Goal: Task Accomplishment & Management: Manage account settings

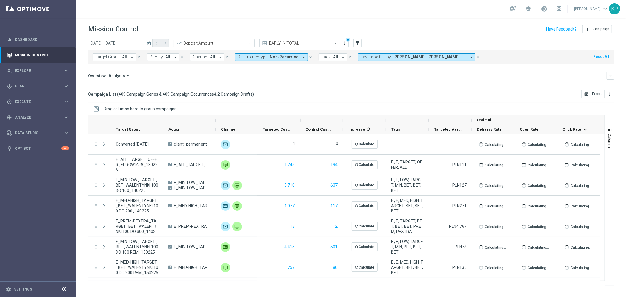
click at [149, 43] on icon "today" at bounding box center [148, 43] width 5 height 5
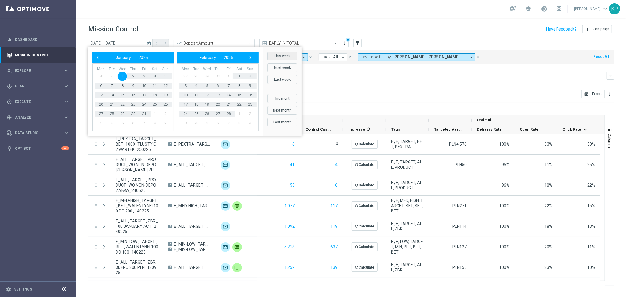
click at [275, 58] on button "This week" at bounding box center [282, 56] width 30 height 9
type input "06 Oct 2025 - 12 Oct 2025"
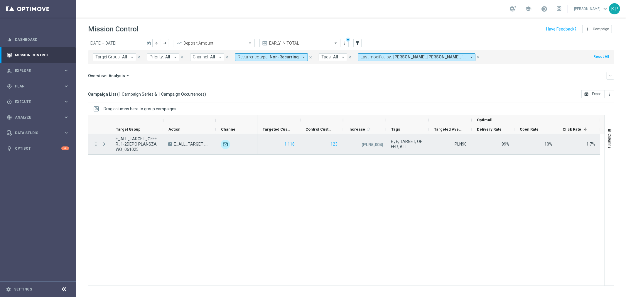
click at [94, 147] on icon "more_vert" at bounding box center [95, 143] width 5 height 5
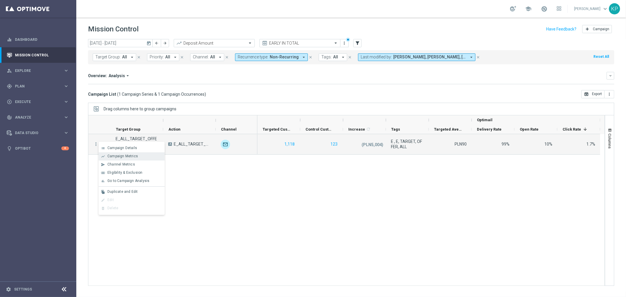
click at [109, 157] on span "Campaign Metrics" at bounding box center [122, 156] width 31 height 4
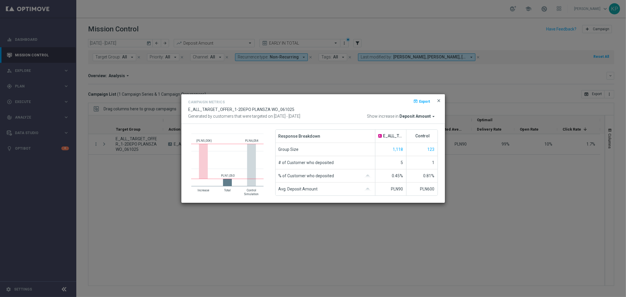
click at [438, 98] on span "close" at bounding box center [439, 100] width 5 height 5
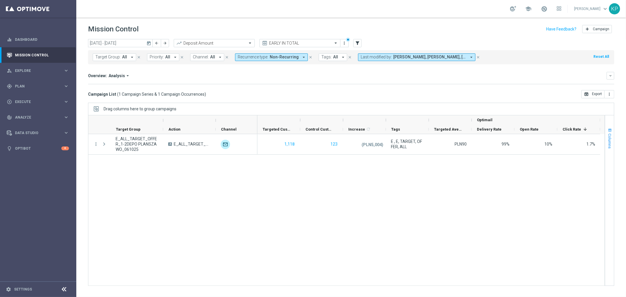
click at [608, 139] on span "Columns" at bounding box center [610, 141] width 5 height 15
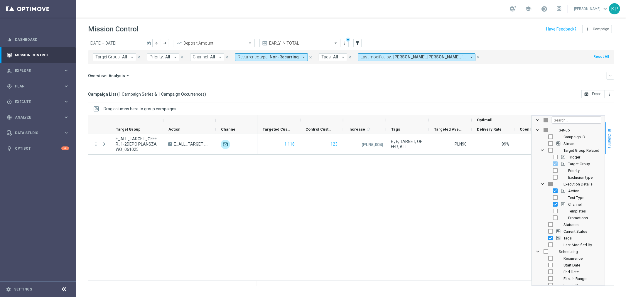
click at [606, 133] on button "Columns" at bounding box center [609, 138] width 9 height 32
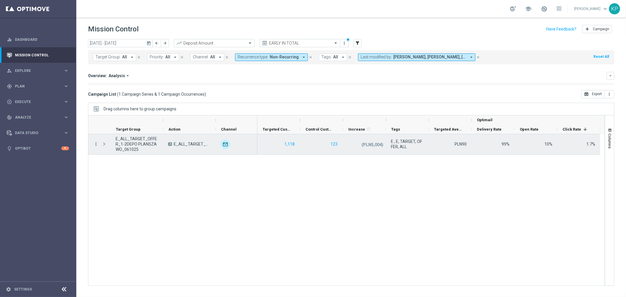
click at [95, 143] on icon "more_vert" at bounding box center [95, 143] width 5 height 5
click at [107, 145] on div "list Campaign Details" at bounding box center [132, 148] width 66 height 8
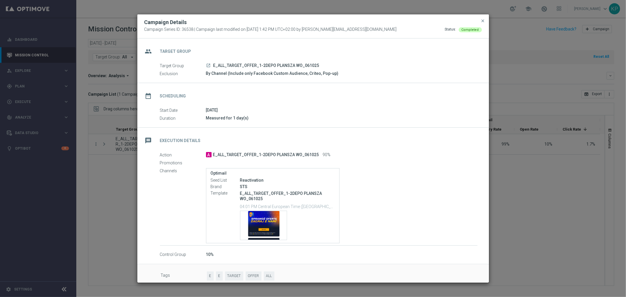
click at [210, 67] on icon "launch" at bounding box center [208, 65] width 5 height 5
click at [481, 21] on span "close" at bounding box center [483, 20] width 5 height 5
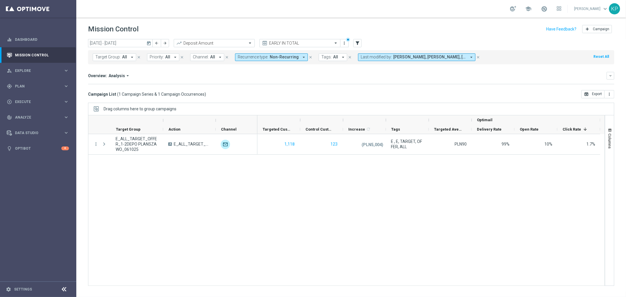
click at [377, 27] on div "Mission Control add Campaign" at bounding box center [351, 28] width 526 height 11
click at [303, 101] on div "today 06 Oct 2025 - 12 Oct 2025 arrow_back arrow_forward Deposit Amount trendin…" at bounding box center [351, 165] width 550 height 253
click at [301, 107] on div "Drag columns here to group campaigns" at bounding box center [351, 109] width 526 height 12
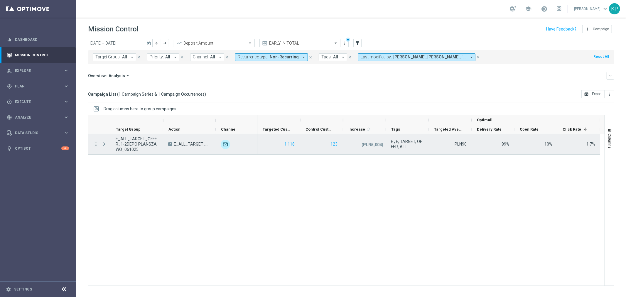
click at [96, 144] on icon "more_vert" at bounding box center [95, 143] width 5 height 5
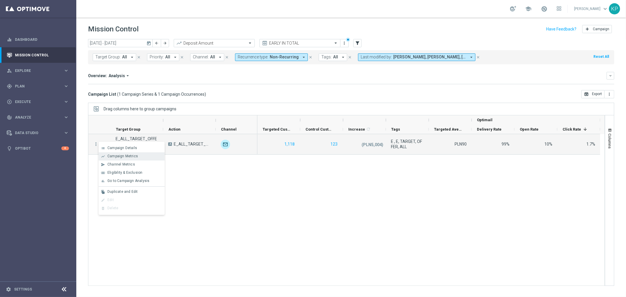
click at [108, 157] on span "Campaign Metrics" at bounding box center [122, 156] width 31 height 4
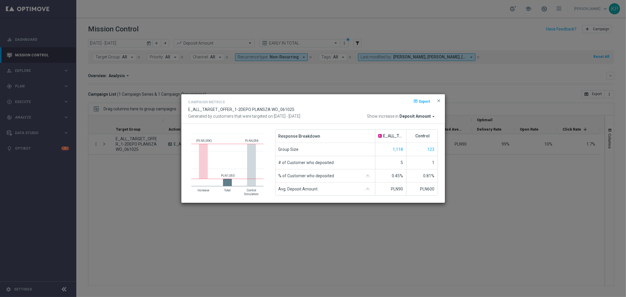
drag, startPoint x: 438, startPoint y: 100, endPoint x: 424, endPoint y: 82, distance: 23.3
click at [438, 100] on span "close" at bounding box center [439, 100] width 5 height 5
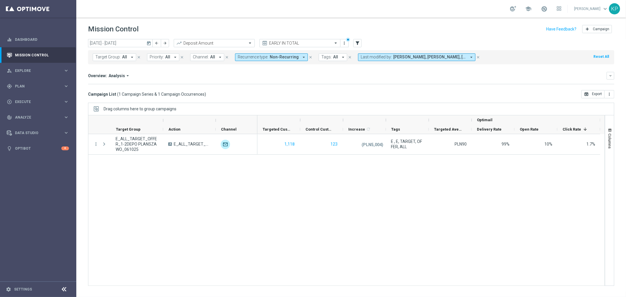
click at [423, 80] on div "Overview: Analysis arrow_drop_down keyboard_arrow_down Increase In Deposit Amou…" at bounding box center [351, 78] width 526 height 12
click at [50, 85] on span "Plan" at bounding box center [39, 87] width 48 height 4
drag, startPoint x: 42, startPoint y: 98, endPoint x: 50, endPoint y: 93, distance: 9.7
click at [42, 98] on link "Target Groups" at bounding box center [38, 98] width 46 height 5
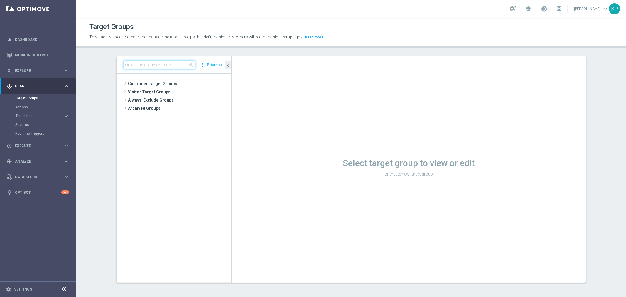
click at [154, 63] on input at bounding box center [160, 65] width 72 height 8
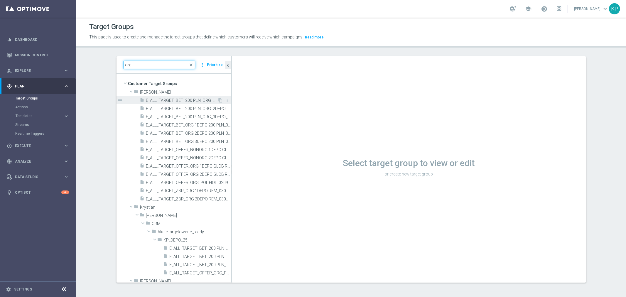
type input "org"
click at [170, 101] on span "E_ALL_TARGET_BET_200 PLN_ORG_1DEPO_050925" at bounding box center [182, 100] width 72 height 5
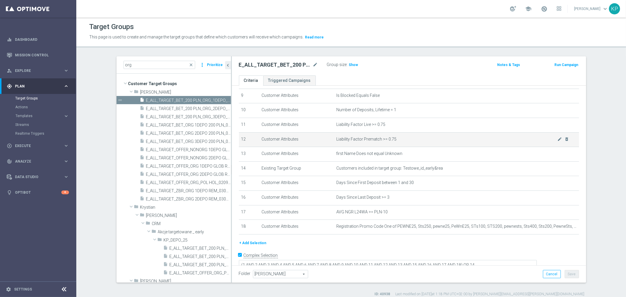
scroll to position [136, 0]
click at [289, 66] on h2 "E_ALL_TARGET_BET_200 PLN_ORG_1DEPO_050925" at bounding box center [275, 64] width 73 height 7
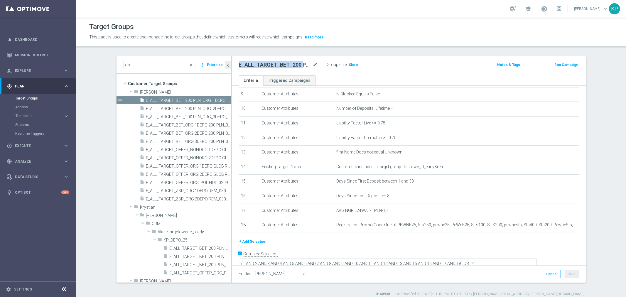
click at [289, 66] on h2 "E_ALL_TARGET_BET_200 PLN_ORG_1DEPO_050925" at bounding box center [275, 64] width 73 height 7
copy div "E_ALL_TARGET_BET_200 PLN_ORG_1DEPO_050925"
click at [164, 109] on span "E_ALL_TARGET_BET_200 PLN_ORG_2DEPO_050925" at bounding box center [182, 108] width 72 height 5
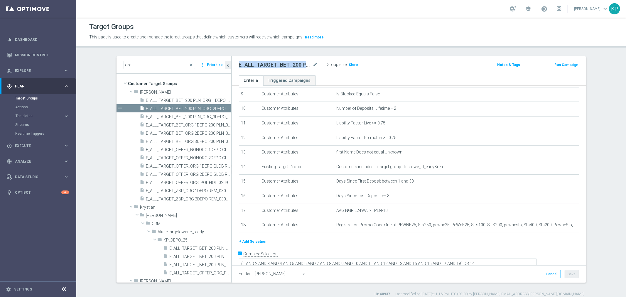
click at [259, 68] on h2 "E_ALL_TARGET_BET_200 PLN_ORG_2DEPO_050925" at bounding box center [275, 64] width 73 height 7
drag, startPoint x: 184, startPoint y: 118, endPoint x: 189, endPoint y: 118, distance: 4.7
click at [184, 118] on span "E_ALL_TARGET_BET_200 PLN_ORG_3DEPO_050925" at bounding box center [182, 116] width 72 height 5
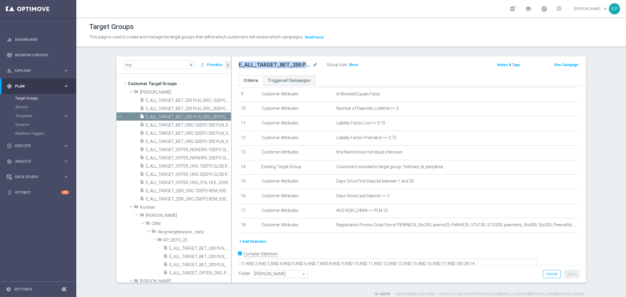
click at [262, 65] on h2 "E_ALL_TARGET_BET_200 PLN_ORG_3DEPO_050925" at bounding box center [275, 64] width 73 height 7
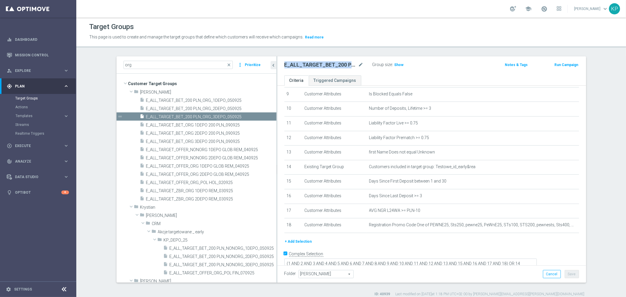
drag, startPoint x: 229, startPoint y: 135, endPoint x: 279, endPoint y: 132, distance: 50.6
click at [279, 132] on as-split "org close more_vert Prioritize Customer Target Groups library_add create_new_fo…" at bounding box center [352, 169] width 470 height 226
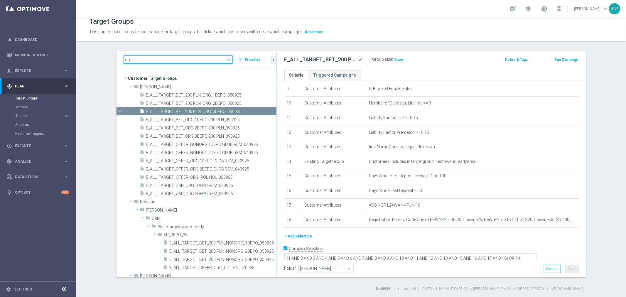
drag, startPoint x: 169, startPoint y: 59, endPoint x: 121, endPoint y: 60, distance: 47.6
click at [124, 60] on input "org" at bounding box center [178, 59] width 109 height 8
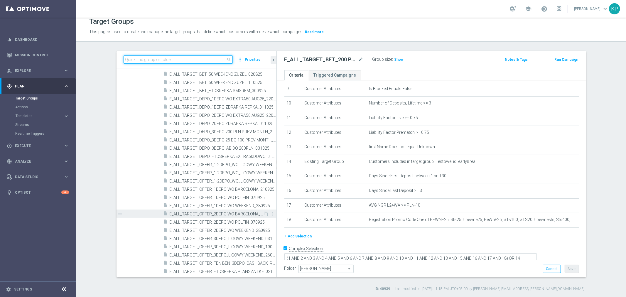
scroll to position [1460, 0]
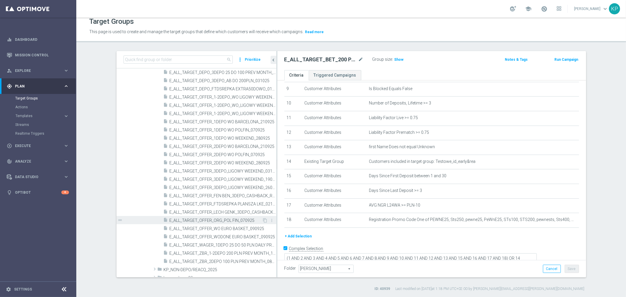
click at [206, 219] on span "E_ALL_TARGET_OFFER_ORG_POL FIN_070925" at bounding box center [216, 220] width 93 height 5
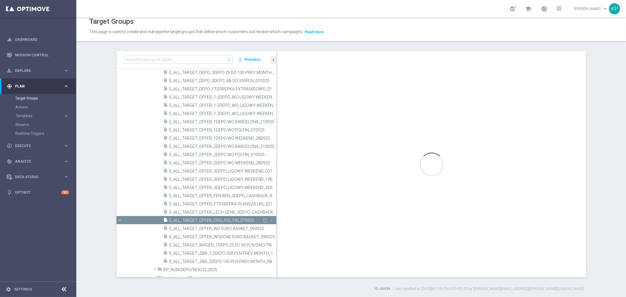
type textarea "(1 AND 2 AND 3 AND 4 AND 5 AND 6 AND 7 AND 8 AND 9 AND 10 AND 11 AND 12 AND 13 …"
type input "KP_DEPO_25"
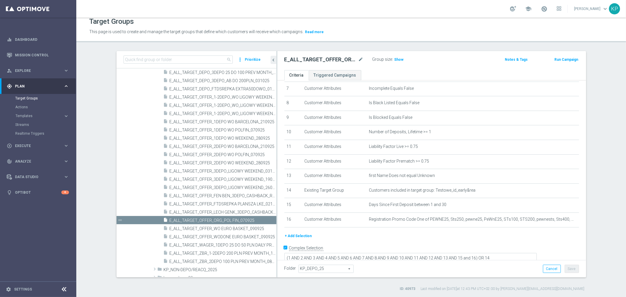
click at [337, 60] on h2 "E_ALL_TARGET_OFFER_ORG_POL FIN_070925" at bounding box center [320, 59] width 73 height 7
copy div "E_ALL_TARGET_OFFER_ORG_POL FIN_070925"
click at [191, 60] on input at bounding box center [178, 59] width 109 height 8
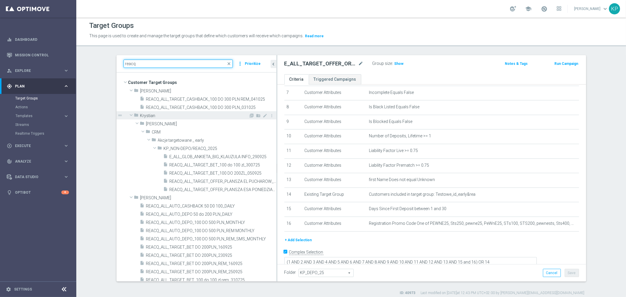
scroll to position [0, 0]
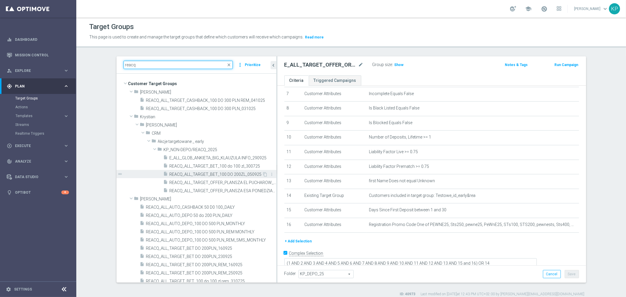
type input "reacq"
click at [200, 172] on span "REACQ_ALL_TARGET_BET_100 DO 200ZL_050925" at bounding box center [216, 174] width 93 height 5
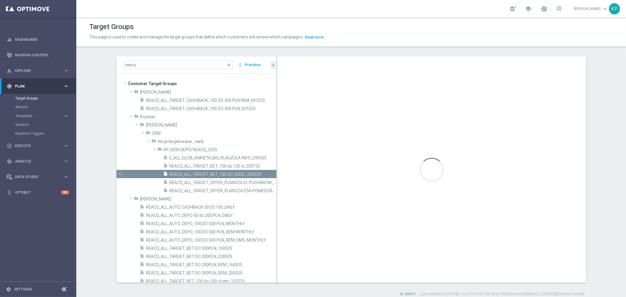
type textarea "(1 AND 2 AND 3 AND 4 AND 5 AND 6 AND 7 AND 8 AND 9 AND 10 AND 11 AND 12 AND 13 …"
type input "KP_NON-DEPO/REACQ_2025"
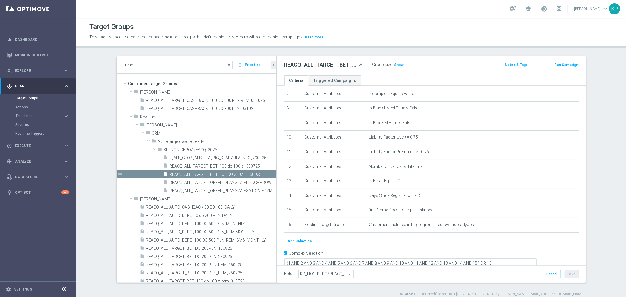
click at [318, 64] on h2 "REACQ_ALL_TARGET_BET_100 DO 200ZL_050925" at bounding box center [320, 64] width 73 height 7
copy div "REACQ_ALL_TARGET_BET_100 DO 200ZL_050925"
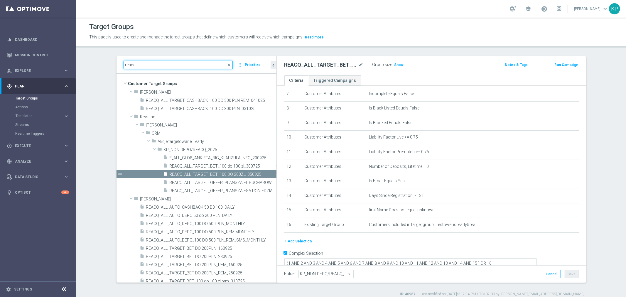
drag, startPoint x: 163, startPoint y: 65, endPoint x: 122, endPoint y: 65, distance: 41.4
click at [124, 65] on input "reacq" at bounding box center [178, 65] width 109 height 8
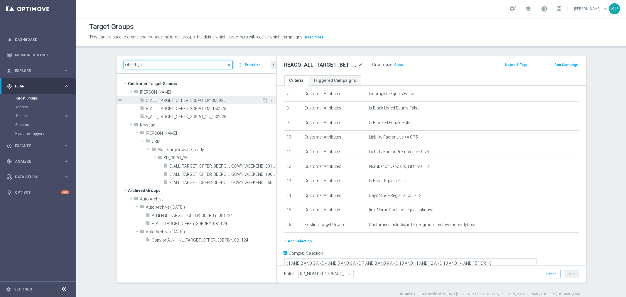
type input "OFFER_3"
click at [172, 100] on span "E_ALL_TARGET_OFFER_3DEPO_EP_300925" at bounding box center [204, 100] width 116 height 5
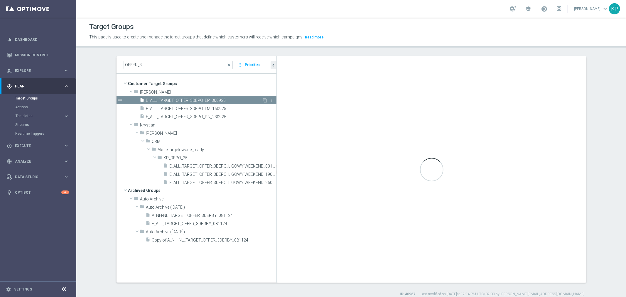
type textarea "(1 AND 2 AND 3 AND 4 AND 5 AND 6 AND 7 AND 8 AND 9 AND 10 AND 11 AND 12 AND 13 …"
type input "Andżelika B."
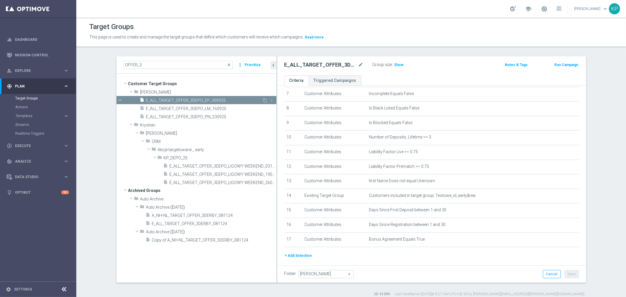
scroll to position [121, 0]
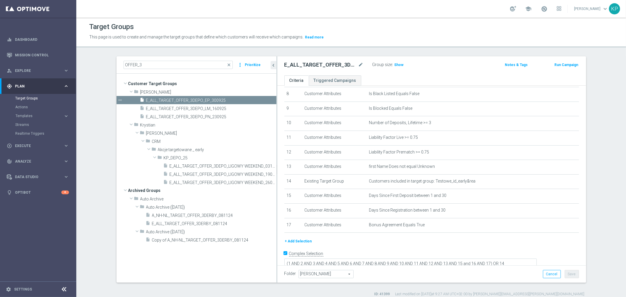
click at [300, 62] on h2 "E_ALL_TARGET_OFFER_3DEPO_EP_300925" at bounding box center [320, 64] width 73 height 7
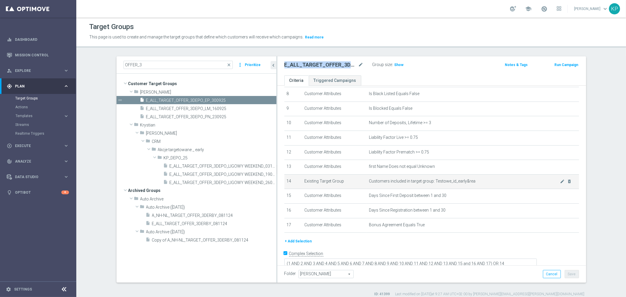
copy div "E_ALL_TARGET_OFFER_3DEPO_EP_300925"
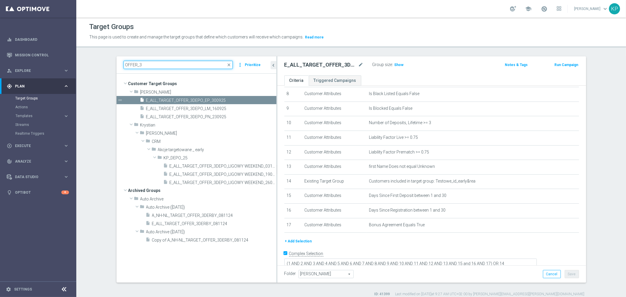
click at [138, 65] on input "OFFER_3" at bounding box center [178, 65] width 109 height 8
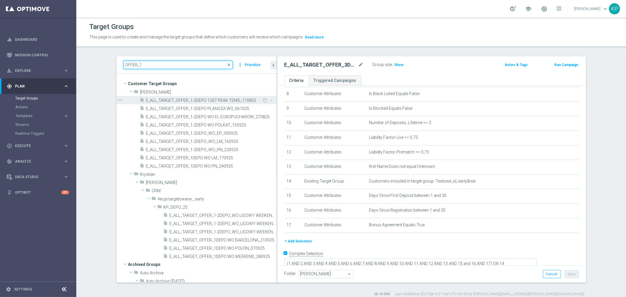
type input "OFFER_1"
click at [183, 100] on span "E_ALL_TARGET_OFFER_1-2DEPO 1207 PEAK TENIS_110825" at bounding box center [204, 100] width 116 height 5
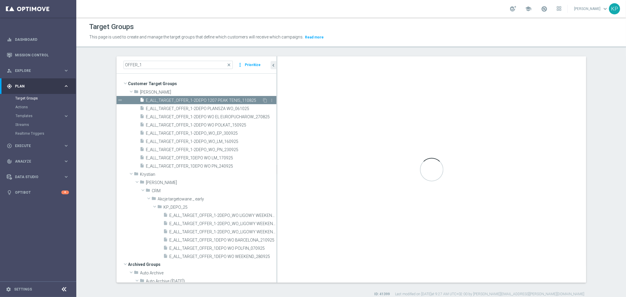
scroll to position [107, 0]
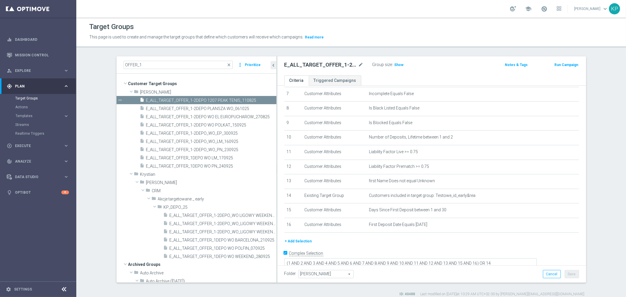
click at [318, 65] on h2 "E_ALL_TARGET_OFFER_1-2DEPO 1207 PEAK TENIS_110825" at bounding box center [320, 64] width 73 height 7
click at [197, 157] on span "E_ALL_TARGET_OFFER_1DEPO WO LM_170925" at bounding box center [204, 158] width 116 height 5
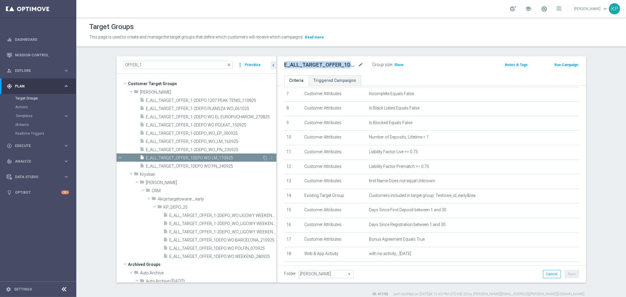
scroll to position [136, 0]
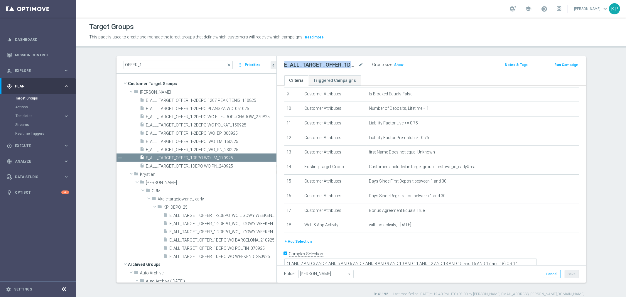
click at [319, 64] on h2 "E_ALL_TARGET_OFFER_1DEPO WO LM_170925" at bounding box center [320, 64] width 73 height 7
click at [208, 215] on span "E_ALL_TARGET_OFFER_1-2DEPO_WO LIGOWY WEEKEND_190925" at bounding box center [217, 215] width 94 height 5
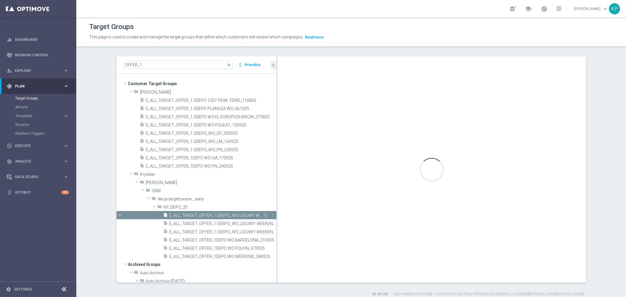
type textarea "(1 AND 2 AND 3 AND 4 AND 5 AND 6 AND 7 AND 8 AND 9 AND 10 AND 11 AND 12 AND 13 …"
type input "KP_DEPO_25"
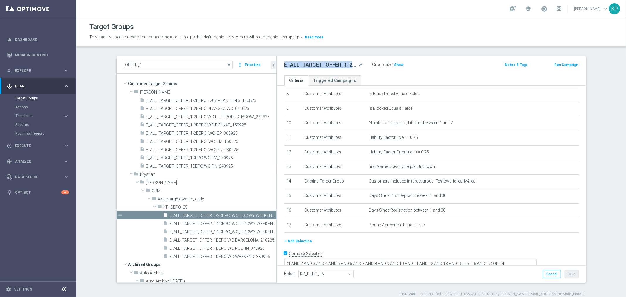
click at [328, 66] on h2 "E_ALL_TARGET_OFFER_1-2DEPO_WO LIGOWY WEEKEND_190925" at bounding box center [320, 64] width 73 height 7
click at [241, 31] on div "Target Groups" at bounding box center [351, 26] width 524 height 11
click at [203, 66] on input "OFFER_1" at bounding box center [178, 65] width 109 height 8
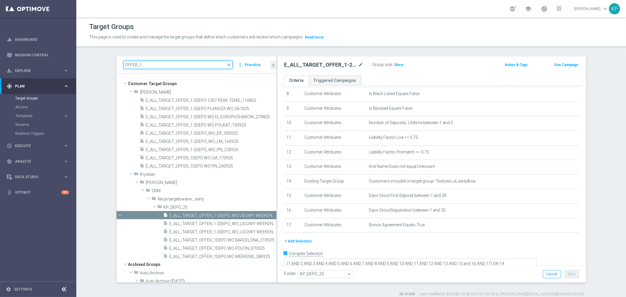
paste input "E_ALL_TARGET_BET_200 PLN_ORG_1DEPO_050925"
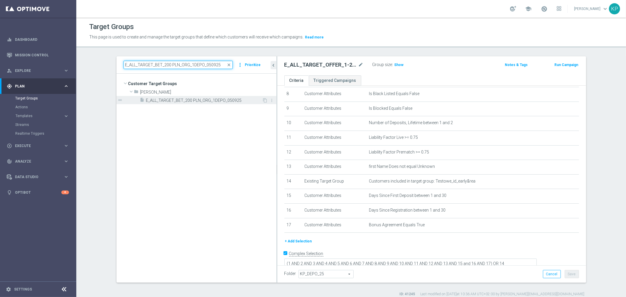
type input "E_ALL_TARGET_BET_200 PLN_ORG_1DEPO_050925"
click at [195, 99] on span "E_ALL_TARGET_BET_200 PLN_ORG_1DEPO_050925" at bounding box center [204, 100] width 116 height 5
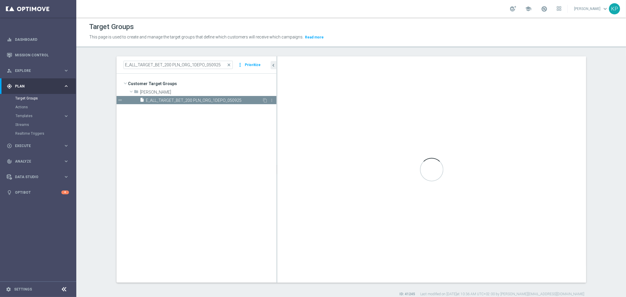
type textarea "(1 AND 2 AND 3 AND 4 AND 5 AND 6 AND 7 AND 8 AND 9 AND 10 AND 11 AND 12 AND 13 …"
type input "Andżelika B."
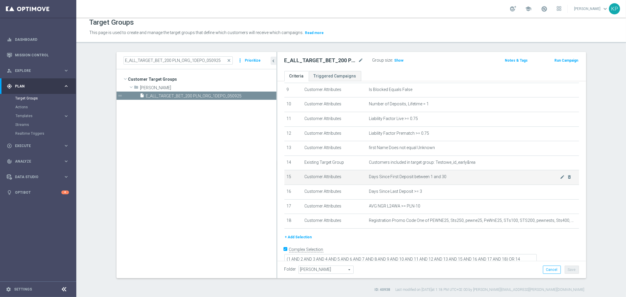
scroll to position [5, 0]
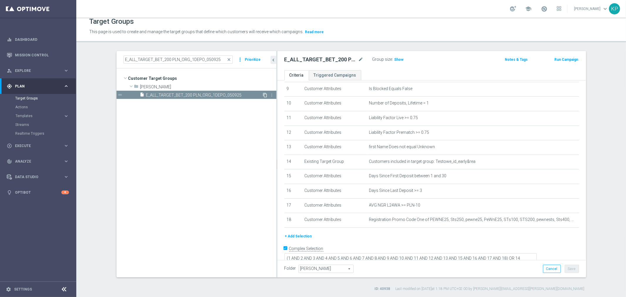
click at [263, 94] on icon "content_copy" at bounding box center [265, 95] width 5 height 5
click at [359, 59] on icon "mode_edit" at bounding box center [360, 59] width 5 height 7
click at [300, 63] on input "Copy of E_ALL_TARGET_BET_200 PLN_ORG_1DEPO_050925" at bounding box center [323, 60] width 79 height 8
click at [293, 60] on input "Copy of E_ALL_TARGET_BET_200 PLN_ORG_1DEPO_050925" at bounding box center [323, 60] width 79 height 8
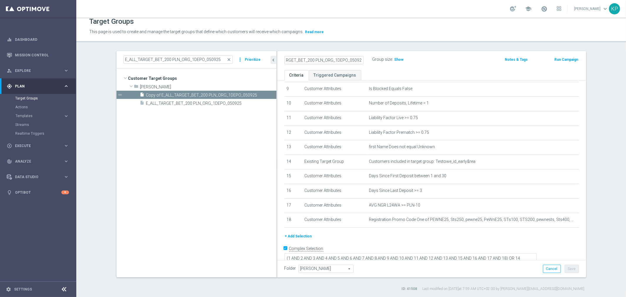
scroll to position [0, 0]
drag, startPoint x: 290, startPoint y: 60, endPoint x: 264, endPoint y: 60, distance: 26.1
click at [263, 60] on as-split "E_ALL_TARGET_BET_200 PLN_ORG_1DEPO_050925 close more_vert Prioritize Customer T…" at bounding box center [352, 164] width 470 height 226
click at [301, 60] on input "Copy of E_ALL_TARGET_BET_200 PLN_ORG_1DEPO_050925" at bounding box center [323, 60] width 79 height 8
drag, startPoint x: 299, startPoint y: 60, endPoint x: 263, endPoint y: 59, distance: 35.5
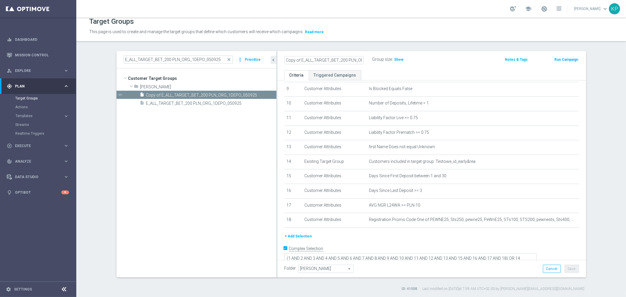
click at [263, 59] on as-split "E_ALL_TARGET_BET_200 PLN_ORG_1DEPO_050925 close more_vert Prioritize Customer T…" at bounding box center [352, 164] width 470 height 226
click at [323, 60] on input "E_ALL_TARGET_BET_200 PLN_ORG_1DEPO_050925" at bounding box center [323, 60] width 79 height 8
type input "E_ALL_TARGET_BET_50 DO 200 PLN_ORG_1DEPO_050925"
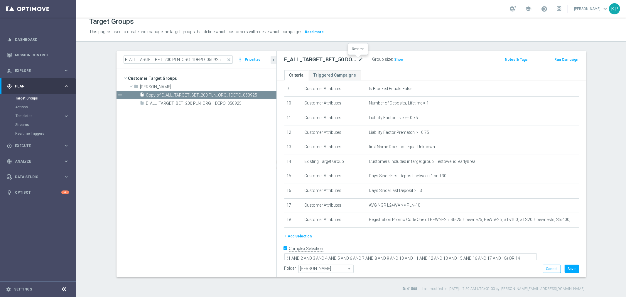
click at [358, 60] on icon "mode_edit" at bounding box center [360, 59] width 5 height 7
click at [312, 62] on input "E_ALL_TARGET_BET_50 DO 200 PLN_ORG_1DEPO_050925" at bounding box center [323, 60] width 79 height 8
drag, startPoint x: 298, startPoint y: 61, endPoint x: 267, endPoint y: 60, distance: 30.2
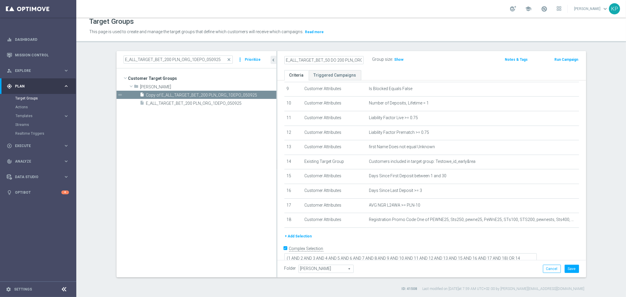
click at [267, 60] on as-split "E_ALL_TARGET_BET_200 PLN_ORG_1DEPO_050925 close more_vert Prioritize Customer T…" at bounding box center [352, 164] width 470 height 226
click at [294, 60] on input "E_ALL_TARGET_BET_50 DO 200 PLN_ORG_1DEPO_050925" at bounding box center [323, 60] width 79 height 8
drag, startPoint x: 314, startPoint y: 59, endPoint x: 362, endPoint y: 60, distance: 48.2
click at [363, 60] on div "E_ALL_TARGET_BET_50 DO 200 PLN_ORG_1DEPO_050925" at bounding box center [324, 60] width 88 height 8
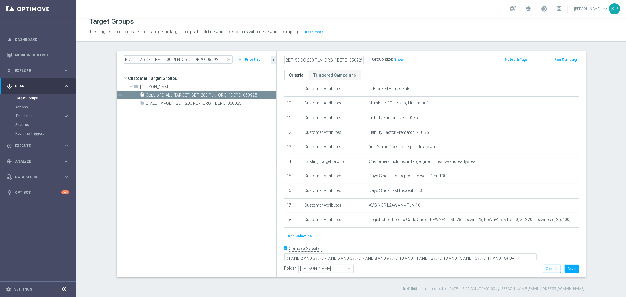
click at [328, 61] on input "E_ALL_TARGET_BET_50 DO 200 PLN_ORG_1DEPO_050925" at bounding box center [323, 60] width 79 height 8
click at [333, 59] on input "E_ALL_TARGET_BET_50 DO 200 PLN_ORG_1DEPO_050925" at bounding box center [323, 60] width 79 height 8
drag, startPoint x: 347, startPoint y: 59, endPoint x: 368, endPoint y: 58, distance: 20.9
click at [367, 58] on div "E_ALL_TARGET_BET_50 DO 200 PLN_ORG_1DEPO_050925" at bounding box center [328, 59] width 88 height 8
click at [353, 59] on input "E_ALL_TARGET_BET_50 DO 200 PLN_ORG_1DEPO_050925" at bounding box center [323, 60] width 79 height 8
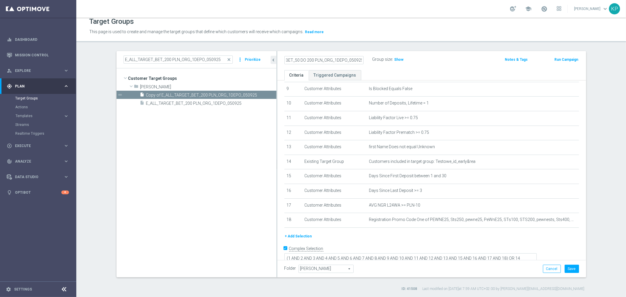
click at [350, 59] on input "E_ALL_TARGET_BET_50 DO 200 PLN_ORG_1DEPO_050925" at bounding box center [323, 60] width 79 height 8
drag, startPoint x: 350, startPoint y: 58, endPoint x: 369, endPoint y: 57, distance: 18.8
click at [369, 57] on div "E_ALL_TARGET_BET_50 DO 200 PLN_ORG_1DEPO_071025" at bounding box center [328, 59] width 88 height 8
click at [345, 62] on input "E_ALL_TARGET_BET_50 DO 200 PLN_ORG_1DEPO_071025" at bounding box center [323, 60] width 79 height 8
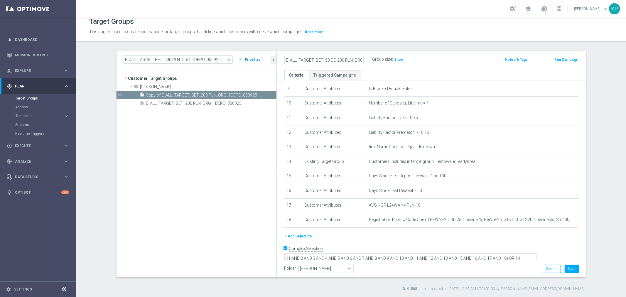
drag, startPoint x: 353, startPoint y: 61, endPoint x: 253, endPoint y: 60, distance: 100.1
click at [253, 60] on as-split "E_ALL_TARGET_BET_200 PLN_ORG_1DEPO_050925 close more_vert Prioritize Customer T…" at bounding box center [352, 164] width 470 height 226
click at [296, 59] on input "E_ALL_TARGET_BET_50 DO 200 PLN_ORG_1DEPO_071025" at bounding box center [323, 60] width 79 height 8
drag, startPoint x: 311, startPoint y: 60, endPoint x: 372, endPoint y: 60, distance: 61.1
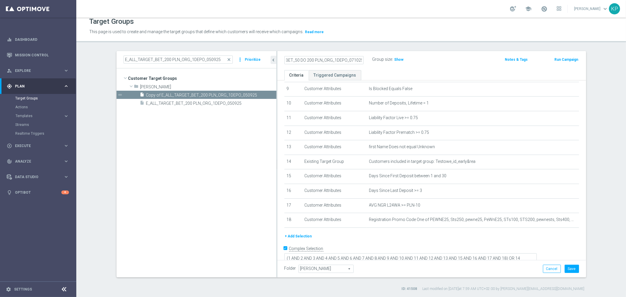
click at [372, 60] on div "E_ALL_TARGET_BET_50 DO 200 PLN_ORG_1DEPO_071025 Group size : Show" at bounding box center [381, 59] width 202 height 9
click at [333, 61] on input "E_ALL_TARGET_BET_50 DO 200 PLN_ORG_1DEPO_071025" at bounding box center [323, 60] width 79 height 8
type input "E_ALL_TARGET_BET_50 DO 200 PLN_ORG_1DEPO_071025"
click at [369, 59] on div "E_ALL_TARGET_BET_50 DO 200 PLN_ORG_1DEPO_071025" at bounding box center [328, 59] width 88 height 8
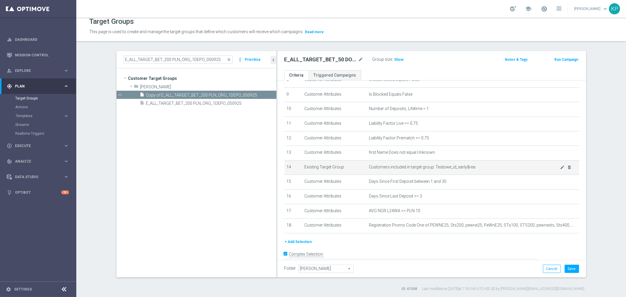
scroll to position [130, 0]
click at [301, 239] on button "+ Add Selection" at bounding box center [298, 241] width 28 height 6
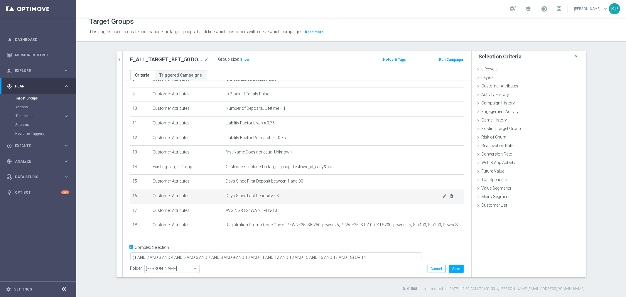
scroll to position [129, 0]
click at [492, 87] on span "Customer Attributes" at bounding box center [500, 86] width 37 height 5
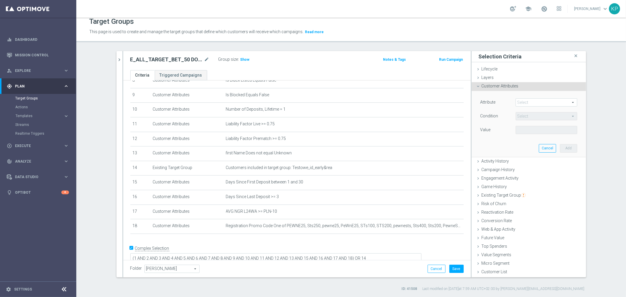
click at [518, 100] on span at bounding box center [546, 103] width 61 height 8
click at [0, 0] on input "search" at bounding box center [0, 0] width 0 height 0
type input "mail a"
click at [529, 110] on span "Email Agree" at bounding box center [547, 111] width 56 height 5
type input "Email Agree"
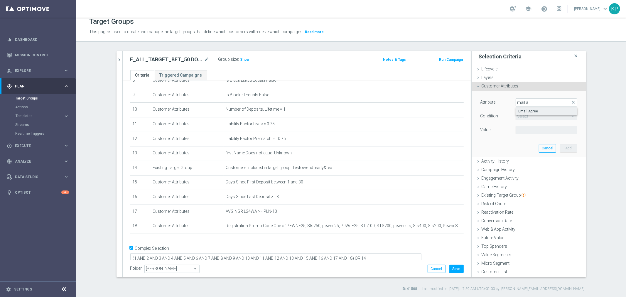
type input "Equals"
click at [523, 130] on span at bounding box center [546, 130] width 61 height 8
click at [523, 143] on label "TRUE" at bounding box center [547, 147] width 62 height 8
type input "TRUE"
click at [562, 148] on button "Add" at bounding box center [568, 148] width 17 height 8
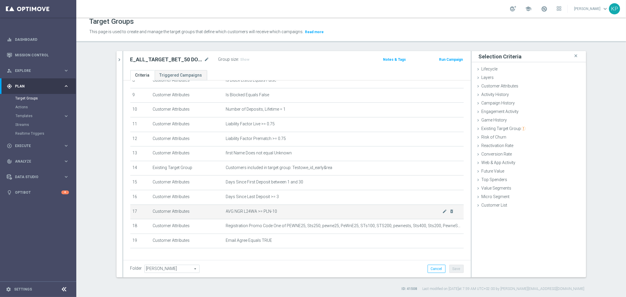
scroll to position [144, 0]
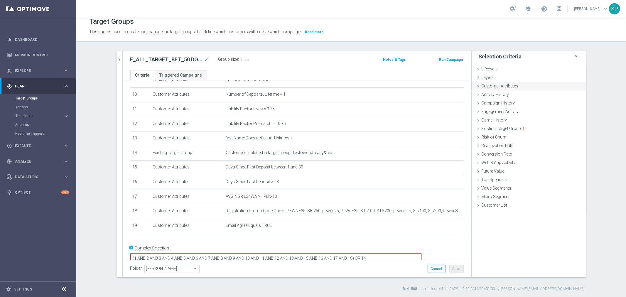
click at [511, 87] on span "Customer Attributes" at bounding box center [500, 86] width 37 height 5
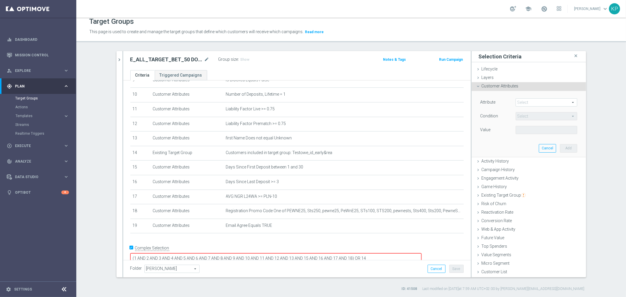
click at [539, 101] on span at bounding box center [546, 103] width 61 height 8
click at [0, 0] on input "search" at bounding box center [0, 0] width 0 height 0
type input "push"
click at [563, 109] on span "Push Agree" at bounding box center [547, 111] width 56 height 5
type input "Push Agree"
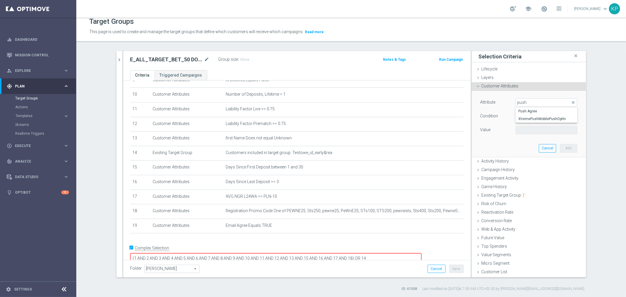
type input "Equals"
click at [542, 126] on span at bounding box center [546, 130] width 61 height 8
click at [533, 145] on span "TRUE" at bounding box center [547, 146] width 56 height 5
type input "TRUE"
click at [566, 149] on button "Add" at bounding box center [568, 148] width 17 height 8
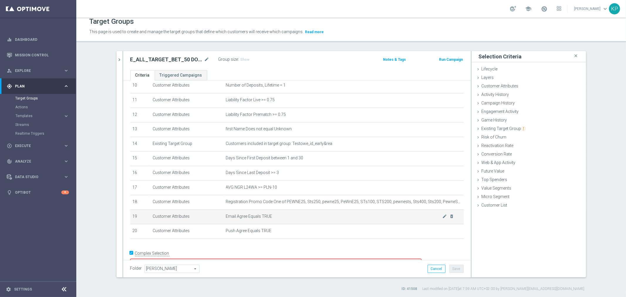
scroll to position [159, 0]
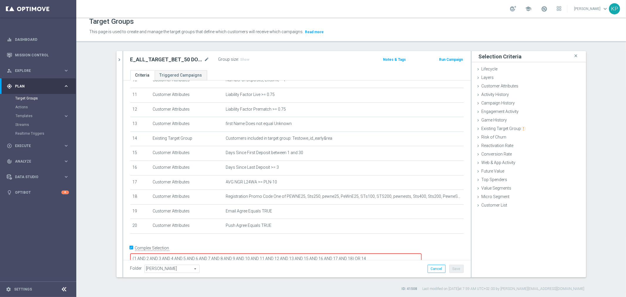
click at [394, 254] on textarea "(1 AND 2 AND 3 AND 4 AND 5 AND 6 AND 7 AND 8 AND 9 AND 10 AND 11 AND 12 AND 13 …" at bounding box center [275, 259] width 291 height 10
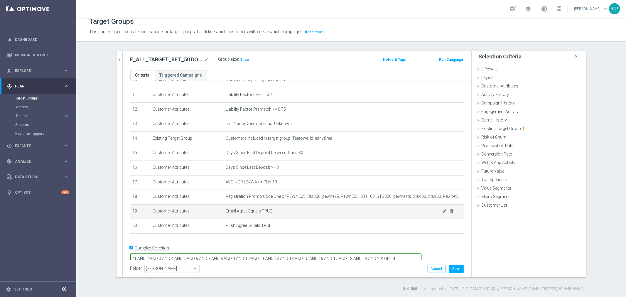
type textarea "(1 AND 2 AND 3 AND 4 AND 5 AND 6 AND 7 AND 8 AND 9 AND 10 AND 11 AND 12 AND 13 …"
click at [323, 212] on td "Email Agree Equals TRUE mode_edit delete_forever" at bounding box center [344, 211] width 240 height 15
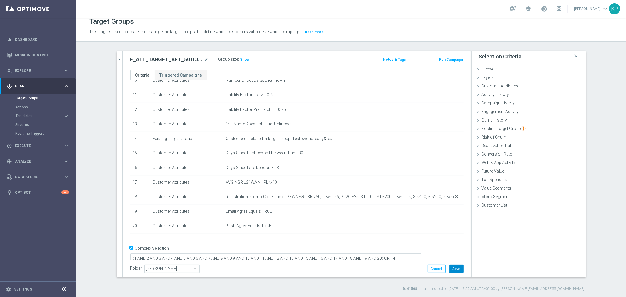
click at [454, 267] on button "Save" at bounding box center [456, 269] width 14 height 8
click at [181, 60] on h2 "E_ALL_TARGET_BET_50 DO 200 PLN_ORG_1DEPO_071025" at bounding box center [166, 59] width 73 height 7
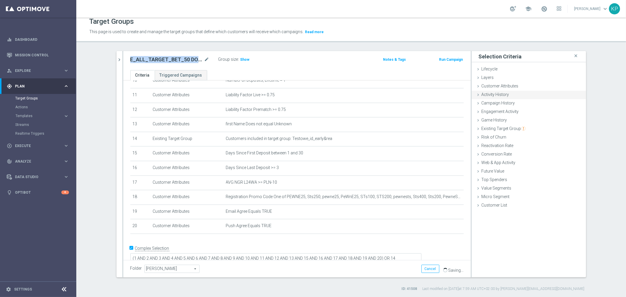
copy div "E_ALL_TARGET_BET_50 DO 200 PLN_ORG_1DEPO_071025"
click at [119, 60] on icon "chevron_right" at bounding box center [120, 60] width 6 height 6
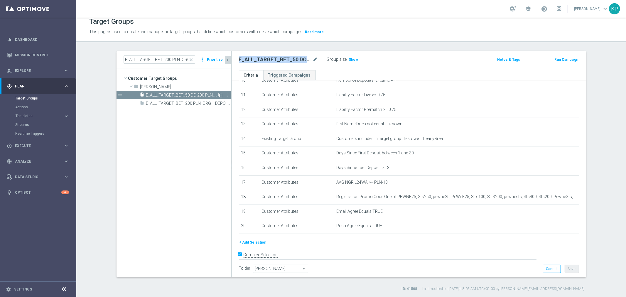
click at [219, 94] on icon "content_copy" at bounding box center [220, 95] width 5 height 5
click at [315, 60] on icon "mode_edit" at bounding box center [315, 59] width 5 height 7
click at [287, 60] on input "Copy of E_ALL_TARGET_BET_50 DO 200 PLN_ORG_1DEPO_071025" at bounding box center [278, 60] width 79 height 8
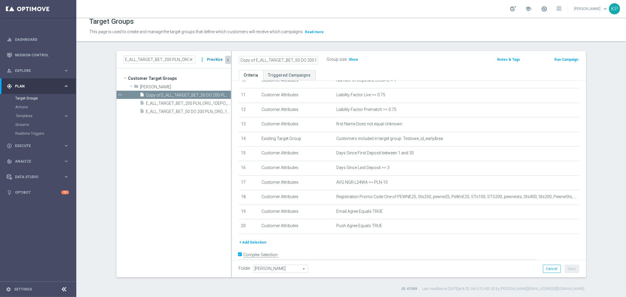
drag, startPoint x: 238, startPoint y: 56, endPoint x: 215, endPoint y: 56, distance: 23.2
click at [213, 56] on as-split "E_ALL_TARGET_BET_200 PLN_ORG_1DEPO_050925 close more_vert Prioritize Customer T…" at bounding box center [352, 164] width 470 height 226
type input "Copy of E_ALL_TARGET_BET_50 DO 200 PLN_ORG_2DEPO_071025"
click at [270, 64] on div "Copy of E_ALL_TARGET_BET_50 DO 200 PLN_ORG_2DEPO_071025 Group size : Show Notes…" at bounding box center [409, 60] width 354 height 19
click at [313, 60] on icon "mode_edit" at bounding box center [315, 59] width 5 height 7
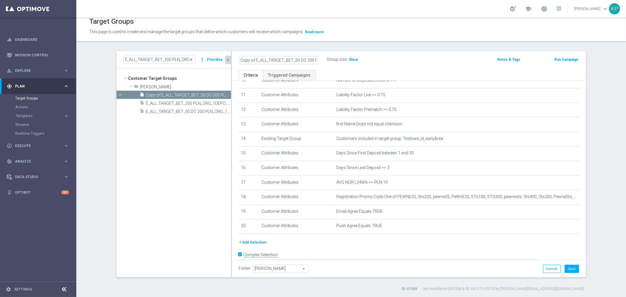
click at [254, 56] on input "Copy of E_ALL_TARGET_BET_50 DO 200 PLN_ORG_2DEPO_071025" at bounding box center [278, 60] width 79 height 8
drag, startPoint x: 250, startPoint y: 60, endPoint x: 244, endPoint y: 59, distance: 5.7
click at [228, 60] on as-split "E_ALL_TARGET_BET_200 PLN_ORG_1DEPO_050925 close more_vert Prioritize Customer T…" at bounding box center [352, 164] width 470 height 226
click at [253, 59] on input "Copy of E_ALL_TARGET_BET_50 DO 200 PLN_ORG_2DEPO_071025" at bounding box center [278, 60] width 79 height 8
drag, startPoint x: 253, startPoint y: 58, endPoint x: 231, endPoint y: 59, distance: 22.3
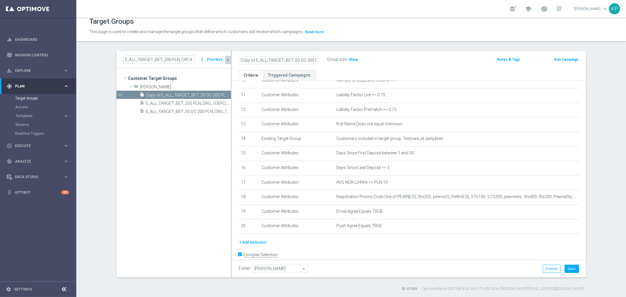
click at [232, 59] on div "Copy of E_ALL_TARGET_BET_50 DO 200 PLN_ORG_2DEPO_071025 Group size : Show Notes…" at bounding box center [409, 60] width 354 height 19
drag, startPoint x: 264, startPoint y: 60, endPoint x: 328, endPoint y: 60, distance: 64.0
click at [328, 60] on div "E_ALL_TARGET_BET_50 DO 200 PLN_ORG_2DEPO_071025 Group size : Show" at bounding box center [351, 59] width 233 height 9
type input "E_ALL_TARGET_BET_50 DO 200 PLN_ORG_2DEPO_071025"
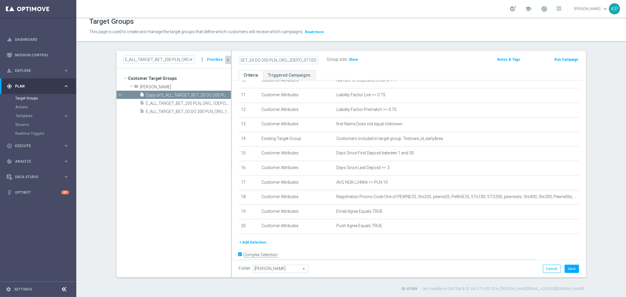
click at [327, 53] on div "E_ALL_TARGET_BET_50 DO 200 PLN_ORG_2DEPO_071025 Group size : Show Notes & Tags …" at bounding box center [409, 60] width 354 height 19
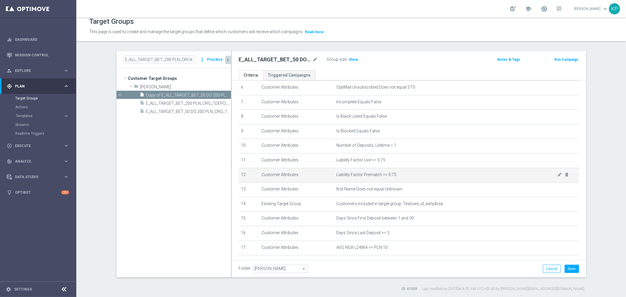
scroll to position [93, 0]
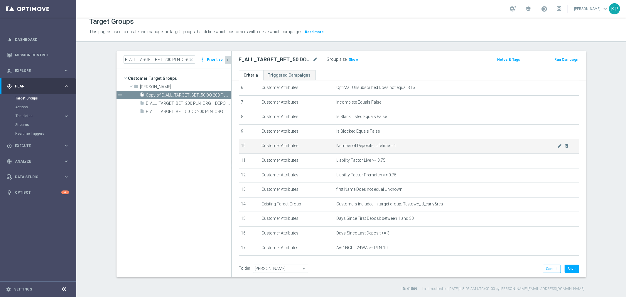
click at [550, 143] on span "Number of Deposits, Lifetime = 1" at bounding box center [446, 145] width 221 height 5
click at [557, 144] on icon "mode_edit" at bounding box center [559, 146] width 5 height 5
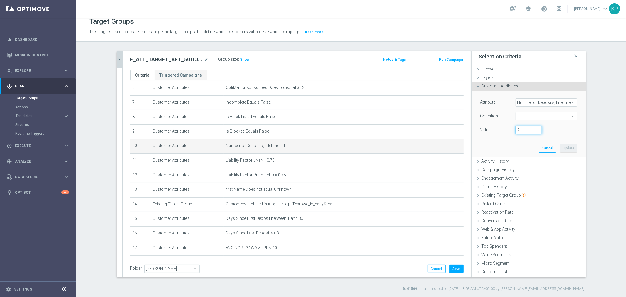
type input "2"
click at [535, 129] on input "2" at bounding box center [529, 130] width 26 height 8
click at [561, 149] on button "Update" at bounding box center [568, 148] width 17 height 8
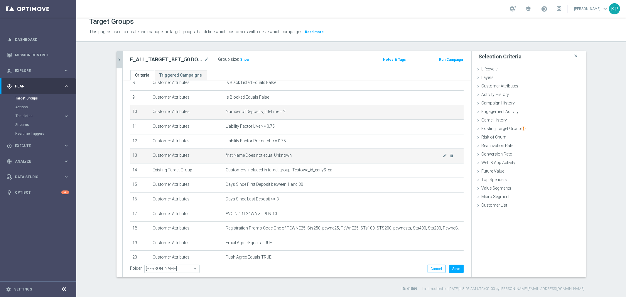
scroll to position [159, 0]
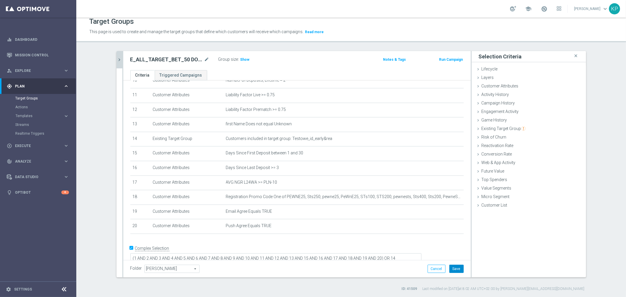
click at [451, 267] on button "Save" at bounding box center [456, 269] width 14 height 8
click at [174, 59] on h2 "E_ALL_TARGET_BET_50 DO 200 PLN_ORG_2DEPO_071025" at bounding box center [166, 59] width 73 height 7
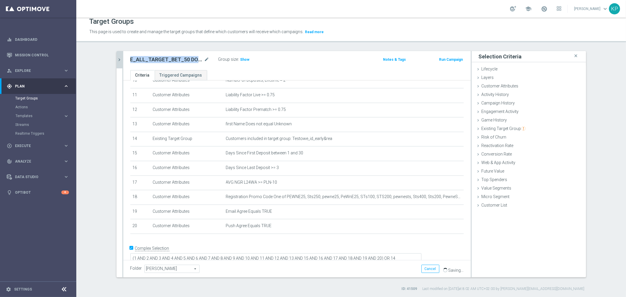
copy div "E_ALL_TARGET_BET_50 DO 200 PLN_ORG_2DEPO_071025"
click at [119, 59] on icon "chevron_right" at bounding box center [120, 60] width 6 height 6
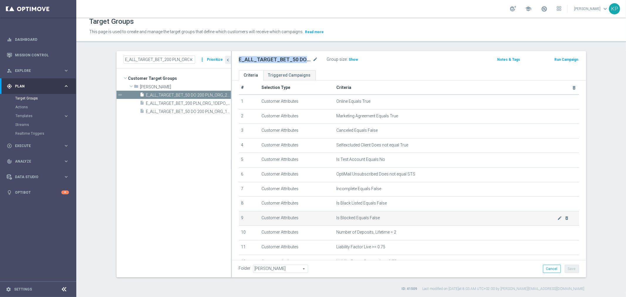
scroll to position [0, 0]
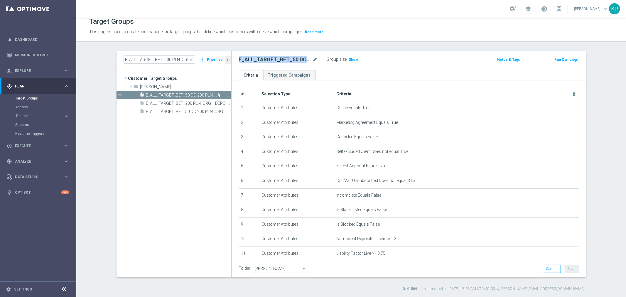
click at [218, 93] on icon "content_copy" at bounding box center [220, 95] width 5 height 5
click at [313, 58] on icon "mode_edit" at bounding box center [315, 59] width 5 height 7
click at [299, 60] on input "Copy of E_ALL_TARGET_BET_50 DO 200 PLN_ORG_2DEPO_071025" at bounding box center [278, 60] width 79 height 8
click at [288, 60] on input "Copy of E_ALL_TARGET_BET_50 DO 200 PLN_ORG_2DEPO_071025" at bounding box center [278, 60] width 79 height 8
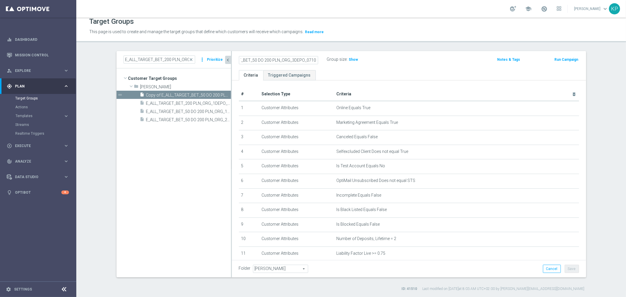
scroll to position [0, 0]
drag, startPoint x: 247, startPoint y: 60, endPoint x: 224, endPoint y: 59, distance: 22.6
click at [224, 59] on as-split "E_ALL_TARGET_BET_200 PLN_ORG_1DEPO_050925 close more_vert Prioritize Customer T…" at bounding box center [352, 164] width 470 height 226
click at [247, 59] on input "Copy of E_ALL_TARGET_BET_50 DO 200 PLN_ORG_3DEPO_071025" at bounding box center [278, 60] width 79 height 8
drag, startPoint x: 253, startPoint y: 58, endPoint x: 214, endPoint y: 58, distance: 39.3
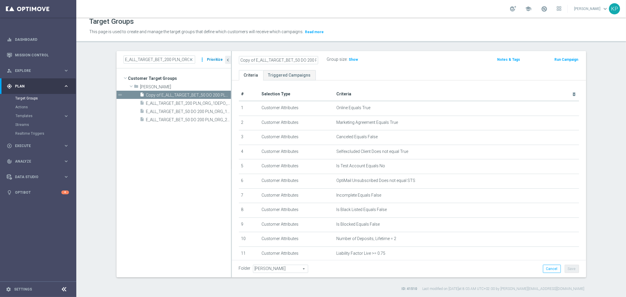
click at [214, 58] on as-split "E_ALL_TARGET_BET_200 PLN_ORG_1DEPO_050925 close more_vert Prioritize Customer T…" at bounding box center [352, 164] width 470 height 226
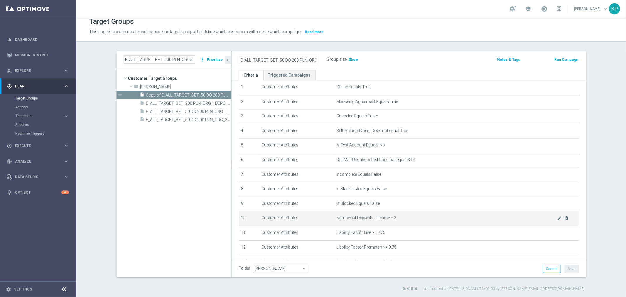
scroll to position [33, 0]
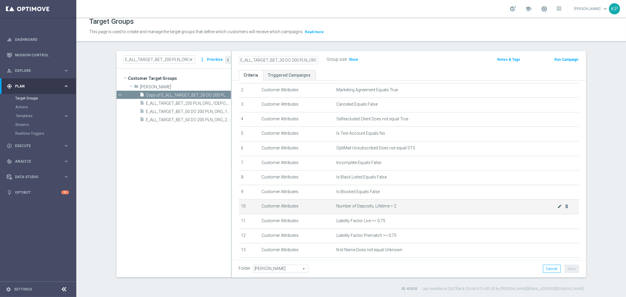
type input "E_ALL_TARGET_BET_50 DO 200 PLN_ORG_3DEPO_071025"
click at [557, 205] on icon "mode_edit" at bounding box center [559, 206] width 5 height 5
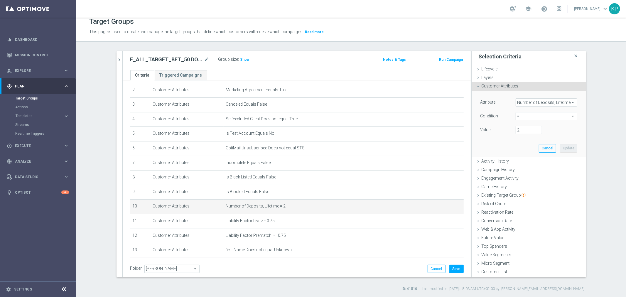
click at [527, 119] on span "=" at bounding box center [546, 116] width 61 height 8
click at [524, 161] on span ">=" at bounding box center [547, 163] width 56 height 5
type input ">="
click at [523, 129] on input "number" at bounding box center [529, 130] width 26 height 8
type input "3"
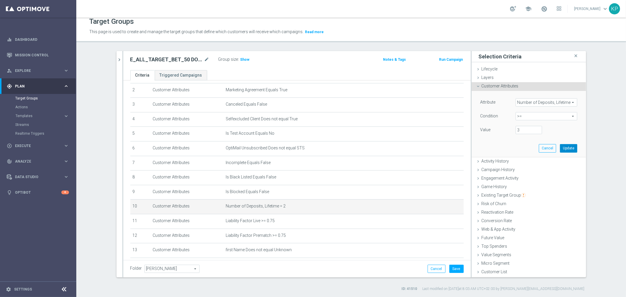
click at [562, 147] on button "Update" at bounding box center [568, 148] width 17 height 8
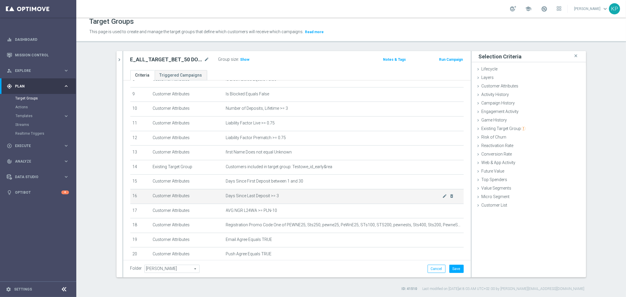
scroll to position [159, 0]
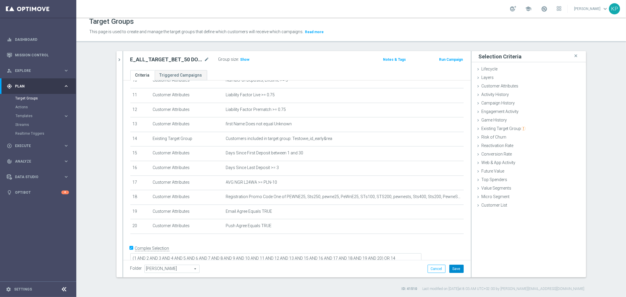
click at [451, 265] on button "Save" at bounding box center [456, 269] width 14 height 8
click at [188, 60] on h2 "E_ALL_TARGET_BET_50 DO 200 PLN_ORG_3DEPO_071025" at bounding box center [166, 59] width 73 height 7
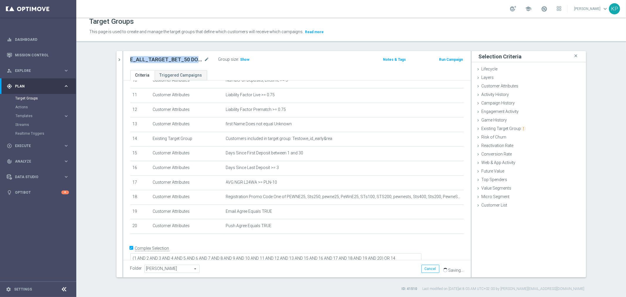
copy div "E_ALL_TARGET_BET_50 DO 200 PLN_ORG_3DEPO_071025"
click at [117, 60] on icon "chevron_right" at bounding box center [120, 60] width 6 height 6
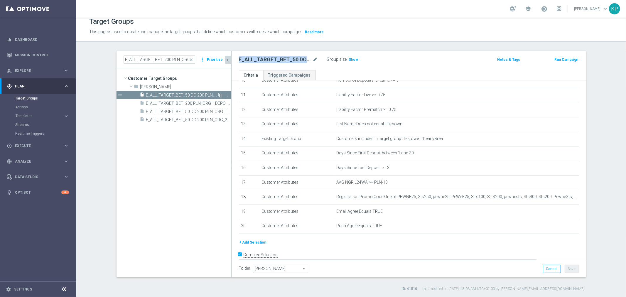
click at [218, 95] on icon "content_copy" at bounding box center [220, 95] width 5 height 5
click at [313, 58] on icon "mode_edit" at bounding box center [315, 59] width 5 height 7
click at [289, 59] on input "Copy of E_ALL_TARGET_BET_50 DO 200 PLN_ORG_3DEPO_071025" at bounding box center [278, 60] width 79 height 8
drag, startPoint x: 284, startPoint y: 59, endPoint x: 277, endPoint y: 59, distance: 7.4
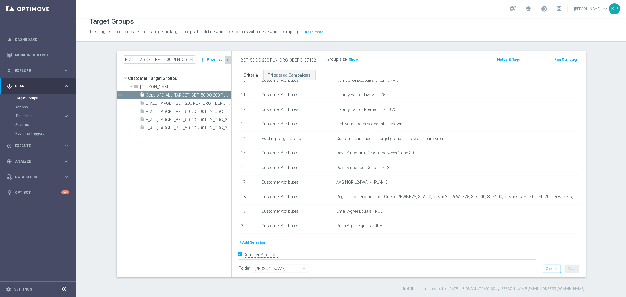
click at [277, 59] on input "Copy of E_ALL_TARGET_BET_50 DO 200 PLN_ORG_3DEPO_071025" at bounding box center [278, 60] width 79 height 8
drag, startPoint x: 277, startPoint y: 60, endPoint x: 225, endPoint y: 60, distance: 52.0
click at [225, 60] on as-split "E_ALL_TARGET_BET_200 PLN_ORG_1DEPO_050925 close more_vert Prioritize Customer T…" at bounding box center [352, 164] width 470 height 226
click at [262, 60] on input "Copy of E_ALL_TARGET_BET_50 DO 200 PLN_NONOPG_ALLDEPO_071025" at bounding box center [278, 60] width 79 height 8
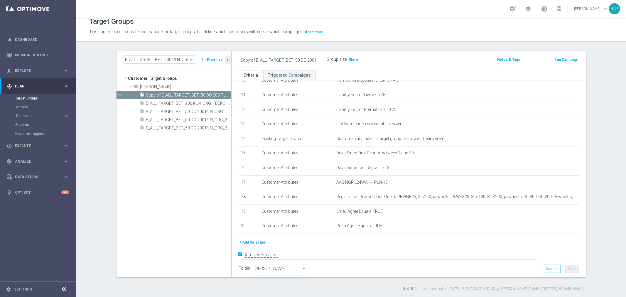
click at [288, 59] on input "Copy of E_ALL_TARGET_BET_50 DO 200 PLN_NONOPG_ALLDEPO_071025" at bounding box center [278, 60] width 79 height 8
click at [259, 59] on input "Copy of E_ALL_TARGET_BET_50 DO 200 PLN_NONOPG_ALLDEPO_071025" at bounding box center [278, 60] width 79 height 8
drag, startPoint x: 254, startPoint y: 59, endPoint x: 214, endPoint y: 60, distance: 39.9
click at [214, 60] on as-split "E_ALL_TARGET_BET_200 PLN_ORG_1DEPO_050925 close more_vert Prioritize Customer T…" at bounding box center [352, 164] width 470 height 226
click at [278, 59] on input "E_ALL_TARGET_BET_50 DO 200 PLN_NONOPG_ALLDEPO_071025" at bounding box center [278, 60] width 79 height 8
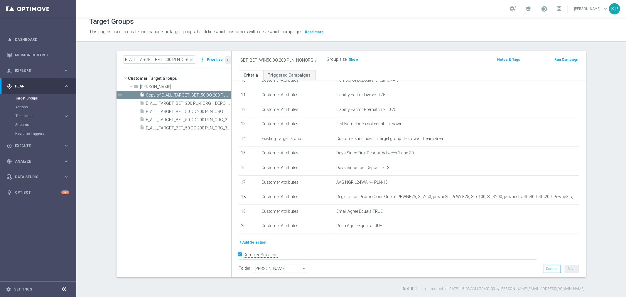
scroll to position [0, 51]
drag, startPoint x: 290, startPoint y: 62, endPoint x: 320, endPoint y: 63, distance: 30.2
click at [320, 63] on div "E_ALL_TARGET_BET_WIN50 DO 200 PLN_NONOPG_ALLDEPO_071025" at bounding box center [283, 59] width 88 height 8
type input "E_ALL_TARGET_BET_WIN50 DO 200 PLN_NONOPG_ALLDEPO_071025"
drag, startPoint x: 318, startPoint y: 63, endPoint x: 320, endPoint y: 68, distance: 5.8
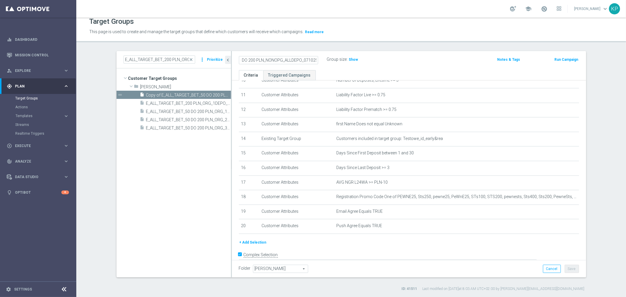
click at [318, 63] on div "E_ALL_TARGET_BET_WIN50 DO 200 PLN_NONOPG_ALLDEPO_071025" at bounding box center [279, 60] width 88 height 8
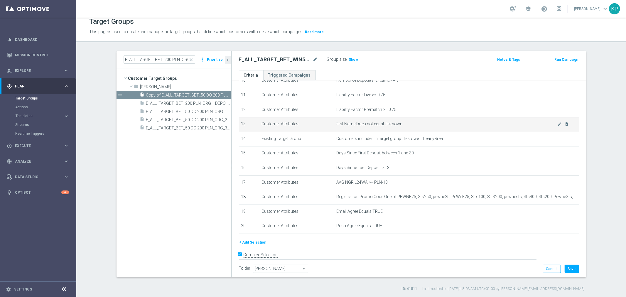
scroll to position [126, 0]
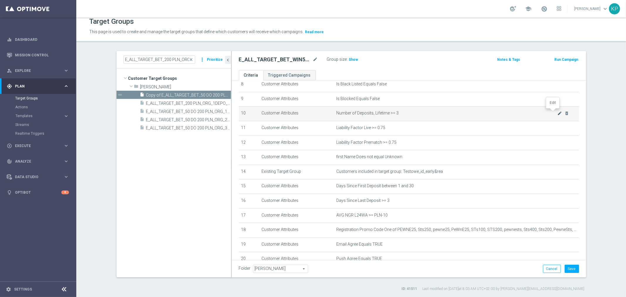
click at [557, 112] on icon "mode_edit" at bounding box center [559, 113] width 5 height 5
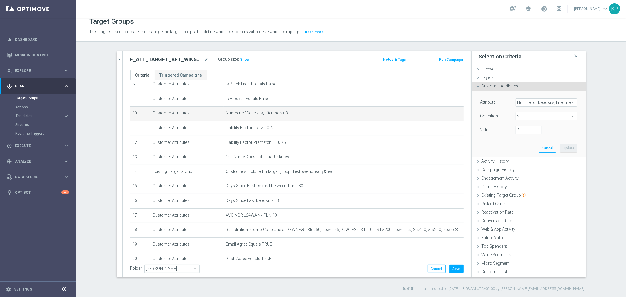
click at [533, 118] on span ">=" at bounding box center [546, 116] width 61 height 8
click at [522, 161] on span ">=" at bounding box center [547, 163] width 56 height 5
click at [520, 129] on input "3" at bounding box center [529, 130] width 26 height 8
drag, startPoint x: 512, startPoint y: 129, endPoint x: 517, endPoint y: 130, distance: 4.8
click at [512, 129] on div "3" at bounding box center [528, 130] width 35 height 8
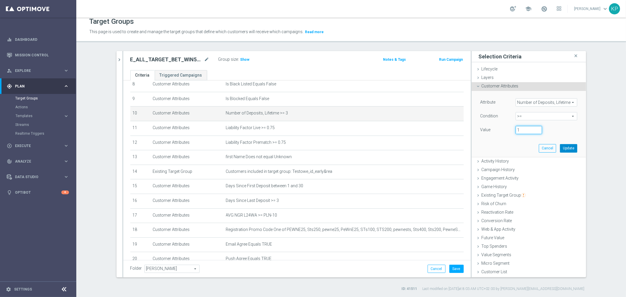
type input "1"
click at [560, 146] on button "Update" at bounding box center [568, 148] width 17 height 8
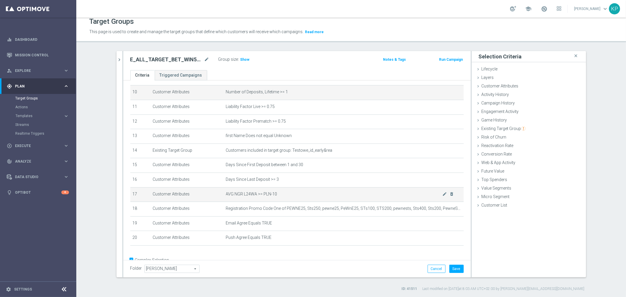
scroll to position [159, 0]
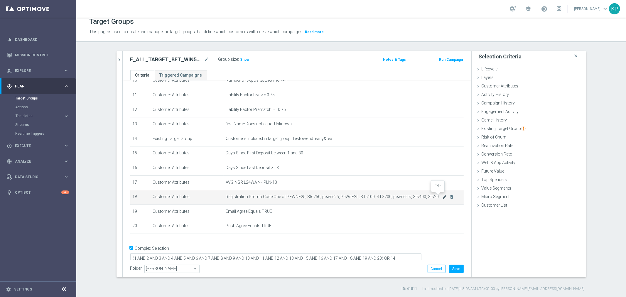
click at [442, 195] on icon "mode_edit" at bounding box center [444, 197] width 5 height 5
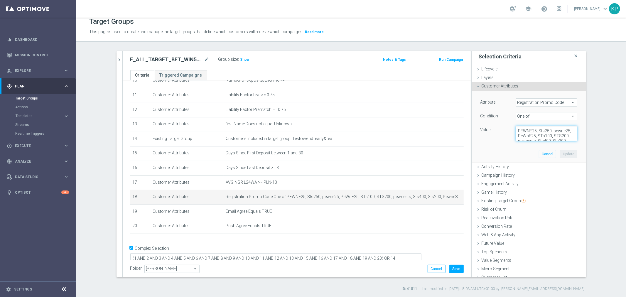
click at [526, 133] on textarea "PEWNE25, Sts250, pewne25, PeWnE25, STs100, STS200, pewnests, Sts400, Sts200, Pe…" at bounding box center [547, 133] width 62 height 15
click at [535, 119] on span "One of" at bounding box center [546, 116] width 61 height 8
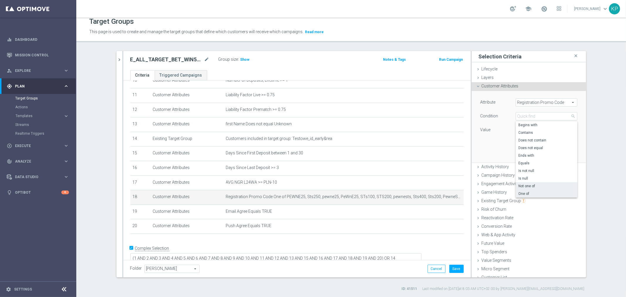
click at [527, 183] on label "Not one of" at bounding box center [547, 186] width 62 height 8
type input "Not one of"
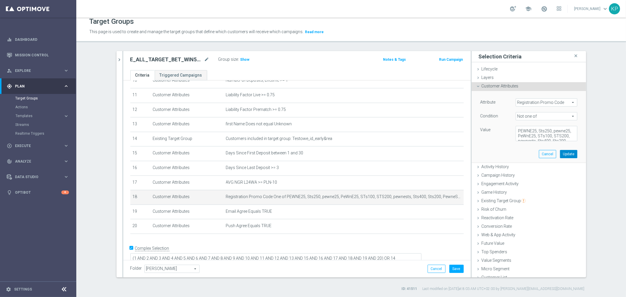
click at [560, 154] on button "Update" at bounding box center [568, 154] width 17 height 8
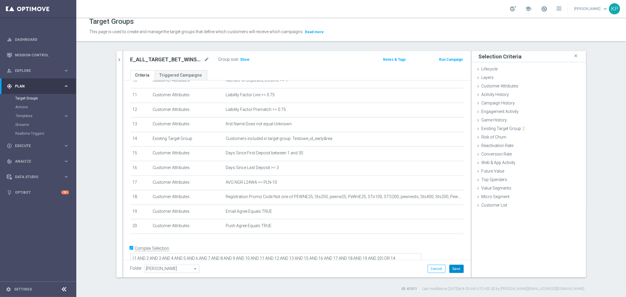
click at [454, 267] on button "Save" at bounding box center [456, 269] width 14 height 8
click at [189, 62] on h2 "E_ALL_TARGET_BET_WIN50 DO 200 PLN_NONOPG_ALLDEPO_071025" at bounding box center [166, 59] width 73 height 7
copy div "E_ALL_TARGET_BET_WIN50 DO 200 PLN_NONOPG_ALLDEPO_071025"
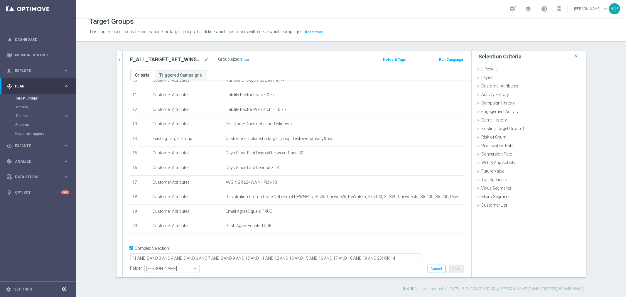
drag, startPoint x: 274, startPoint y: 66, endPoint x: 250, endPoint y: 65, distance: 24.4
click at [274, 66] on div "E_ALL_TARGET_BET_WIN50 DO 200 PLN_NONOPG_ALLDEPO_071025 mode_edit Group size : …" at bounding box center [297, 60] width 348 height 19
click at [243, 60] on span "Show" at bounding box center [244, 60] width 9 height 4
click at [256, 65] on div "E_ALL_TARGET_BET_WIN50 DO 200 PLN_NONOPG_ALLDEPO_071025 mode_edit Group size : …" at bounding box center [297, 60] width 348 height 19
click at [118, 60] on icon "chevron_right" at bounding box center [120, 60] width 6 height 6
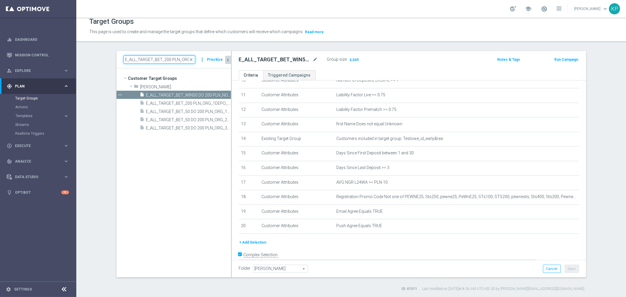
click at [173, 57] on input "E_ALL_TARGET_BET_200 PLN_ORG_1DEPO_050925" at bounding box center [160, 59] width 72 height 8
paste input "REACQ_ALL_TARGET_BET_100 DO 200ZL"
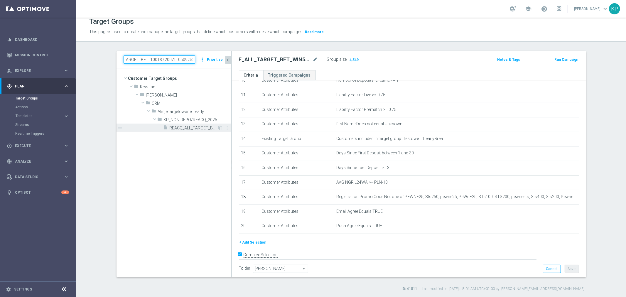
type input "REACQ_ALL_TARGET_BET_100 DO 200ZL_050925"
click at [184, 127] on span "REACQ_ALL_TARGET_BET_100 DO 200ZL_050925" at bounding box center [194, 128] width 48 height 5
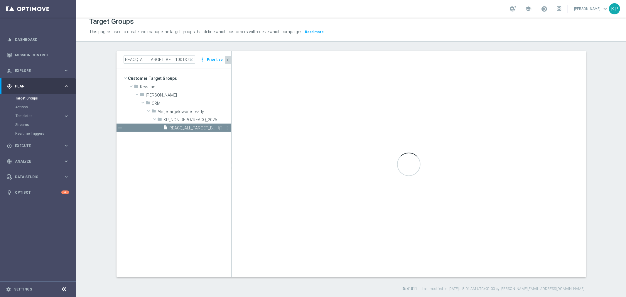
type textarea "(1 AND 2 AND 3 AND 4 AND 5 AND 6 AND 7 AND 8 AND 9 AND 10 AND 11 AND 12 AND 13 …"
type input "KP_NON-DEPO/REACQ_2025"
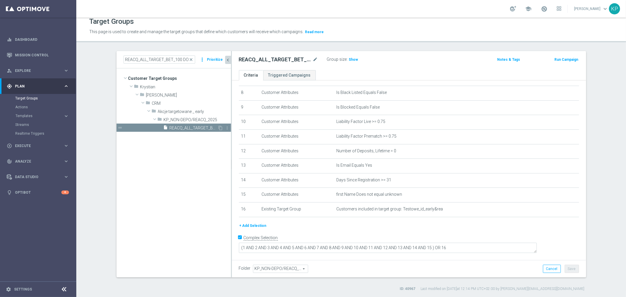
scroll to position [107, 0]
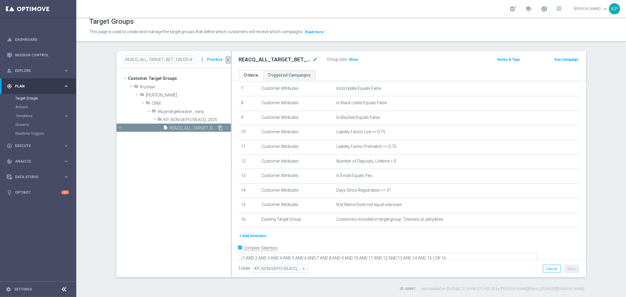
click at [218, 128] on icon "content_copy" at bounding box center [220, 128] width 5 height 5
click at [313, 58] on icon "mode_edit" at bounding box center [315, 59] width 5 height 7
click at [305, 60] on input "Copy of REACQ_ALL_TARGET_BET_100 DO 200ZL_050925" at bounding box center [278, 60] width 79 height 8
drag, startPoint x: 280, startPoint y: 59, endPoint x: 273, endPoint y: 59, distance: 6.8
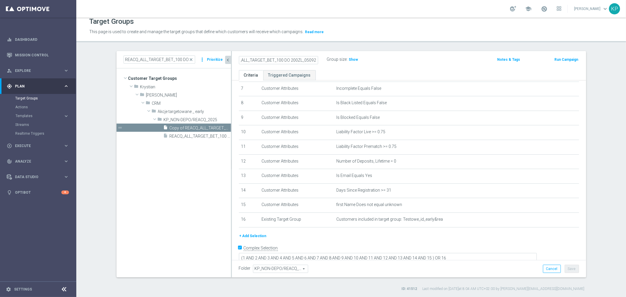
click at [273, 59] on input "Copy of REACQ_ALL_TARGET_BET_100 DO 200ZL_050925" at bounding box center [278, 60] width 79 height 8
drag, startPoint x: 311, startPoint y: 59, endPoint x: 301, endPoint y: 60, distance: 10.3
click at [301, 60] on input "Copy of REACQ_ALL_TARGET_BET_50 DO 200ZL_050925" at bounding box center [278, 60] width 79 height 8
drag, startPoint x: 301, startPoint y: 60, endPoint x: 329, endPoint y: 61, distance: 27.9
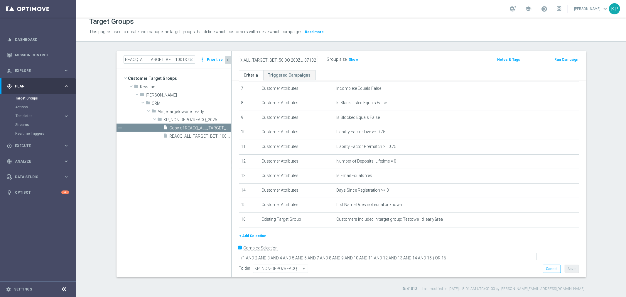
click at [329, 61] on div "Copy of REACQ_ALL_TARGET_BET_50 DO 200ZL_071025 Group size : Show" at bounding box center [351, 59] width 233 height 9
drag, startPoint x: 306, startPoint y: 57, endPoint x: 286, endPoint y: 60, distance: 20.4
click at [306, 57] on input "Copy of REACQ_ALL_TARGET_BET_50 DO 200ZL_071025" at bounding box center [278, 60] width 79 height 8
drag, startPoint x: 282, startPoint y: 60, endPoint x: 245, endPoint y: 60, distance: 37.0
click at [245, 60] on input "Copy of REACQ_ALL_TARGET_BET_50 DO 200ZL_071025" at bounding box center [278, 60] width 79 height 8
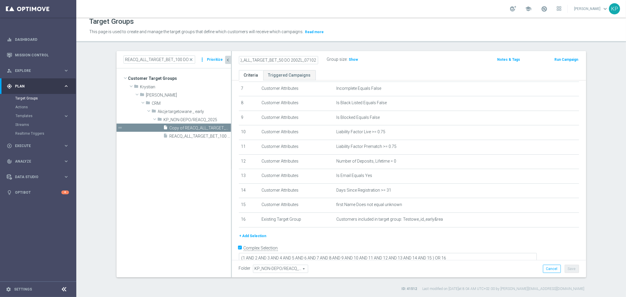
click at [264, 60] on input "Copy of REACQ_ALL_TARGET_BET_50 DO 200ZL_071025" at bounding box center [278, 60] width 79 height 8
drag, startPoint x: 246, startPoint y: 60, endPoint x: 240, endPoint y: 55, distance: 7.6
click at [227, 58] on as-split "REACQ_ALL_TARGET_BET_100 DO 200ZL_050925 close more_vert Prioritize Customer Ta…" at bounding box center [352, 164] width 470 height 226
click at [250, 56] on input "Copy of REACQ_ALL_TARGET_BET_50 DO 200ZL_071025" at bounding box center [278, 60] width 79 height 8
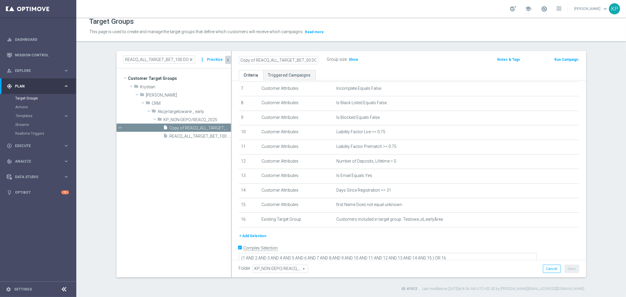
drag, startPoint x: 251, startPoint y: 58, endPoint x: 224, endPoint y: 58, distance: 27.3
click at [224, 58] on as-split "REACQ_ALL_TARGET_BET_100 DO 200ZL_050925 close more_vert Prioritize Customer Ta…" at bounding box center [352, 164] width 470 height 226
type input "REACQ_ALL_TARGET_BET_50 DO 200ZL_071025"
click at [251, 233] on button "+ Add Selection" at bounding box center [253, 236] width 28 height 6
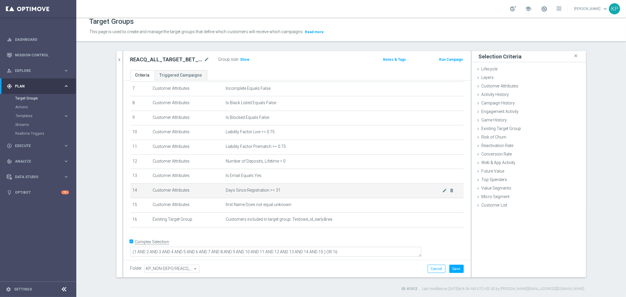
scroll to position [100, 0]
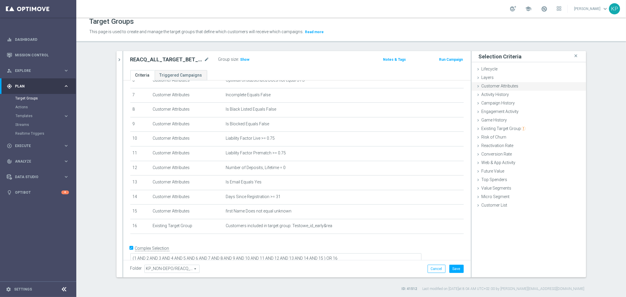
click at [497, 87] on span "Customer Attributes" at bounding box center [500, 86] width 37 height 5
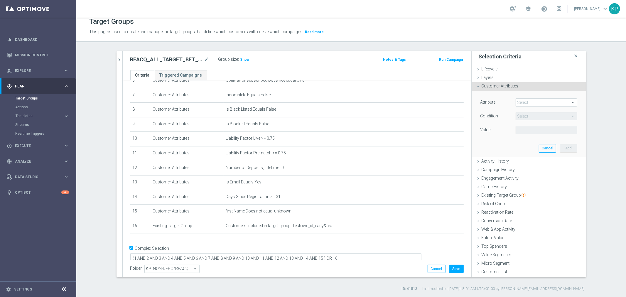
click at [525, 99] on div "Select arrow_drop_down search" at bounding box center [547, 102] width 62 height 8
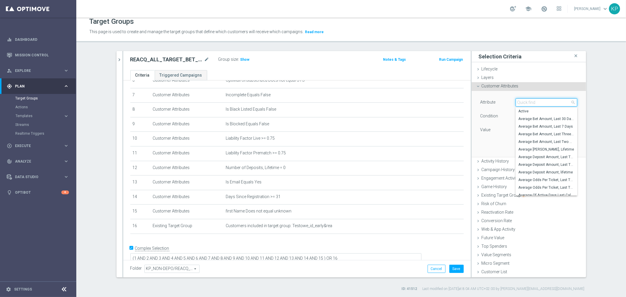
click at [525, 100] on input "search" at bounding box center [547, 102] width 62 height 8
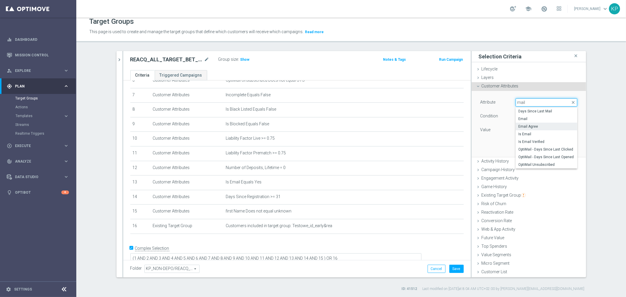
type input "mail"
click at [527, 124] on span "Email Agree" at bounding box center [547, 126] width 56 height 5
type input "Email Agree"
type input "Equals"
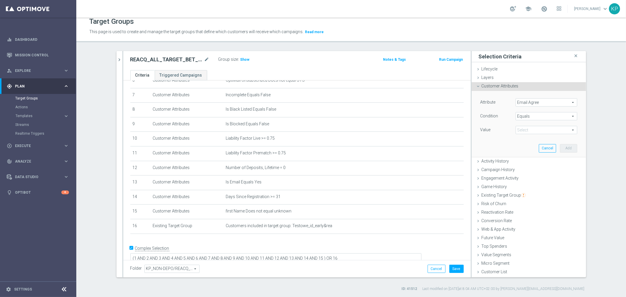
click at [541, 128] on span at bounding box center [546, 130] width 61 height 8
click at [530, 146] on span "TRUE" at bounding box center [547, 146] width 56 height 5
type input "TRUE"
click at [561, 147] on button "Add" at bounding box center [568, 148] width 17 height 8
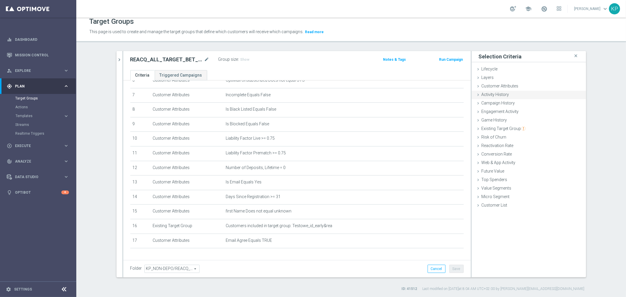
drag, startPoint x: 493, startPoint y: 87, endPoint x: 509, endPoint y: 97, distance: 19.1
click at [494, 87] on span "Customer Attributes" at bounding box center [500, 86] width 37 height 5
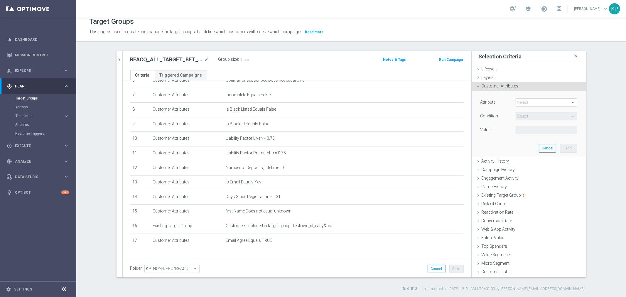
click at [520, 100] on span at bounding box center [546, 103] width 61 height 8
click at [0, 0] on input "search" at bounding box center [0, 0] width 0 height 0
type input "push ag"
click at [529, 108] on label "Push Agree" at bounding box center [547, 111] width 62 height 8
type input "Push Agree"
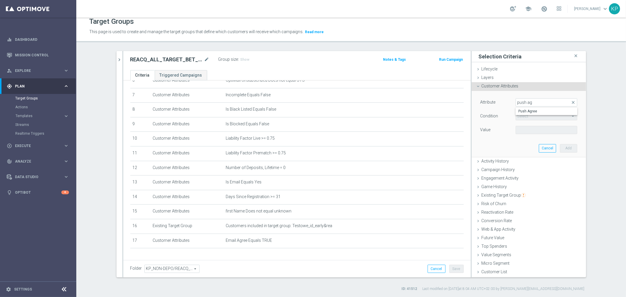
type input "Equals"
click at [522, 130] on span at bounding box center [546, 130] width 61 height 8
drag, startPoint x: 522, startPoint y: 145, endPoint x: 556, endPoint y: 146, distance: 34.4
click at [522, 145] on span "TRUE" at bounding box center [547, 146] width 56 height 5
type input "TRUE"
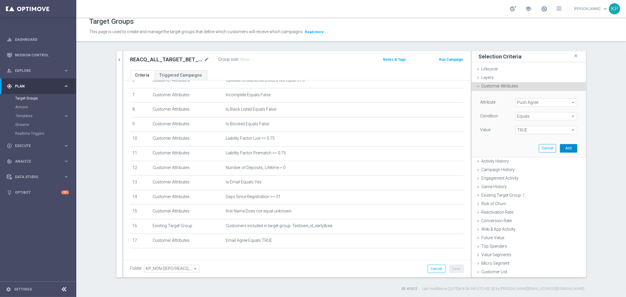
click at [563, 147] on button "Add" at bounding box center [568, 148] width 17 height 8
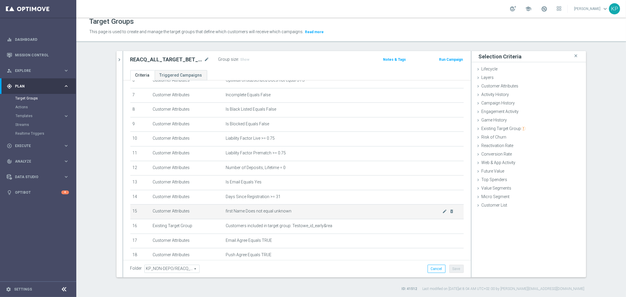
scroll to position [130, 0]
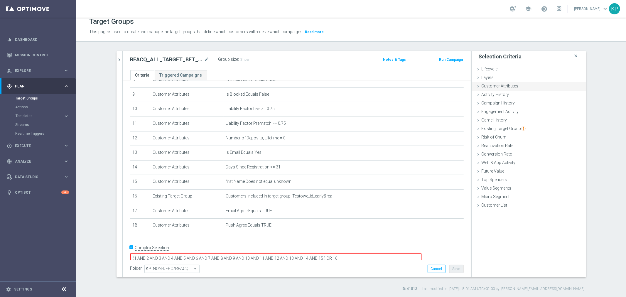
click at [495, 87] on span "Customer Attributes" at bounding box center [500, 86] width 37 height 5
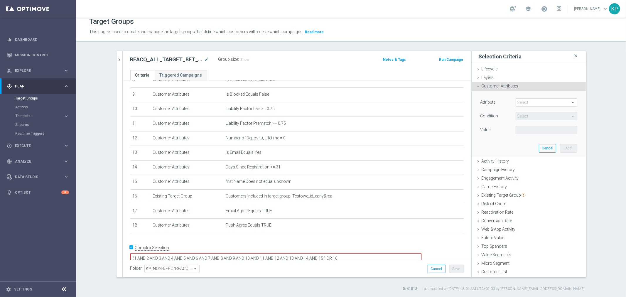
click at [527, 99] on span at bounding box center [546, 103] width 61 height 8
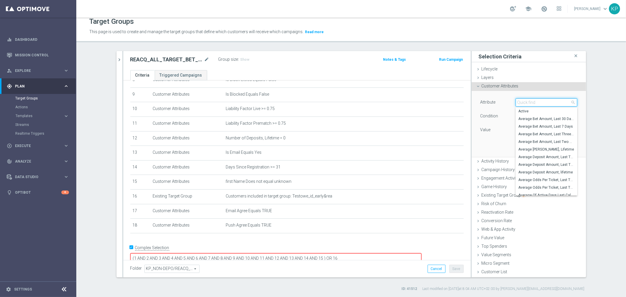
click at [527, 100] on input "search" at bounding box center [547, 102] width 62 height 8
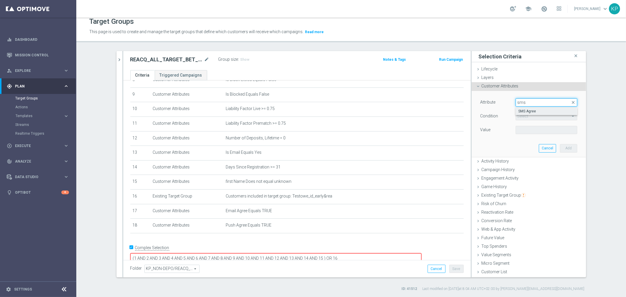
type input "sms"
click at [530, 109] on span "SMS Agree" at bounding box center [547, 111] width 56 height 5
type input "SMS Agree"
type input "Equals"
click at [527, 128] on span at bounding box center [546, 130] width 61 height 8
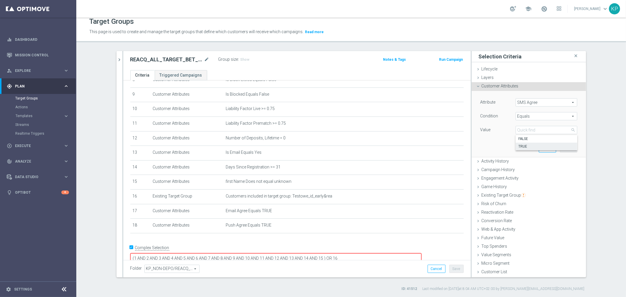
click at [524, 143] on label "TRUE" at bounding box center [547, 147] width 62 height 8
type input "TRUE"
click at [560, 146] on button "Add" at bounding box center [568, 148] width 17 height 8
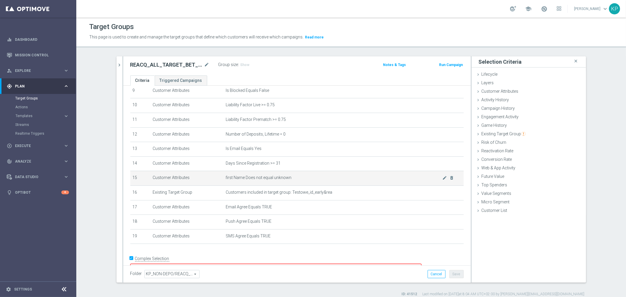
scroll to position [144, 0]
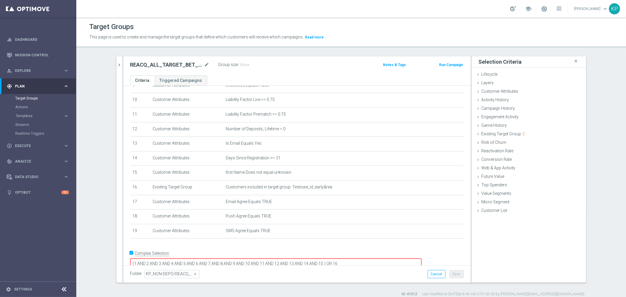
click at [365, 259] on textarea "(1 AND 2 AND 3 AND 4 AND 5 AND 6 AND 7 AND 8 AND 9 AND 10 AND 11 AND 12 AND 13 …" at bounding box center [275, 264] width 291 height 10
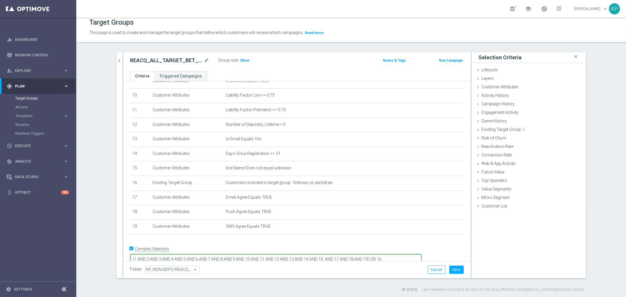
scroll to position [5, 0]
type textarea "(1 AND 2 AND 3 AND 4 AND 5 AND 6 AND 7 AND 8 AND 9 AND 10 AND 11 AND 12 AND 13 …"
click at [451, 269] on button "Save" at bounding box center [456, 269] width 14 height 8
click at [188, 59] on h2 "REACQ_ALL_TARGET_BET_50 DO 200ZL_071025" at bounding box center [166, 59] width 73 height 7
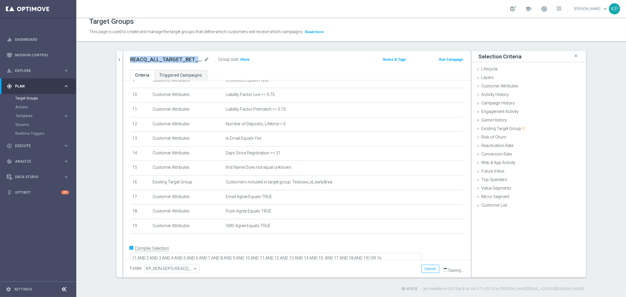
click at [188, 59] on h2 "REACQ_ALL_TARGET_BET_50 DO 200ZL_071025" at bounding box center [166, 59] width 73 height 7
copy div "REACQ_ALL_TARGET_BET_50 DO 200ZL_071025"
click at [122, 59] on div at bounding box center [122, 164] width 1 height 226
click at [119, 61] on icon "chevron_right" at bounding box center [120, 60] width 6 height 6
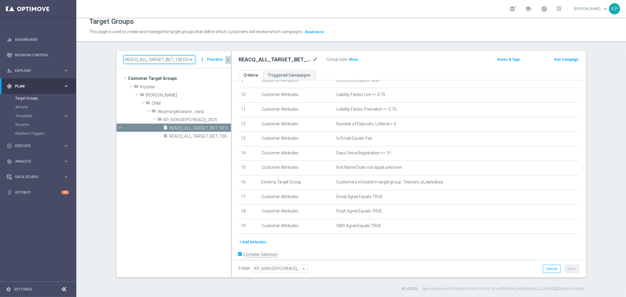
click at [137, 59] on input "REACQ_ALL_TARGET_BET_100 DO 200ZL_050925" at bounding box center [160, 59] width 72 height 8
paste input "E_ALL_TARGET_BET_50 DO 200 PLN_ORG_3DEPO_0710"
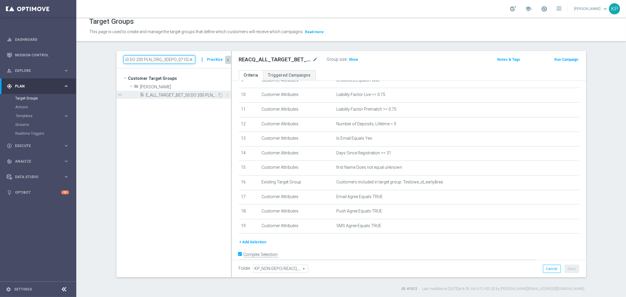
type input "E_ALL_TARGET_BET_50 DO 200 PLN_ORG_3DEPO_071025"
click at [176, 95] on span "E_ALL_TARGET_BET_50 DO 200 PLN_ORG_3DEPO_071025" at bounding box center [182, 95] width 72 height 5
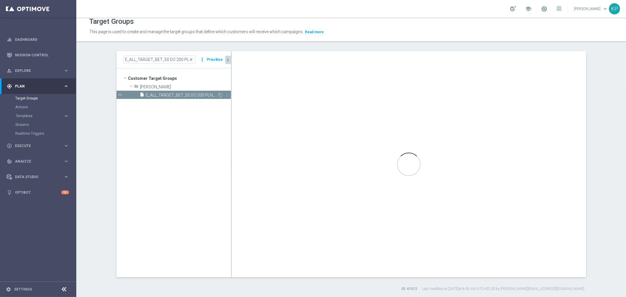
type textarea "(1 AND 2 AND 3 AND 4 AND 5 AND 6 AND 7 AND 8 AND 9 AND 10 AND 11 AND 12 AND 13 …"
type input "Andżelika B."
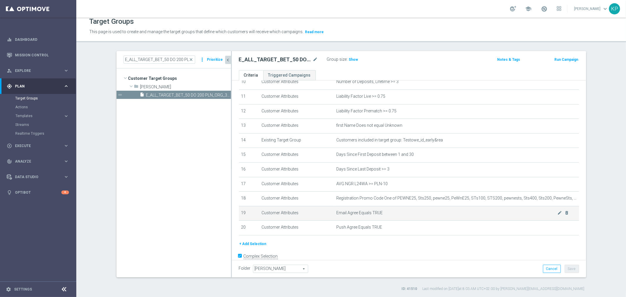
scroll to position [165, 0]
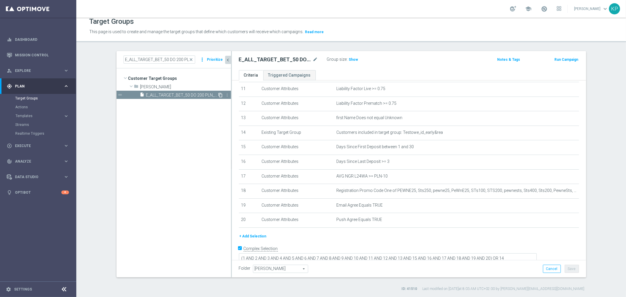
click at [218, 95] on icon "content_copy" at bounding box center [220, 95] width 5 height 5
click at [314, 61] on icon "mode_edit" at bounding box center [315, 59] width 5 height 7
click at [274, 61] on input "Copy of E_ALL_TARGET_BET_50 DO 200 PLN_ORG_3DEPO_071025" at bounding box center [278, 60] width 79 height 8
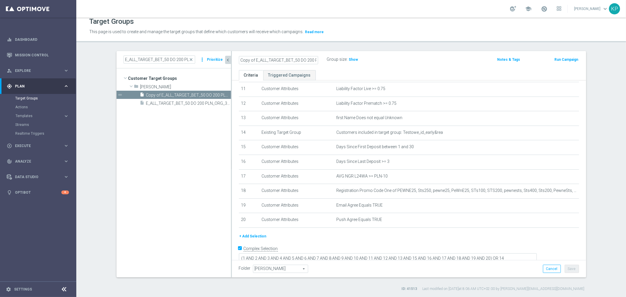
drag, startPoint x: 236, startPoint y: 61, endPoint x: 231, endPoint y: 62, distance: 4.9
click at [232, 61] on div "Copy of E_ALL_TARGET_BET_50 DO 200 PLN_ORG_3DEPO_071025 Group size : Show Notes…" at bounding box center [409, 60] width 354 height 19
click at [251, 63] on input "Copy of E_ALL_TARGET_BET_50 DO 200 PLN_ORG_3DEPO_071025" at bounding box center [278, 60] width 79 height 8
drag, startPoint x: 252, startPoint y: 60, endPoint x: 220, endPoint y: 60, distance: 31.1
click at [220, 60] on as-split "E_ALL_TARGET_BET_50 DO 200 PLN_ORG_3DEPO_071025 close more_vert Prioritize Cust…" at bounding box center [352, 164] width 470 height 226
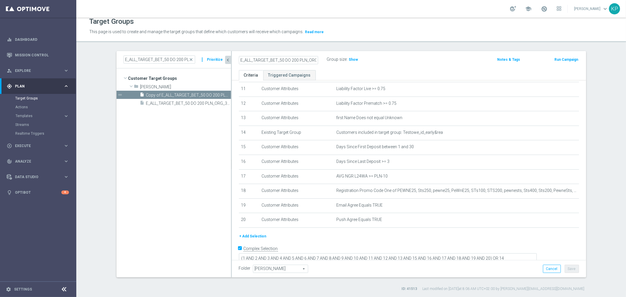
drag, startPoint x: 274, startPoint y: 58, endPoint x: 268, endPoint y: 58, distance: 6.5
click at [268, 58] on input "E_ALL_TARGET_BET_50 DO 200 PLN_ORG_3DEPO_071025" at bounding box center [278, 60] width 79 height 8
drag, startPoint x: 298, startPoint y: 60, endPoint x: 313, endPoint y: 58, distance: 14.6
click at [320, 60] on div "E_ALL_TARGET_OFFER_50 DO 200 PLN_ORG_3DEPO_071025" at bounding box center [283, 59] width 88 height 8
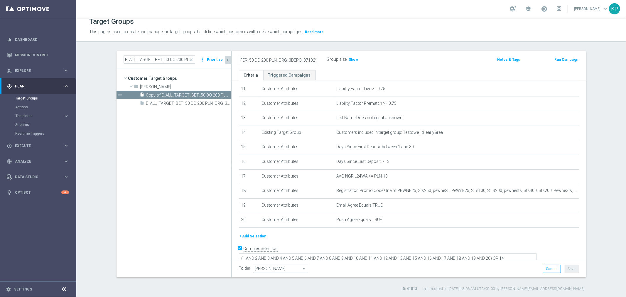
click at [311, 58] on input "E_ALL_TARGET_OFFER_50 DO 200 PLN_ORG_3DEPO_071025" at bounding box center [278, 60] width 79 height 8
drag, startPoint x: 280, startPoint y: 59, endPoint x: 247, endPoint y: 59, distance: 32.9
click at [247, 59] on input "E_ALL_TARGET_OFFER_50 DO 200 PLN_ORG_3DEPO_071025" at bounding box center [278, 60] width 79 height 8
drag, startPoint x: 270, startPoint y: 59, endPoint x: 333, endPoint y: 59, distance: 63.1
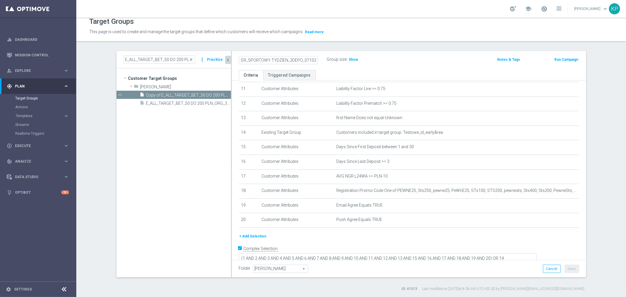
click at [333, 59] on div "E_ALL_TARGET_OFFER_SPORTOWY TYDZIEN_3DEPO_071025 Group size : Show" at bounding box center [351, 59] width 233 height 9
type input "E_ALL_TARGET_OFFER_SPORTOWY TYDZIEN_3DEPO_071025"
click at [327, 60] on label "Group size" at bounding box center [337, 59] width 20 height 5
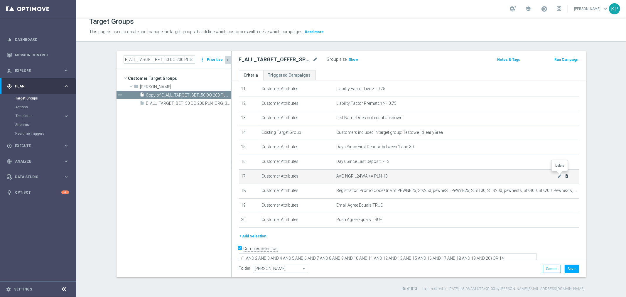
click at [564, 174] on icon "delete_forever" at bounding box center [566, 176] width 5 height 5
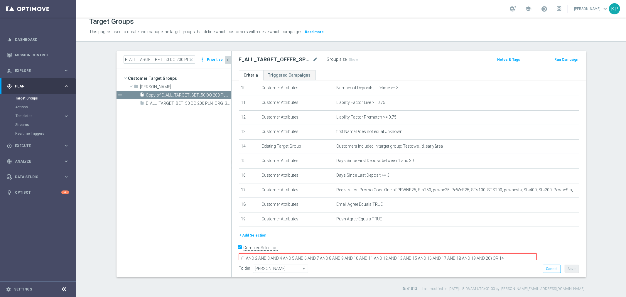
click at [532, 253] on textarea "(1 AND 2 AND 3 AND 4 AND 5 AND 6 AND 7 AND 8 AND 9 AND 10 AND 11 AND 12 AND 13 …" at bounding box center [388, 258] width 298 height 10
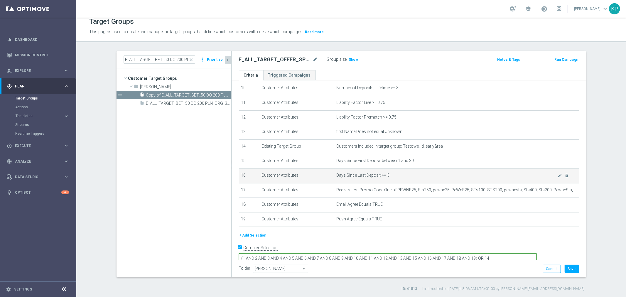
type textarea "(1 AND 2 AND 3 AND 4 AND 5 AND 6 AND 7 AND 8 AND 9 AND 10 AND 11 AND 12 AND 13 …"
click at [436, 176] on td "Days Since Last Deposit >= 3 mode_edit delete_forever" at bounding box center [456, 175] width 245 height 15
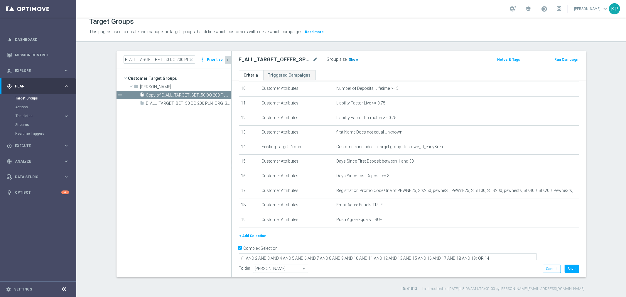
click at [349, 60] on span "Show" at bounding box center [353, 60] width 9 height 4
click at [290, 57] on h2 "E_ALL_TARGET_OFFER_SPORTOWY TYDZIEN_3DEPO_071025" at bounding box center [275, 59] width 73 height 7
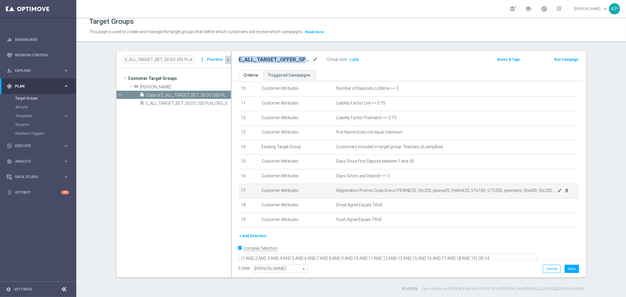
copy div "E_ALL_TARGET_OFFER_SPORTOWY TYDZIEN_3DEPO_071025"
drag, startPoint x: 569, startPoint y: 269, endPoint x: 552, endPoint y: 254, distance: 21.4
click at [569, 269] on button "Save" at bounding box center [572, 269] width 14 height 8
click at [218, 93] on icon "content_copy" at bounding box center [220, 95] width 5 height 5
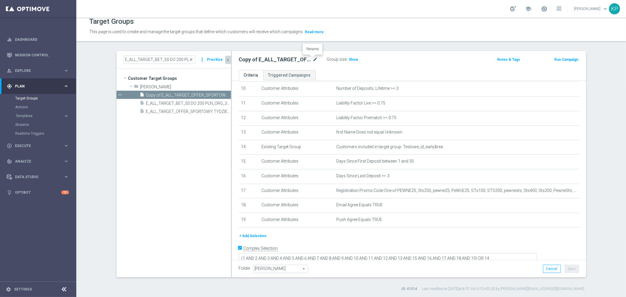
click at [314, 58] on icon "mode_edit" at bounding box center [315, 59] width 5 height 7
click at [286, 59] on input "Copy of E_ALL_TARGET_OFFER_SPORTOWY TYDZIEN_3DEPO_071025" at bounding box center [278, 60] width 79 height 8
click at [289, 59] on input "Copy of E_ALL_TARGET_OFFER_SPORTOWY TYDZIEN_3DEPO_071025" at bounding box center [278, 60] width 79 height 8
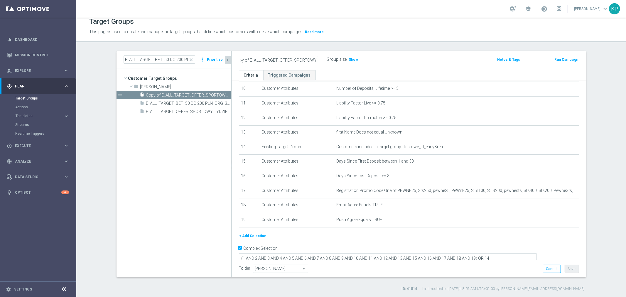
drag, startPoint x: 232, startPoint y: 61, endPoint x: 227, endPoint y: 62, distance: 5.4
click at [227, 62] on as-split "E_ALL_TARGET_BET_50 DO 200 PLN_ORG_3DEPO_071025 close more_vert Prioritize Cust…" at bounding box center [352, 164] width 470 height 226
click at [256, 63] on input "Copy of E_ALL_TARGET_OFFER_SPORTOWY TYDZIEN_1-2DEPO_071025" at bounding box center [278, 60] width 79 height 8
drag, startPoint x: 253, startPoint y: 60, endPoint x: 215, endPoint y: 60, distance: 37.6
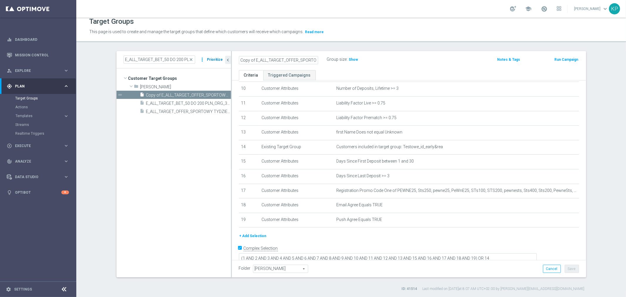
click at [215, 60] on as-split "E_ALL_TARGET_BET_50 DO 200 PLN_ORG_3DEPO_071025 close more_vert Prioritize Cust…" at bounding box center [352, 164] width 470 height 226
drag, startPoint x: 286, startPoint y: 60, endPoint x: 325, endPoint y: 60, distance: 38.7
click at [325, 60] on div "E_ALL_TARGET_OFFER_SPORTOWY TYDZIEN_1-2DEPO_071025 Group size : Show" at bounding box center [351, 59] width 233 height 9
click at [270, 56] on input "E_ALL_TARGET_OFFER_SPORTOWY TYDZIEN_1-2DEPO_071025" at bounding box center [278, 60] width 79 height 8
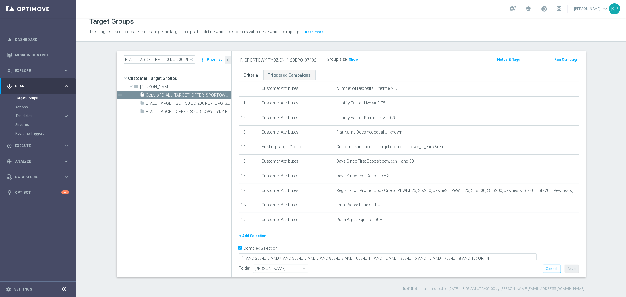
scroll to position [0, 0]
click at [235, 60] on div "E_ALL_TARGET_OFFER_SPORTOWY TYDZIEN_1-2DEPO_071025" at bounding box center [279, 60] width 88 height 8
click at [263, 60] on input "E_ALL_TARGET_OFFER_SPORTOWY TYDZIEN_1-2DEPO_071025" at bounding box center [278, 60] width 79 height 8
click at [269, 58] on input "E_ALL_TARGET_OFFER_SPORTOWY TYDZIEN_1-2DEPO_071025" at bounding box center [278, 60] width 79 height 8
type input "E_ALL_TARGET_ORG_OFFER_SPORTOWY TYDZIEN_1-2DEPO_071025"
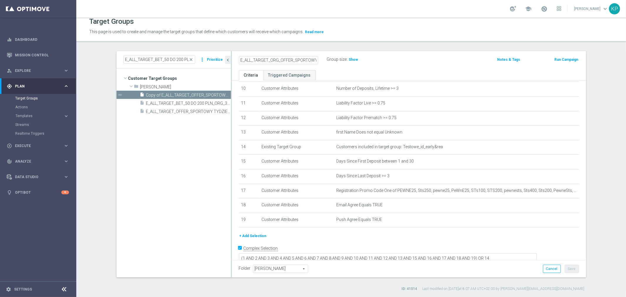
click at [323, 58] on div "E_ALL_TARGET_ORG_OFFER_SPORTOWY TYDZIEN_1-2DEPO_071025" at bounding box center [283, 59] width 88 height 8
click at [313, 59] on icon "mode_edit" at bounding box center [315, 59] width 5 height 7
click at [264, 59] on input "E_ALL_TARGET_ORG_OFFER_SPORTOWY TYDZIEN_1-2DEPO_071025" at bounding box center [278, 60] width 79 height 8
drag, startPoint x: 266, startPoint y: 59, endPoint x: 247, endPoint y: 59, distance: 18.8
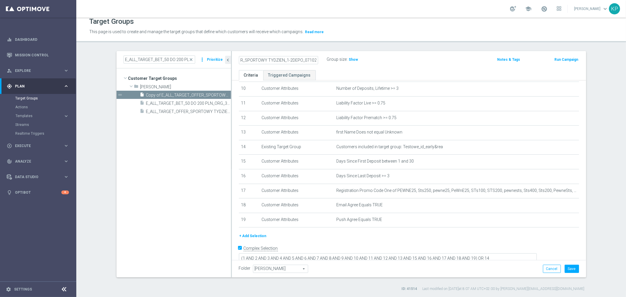
click at [242, 59] on input "E_ALL_TARGET_ORG_OFFER_SPORTOWY TYDZIEN_1-2DEPO_071025" at bounding box center [278, 60] width 79 height 8
click at [260, 58] on input "E_ALL_TARGET_ORG_OFFER_SPORTOWY TYDZIEN_1-2DEPO_071025" at bounding box center [278, 60] width 79 height 8
drag, startPoint x: 238, startPoint y: 58, endPoint x: 246, endPoint y: 59, distance: 7.9
click at [235, 59] on div "E_ALL_TARGET_ORG_OFFER_SPORTOWY TYDZIEN_1-2DEPO_071025" at bounding box center [279, 60] width 88 height 8
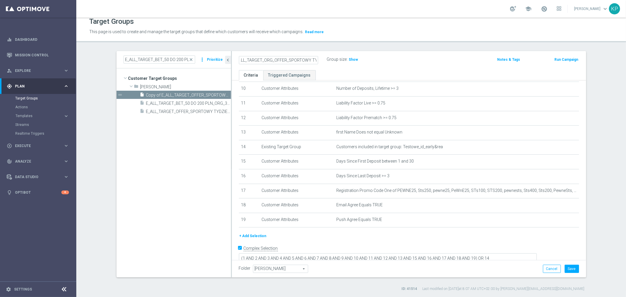
scroll to position [0, 0]
click at [265, 60] on input "E_ALL_TARGET_ORG_OFFER_SPORTOWY TYDZIEN_1-2DEPO_071025" at bounding box center [278, 60] width 79 height 8
click at [278, 60] on input "E_ALL_TARGET_ORG_OFFER_SPORTOWY TYDZIEN_1-2DEPO_071025" at bounding box center [278, 60] width 79 height 8
click at [283, 59] on input "E_ALL_TARGET_OFFER_SPORTOWY TYDZIEN_1-2DEPO_071025" at bounding box center [278, 60] width 79 height 8
type input "E_ALL_TARGET_OFFER_ORG SPORTOWY TYDZIEN_1-2DEPO_071025"
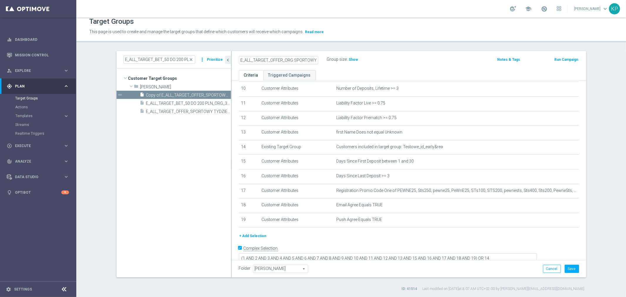
click at [323, 60] on div "E_ALL_TARGET_OFFER_ORG SPORTOWY TYDZIEN_1-2DEPO_071025" at bounding box center [283, 59] width 88 height 8
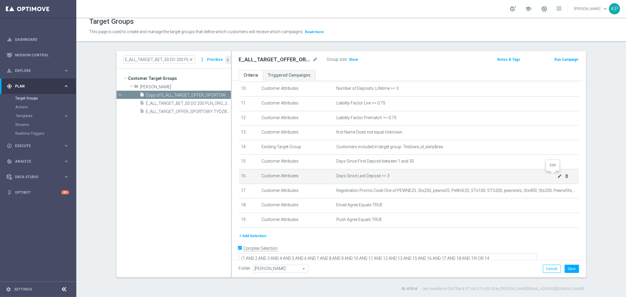
click at [557, 174] on icon "mode_edit" at bounding box center [559, 176] width 5 height 5
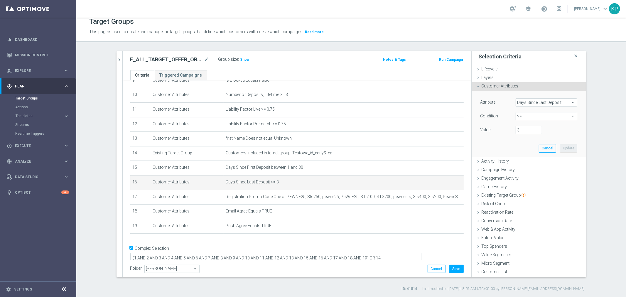
click at [524, 116] on span ">=" at bounding box center [546, 116] width 61 height 8
click at [525, 168] on span "between" at bounding box center [547, 170] width 56 height 5
type input "between"
click at [522, 132] on input "number" at bounding box center [529, 130] width 26 height 8
type input "1"
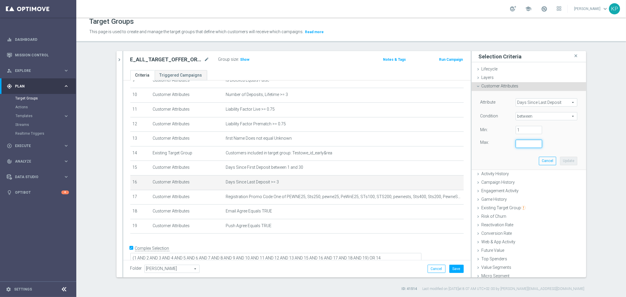
click at [520, 142] on input "number" at bounding box center [529, 144] width 26 height 8
type input "2"
click at [560, 159] on button "Update" at bounding box center [568, 161] width 17 height 8
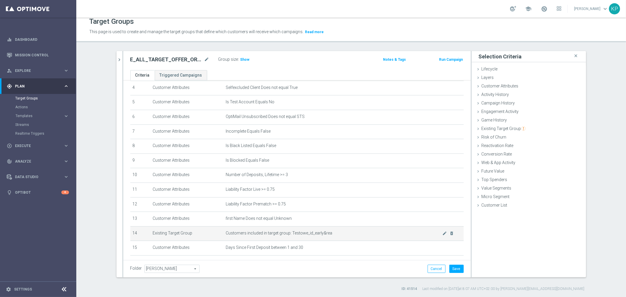
scroll to position [144, 0]
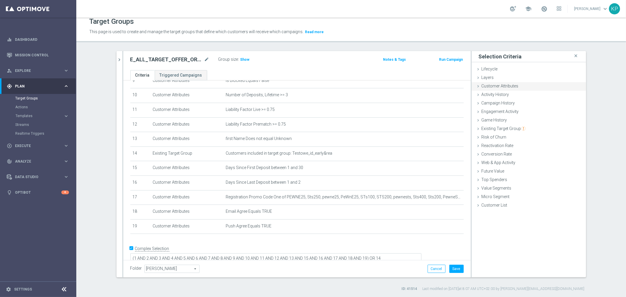
click at [486, 89] on div "Customer Attributes done selection updated" at bounding box center [529, 86] width 114 height 9
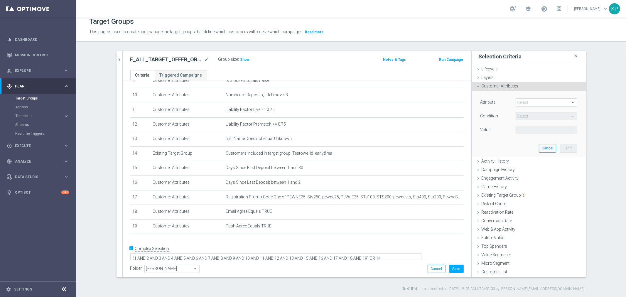
click at [522, 102] on span at bounding box center [546, 103] width 61 height 8
click at [0, 0] on input "search" at bounding box center [0, 0] width 0 height 0
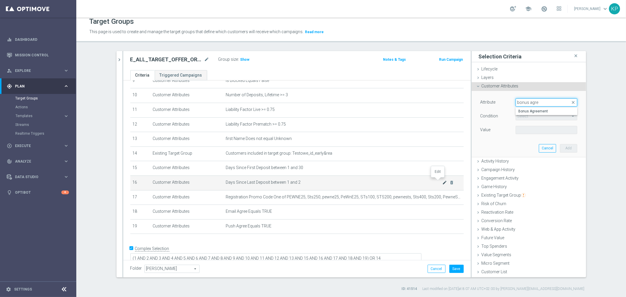
type input "bonus agre"
click at [442, 181] on icon "mode_edit" at bounding box center [444, 182] width 5 height 5
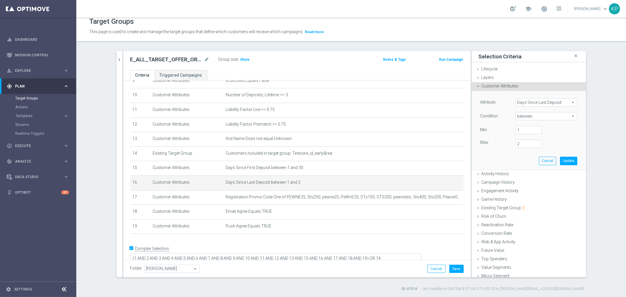
click at [526, 119] on span "between" at bounding box center [546, 116] width 61 height 8
click at [521, 161] on span ">=" at bounding box center [547, 163] width 56 height 5
type input ">="
click at [521, 129] on input "number" at bounding box center [529, 130] width 26 height 8
type input "3"
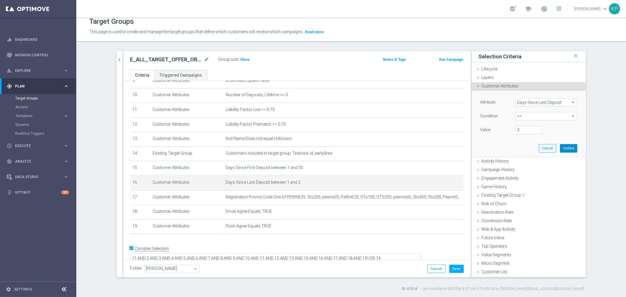
click at [560, 146] on button "Update" at bounding box center [568, 148] width 17 height 8
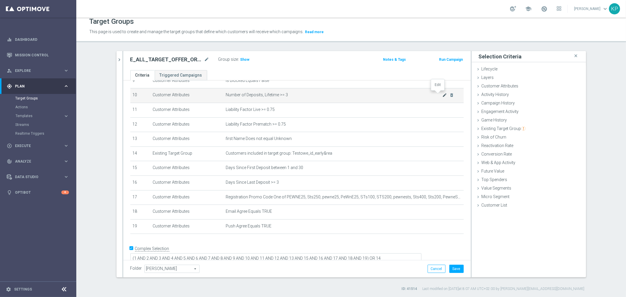
click at [442, 96] on icon "mode_edit" at bounding box center [444, 95] width 5 height 5
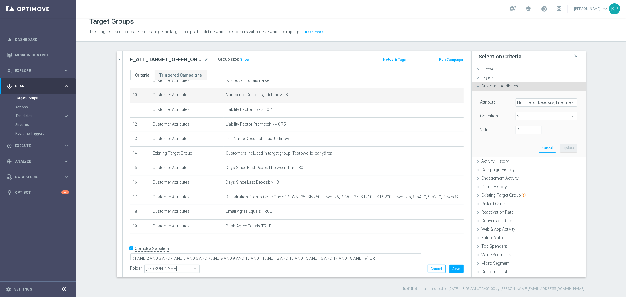
click at [529, 114] on span ">=" at bounding box center [546, 116] width 61 height 8
click at [524, 168] on span "between" at bounding box center [547, 170] width 56 height 5
type input "between"
click at [519, 127] on input "number" at bounding box center [529, 130] width 26 height 8
type input "1"
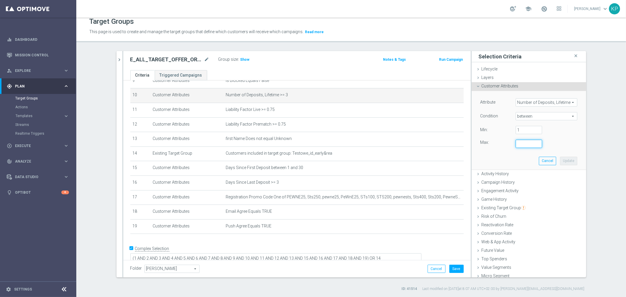
click at [519, 143] on input "number" at bounding box center [529, 144] width 26 height 8
type input "2"
click at [560, 161] on button "Update" at bounding box center [568, 161] width 17 height 8
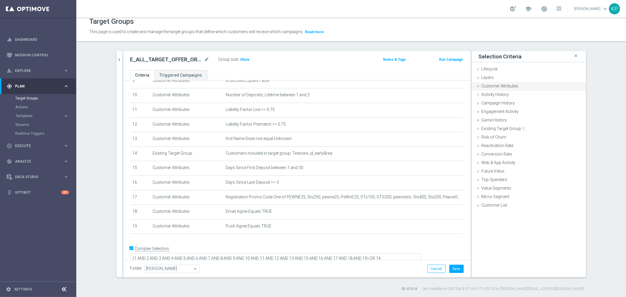
click at [500, 88] on div "Customer Attributes done selection updated" at bounding box center [529, 86] width 114 height 9
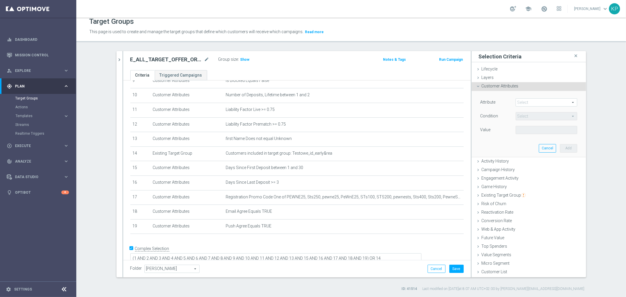
click at [526, 105] on span at bounding box center [546, 103] width 61 height 8
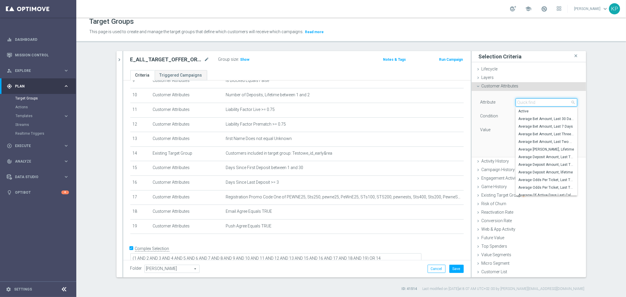
click at [526, 105] on input "search" at bounding box center [547, 102] width 62 height 8
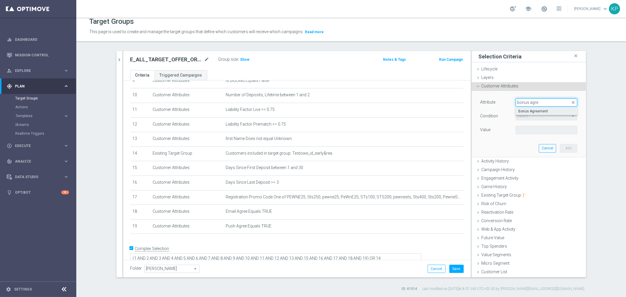
type input "bonus agre"
click at [527, 109] on span "Bonus Agreement" at bounding box center [547, 111] width 56 height 5
type input "Bonus Agreement"
type input "Equals"
click at [527, 130] on span at bounding box center [546, 130] width 61 height 8
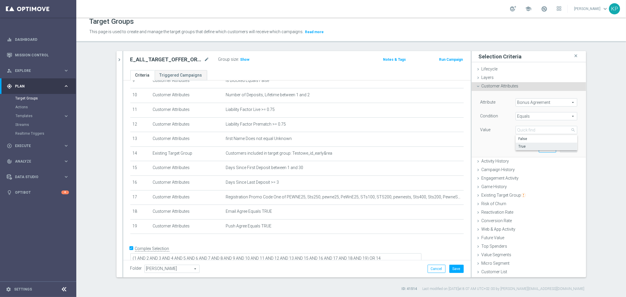
click at [528, 146] on span "True" at bounding box center [547, 146] width 56 height 5
type input "True"
click at [566, 146] on button "Add" at bounding box center [568, 148] width 17 height 8
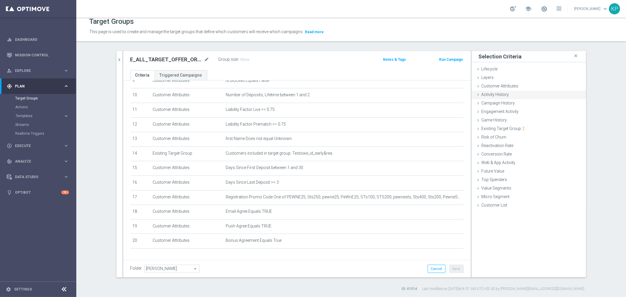
click at [509, 84] on span "Customer Attributes" at bounding box center [500, 86] width 37 height 5
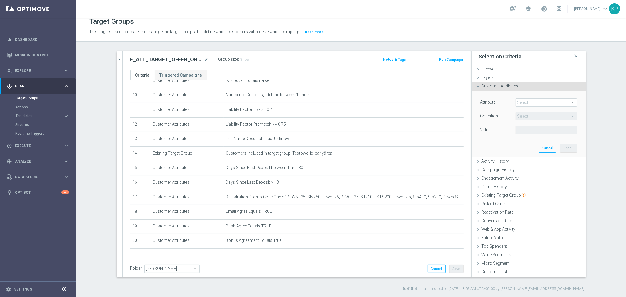
click at [534, 99] on span at bounding box center [546, 103] width 61 height 8
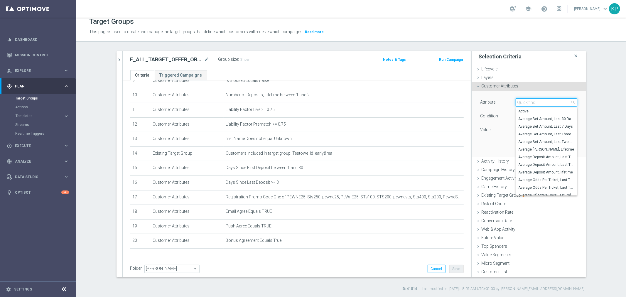
click at [534, 99] on input "search" at bounding box center [547, 102] width 62 height 8
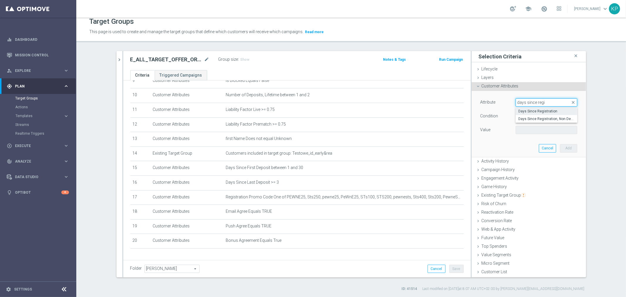
type input "days since regi"
click at [534, 110] on span "Days Since Registration" at bounding box center [547, 111] width 56 height 5
type input "Days Since Registration"
type input "="
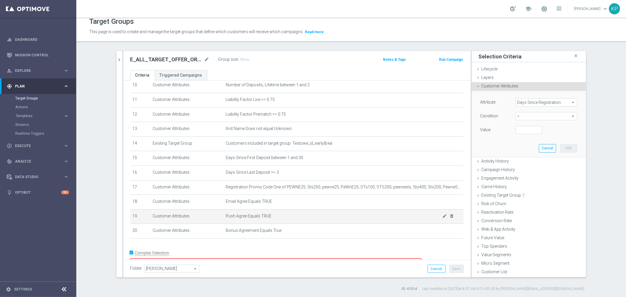
scroll to position [159, 0]
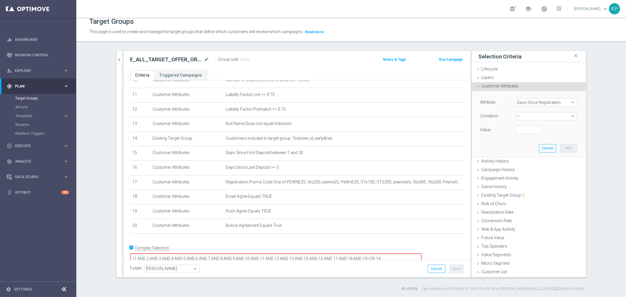
click at [524, 118] on span "=" at bounding box center [546, 116] width 61 height 8
click at [525, 107] on div "Attribute Select arrow_drop_down search" at bounding box center [529, 102] width 106 height 9
click at [525, 103] on span at bounding box center [546, 103] width 61 height 8
click at [0, 0] on input "search" at bounding box center [0, 0] width 0 height 0
type input "days since regi"
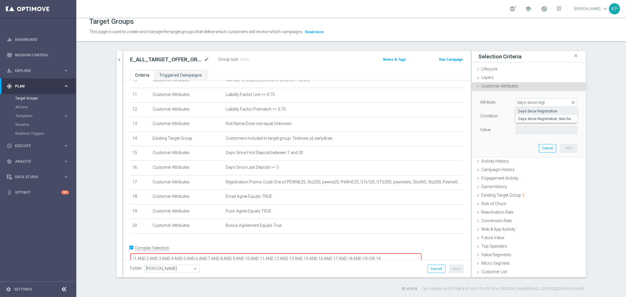
click at [540, 109] on span "Days Since Registration" at bounding box center [547, 111] width 56 height 5
type input "Days Since Registration"
click at [528, 115] on span "=" at bounding box center [546, 116] width 61 height 8
click at [520, 168] on span "between" at bounding box center [547, 170] width 56 height 5
type input "between"
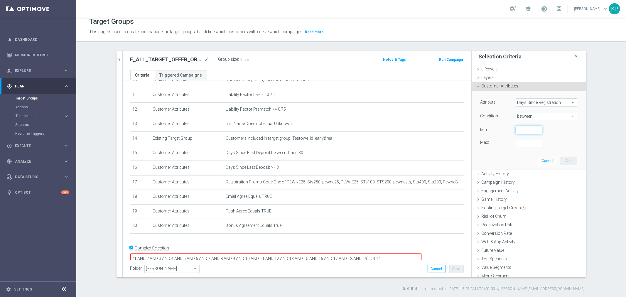
click at [521, 132] on input "number" at bounding box center [529, 130] width 26 height 8
type input "1"
click at [520, 141] on input "number" at bounding box center [529, 144] width 26 height 8
type input "30"
drag, startPoint x: 558, startPoint y: 158, endPoint x: 539, endPoint y: 159, distance: 18.8
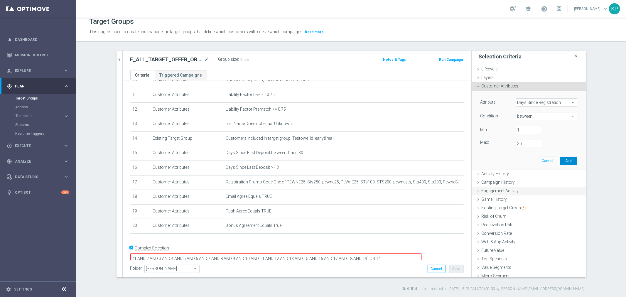
click at [560, 159] on button "Add" at bounding box center [568, 161] width 17 height 8
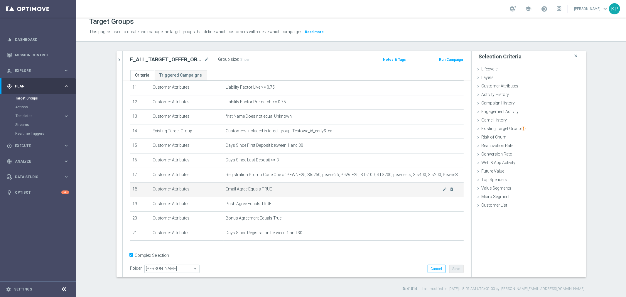
scroll to position [173, 0]
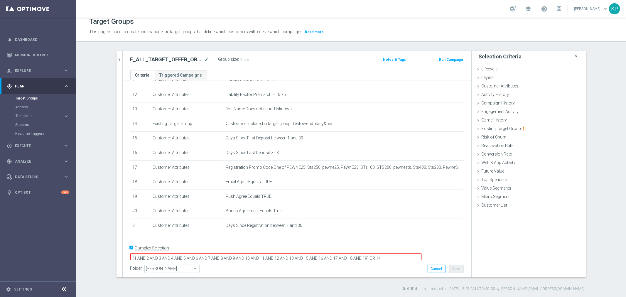
click at [408, 253] on textarea "(1 AND 2 AND 3 AND 4 AND 5 AND 6 AND 7 AND 8 AND 9 AND 10 AND 11 AND 12 AND 13 …" at bounding box center [275, 258] width 291 height 10
type textarea "(1 AND 2 AND 3 AND 4 AND 5 AND 6 AND 7 AND 8 AND 9 AND 10 AND 11 AND 12 AND 13 …"
drag, startPoint x: 453, startPoint y: 269, endPoint x: 449, endPoint y: 266, distance: 4.6
click at [453, 269] on button "Save" at bounding box center [456, 269] width 14 height 8
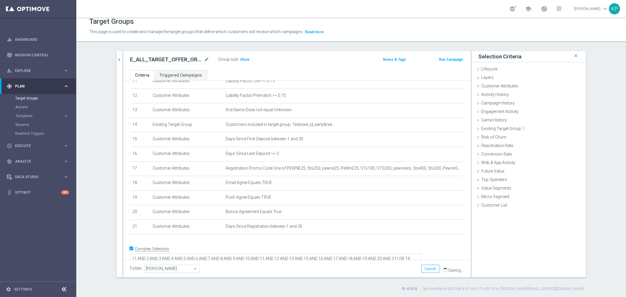
click at [175, 59] on h2 "E_ALL_TARGET_OFFER_ORG SPORTOWY TYDZIEN_1-2DEPO_071025" at bounding box center [166, 59] width 73 height 7
click at [119, 59] on icon "chevron_right" at bounding box center [120, 60] width 6 height 6
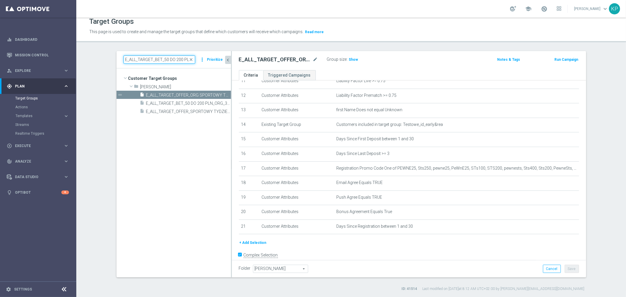
click at [143, 58] on input "E_ALL_TARGET_BET_50 DO 200 PLN_ORG_3DEPO_071025" at bounding box center [160, 59] width 72 height 8
paste input "OFFER_ORG SPORTOWY TYDZIEN_1-2"
type input "E_ALL_TARGET_OFFER_ORG SPORTOWY TYDZIEN_1-2DEPO_071025"
click at [219, 94] on icon "content_copy" at bounding box center [220, 95] width 5 height 5
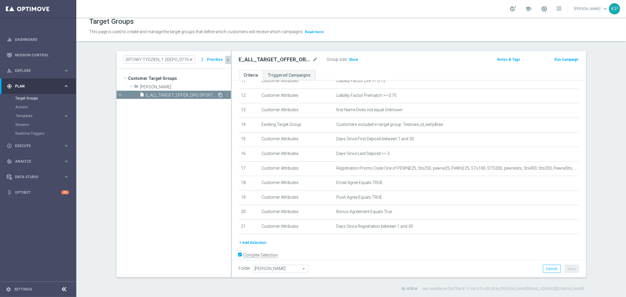
scroll to position [0, 0]
click at [313, 59] on icon "mode_edit" at bounding box center [315, 59] width 5 height 7
click at [290, 59] on input "Copy of E_ALL_TARGET_OFFER_ORG SPORTOWY TYDZIEN_1-2DEPO_071025" at bounding box center [278, 60] width 79 height 8
click at [288, 59] on input "Copy of E_ALL_TARGET_OFFER_ORG SPORTOWY TYDZIEN_1-2DEPO_071025" at bounding box center [278, 60] width 79 height 8
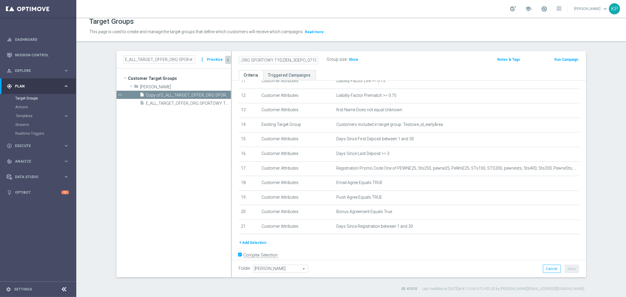
scroll to position [0, 10]
drag, startPoint x: 248, startPoint y: 60, endPoint x: 231, endPoint y: 60, distance: 16.7
click at [235, 60] on div "Copy of E_ALL_TARGET_OFFER_ORG SPORTOWY TYDZIEN_3DEPO_071025" at bounding box center [279, 60] width 88 height 8
click at [253, 59] on input "Copy of E_ALL_TARGET_OFFER_ORG SPORTOWY TYDZIEN_3DEPO_071025" at bounding box center [278, 60] width 79 height 8
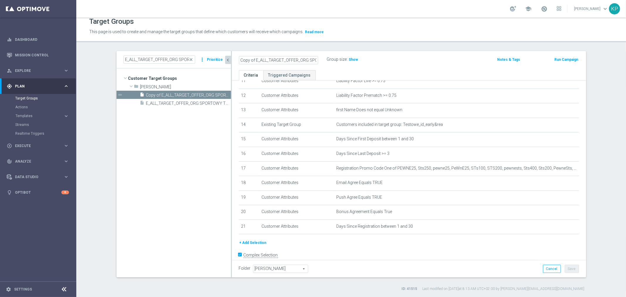
drag, startPoint x: 247, startPoint y: 60, endPoint x: 227, endPoint y: 60, distance: 20.0
click at [227, 60] on as-split "E_ALL_TARGET_OFFER_ORG SPORTOWY TYDZIEN_1-2DEPO_071025 close more_vert Prioriti…" at bounding box center [352, 164] width 470 height 226
drag, startPoint x: 277, startPoint y: 60, endPoint x: 330, endPoint y: 65, distance: 53.6
click at [330, 65] on div "E_ALL_TARGET_OFFER_ORG SPORTOWY TYDZIEN_3DEPO_071025 Group size : Show Notes & …" at bounding box center [409, 60] width 354 height 19
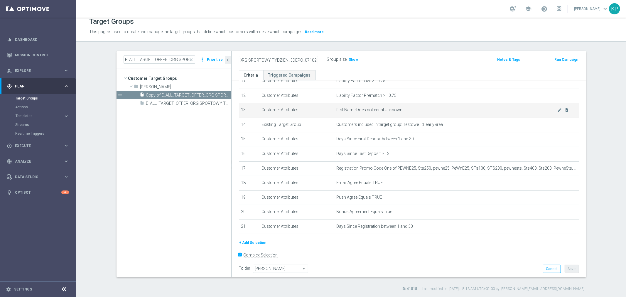
type input "E_ALL_TARGET_OFFER_ORG SPORTOWY TYDZIEN_3DEPO_071025"
click at [397, 114] on td "first Name Does not equal Unknown mode_edit delete_forever" at bounding box center [456, 110] width 245 height 15
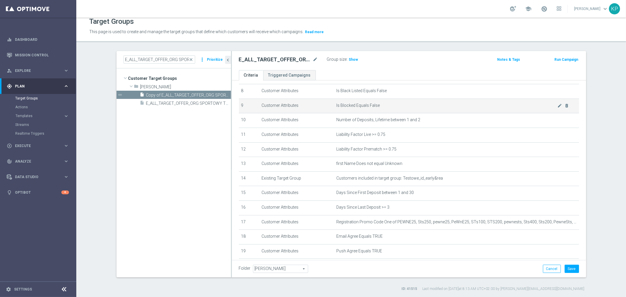
scroll to position [107, 0]
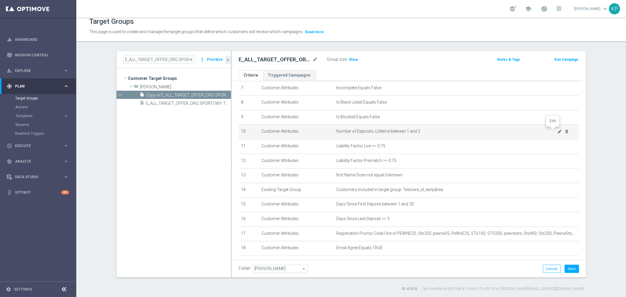
click at [557, 129] on icon "mode_edit" at bounding box center [559, 131] width 5 height 5
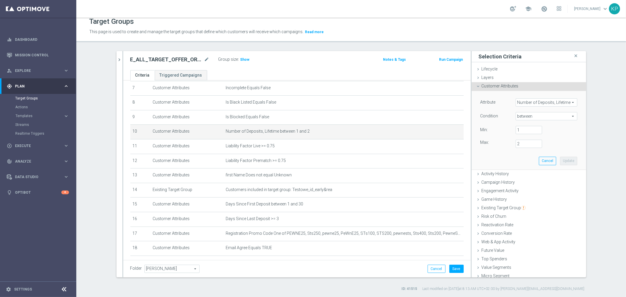
click at [530, 116] on span "between" at bounding box center [546, 116] width 61 height 8
click at [519, 160] on label ">=" at bounding box center [547, 163] width 62 height 8
type input ">="
click at [517, 129] on input "number" at bounding box center [529, 130] width 26 height 8
type input "3"
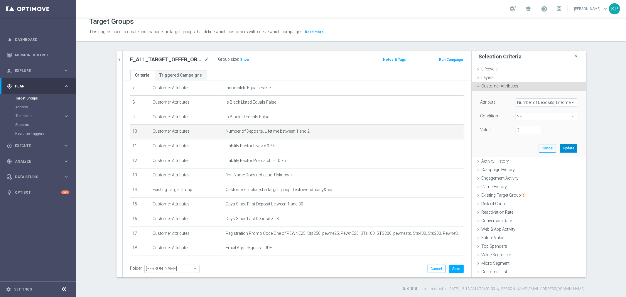
click at [561, 145] on button "Update" at bounding box center [568, 148] width 17 height 8
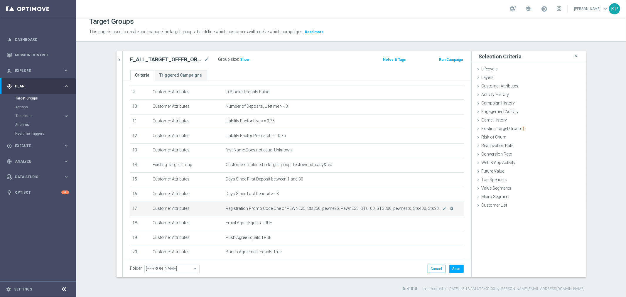
scroll to position [173, 0]
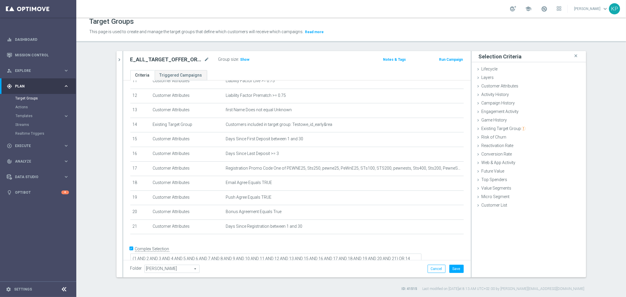
click at [188, 60] on h2 "E_ALL_TARGET_OFFER_ORG SPORTOWY TYDZIEN_3DEPO_071025" at bounding box center [166, 59] width 73 height 7
click at [451, 266] on button "Save" at bounding box center [456, 269] width 14 height 8
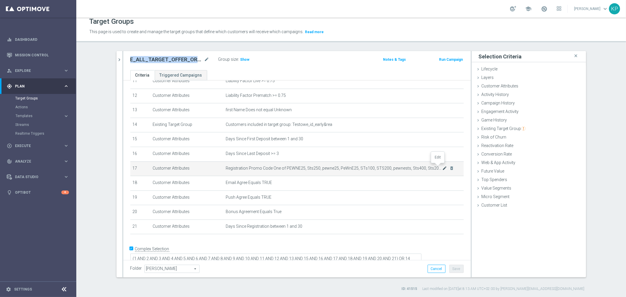
click at [442, 166] on icon "mode_edit" at bounding box center [444, 168] width 5 height 5
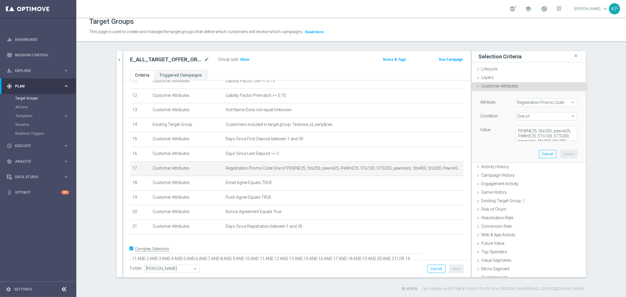
click at [527, 117] on span "One of" at bounding box center [546, 116] width 61 height 8
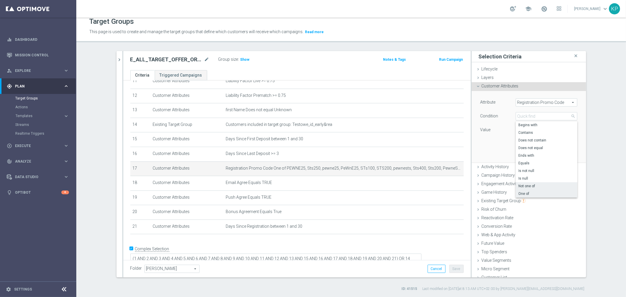
click at [526, 184] on span "Not one of" at bounding box center [547, 186] width 56 height 5
type input "Not one of"
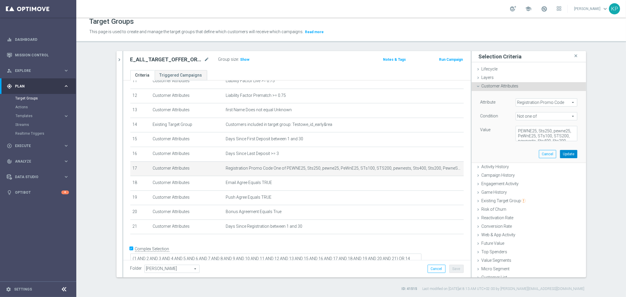
click at [560, 153] on button "Update" at bounding box center [568, 154] width 17 height 8
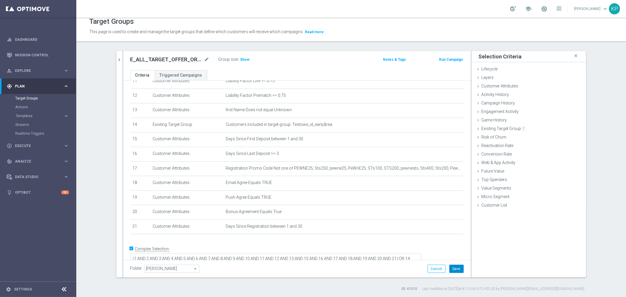
click at [452, 269] on button "Save" at bounding box center [456, 269] width 14 height 8
click at [117, 60] on icon "chevron_right" at bounding box center [120, 60] width 6 height 6
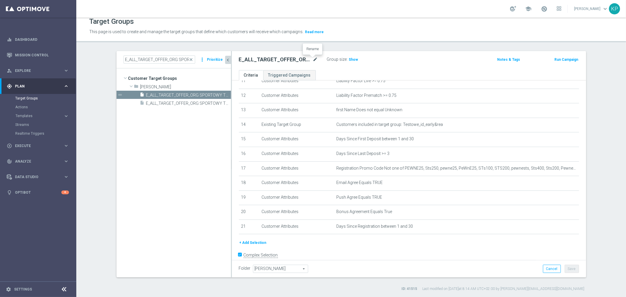
click at [314, 60] on icon "mode_edit" at bounding box center [315, 59] width 5 height 7
click at [264, 59] on input "E_ALL_TARGET_OFFER_ORG SPORTOWY TYDZIEN_3DEPO_071025" at bounding box center [278, 60] width 79 height 8
drag, startPoint x: 295, startPoint y: 59, endPoint x: 312, endPoint y: 58, distance: 16.8
click at [312, 58] on input "E_ALL_TARGET_OFFER_ORG SPORTOWY TYDZIEN_3DEPO_071025" at bounding box center [278, 60] width 79 height 8
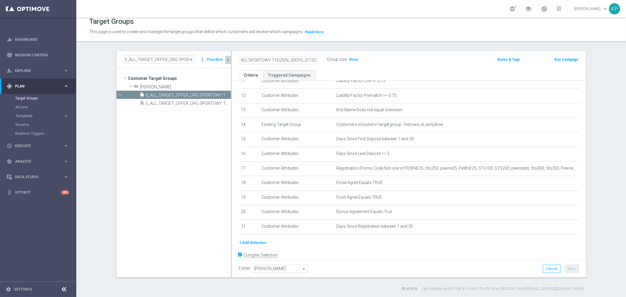
click at [309, 58] on input "E_ALL_TARGET_OFFER_ORG SPORTOWY TYDZIEN_3DEPO_071025" at bounding box center [278, 60] width 79 height 8
drag, startPoint x: 300, startPoint y: 59, endPoint x: 323, endPoint y: 60, distance: 23.2
click at [323, 59] on div "E_ALL_TARGET_OFFER_ORG SPORTOWY TYDZIEN_3DEPO_071025" at bounding box center [283, 59] width 88 height 8
click at [303, 60] on input "E_ALL_TARGET_OFFER_ORG SPORTOWY TYDZIEN_3DEPO_071025" at bounding box center [278, 60] width 79 height 8
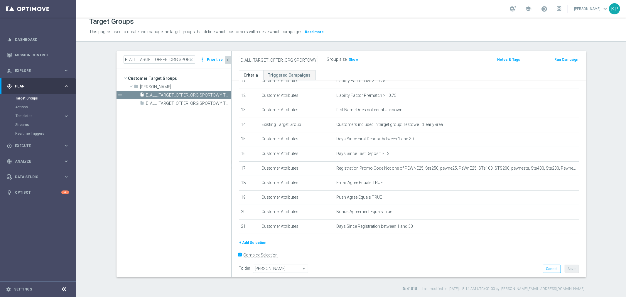
drag, startPoint x: 269, startPoint y: 60, endPoint x: 254, endPoint y: 60, distance: 15.3
click at [254, 60] on input "E_ALL_TARGET_OFFER_ORG SPORTOWY TYDZIEN_3DEPO_071025" at bounding box center [278, 60] width 79 height 8
click at [282, 59] on input "E_ALL_TARGET_OFFER_ORG SPORTOWY TYDZIEN_3DEPO_071025" at bounding box center [278, 60] width 79 height 8
drag, startPoint x: 291, startPoint y: 61, endPoint x: 325, endPoint y: 60, distance: 34.4
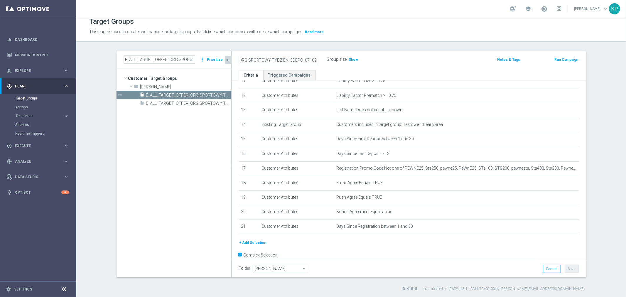
click at [325, 60] on div "E_ALL_TARGET_OFFER_NONORG SPORTOWY TYDZIEN_3DEPO_071025 Group size : Show" at bounding box center [351, 59] width 233 height 9
type input "E_ALL_TARGET_OFFER_NONORG SPORTOWY TYDZIEN_3DEPO_071025"
click at [327, 58] on label "Group size" at bounding box center [337, 59] width 20 height 5
click at [569, 268] on button "Save" at bounding box center [572, 269] width 14 height 8
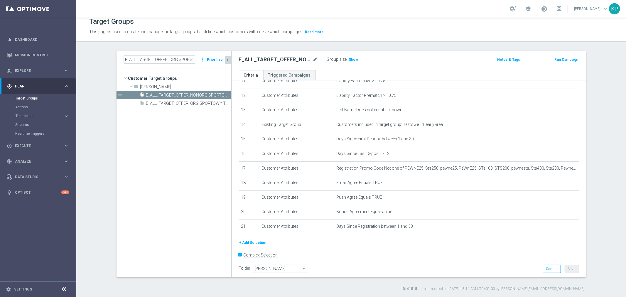
click at [283, 58] on h2 "E_ALL_TARGET_OFFER_NONORG SPORTOWY TYDZIEN_3DEPO_071025" at bounding box center [275, 59] width 73 height 7
click at [218, 94] on icon "content_copy" at bounding box center [220, 95] width 5 height 5
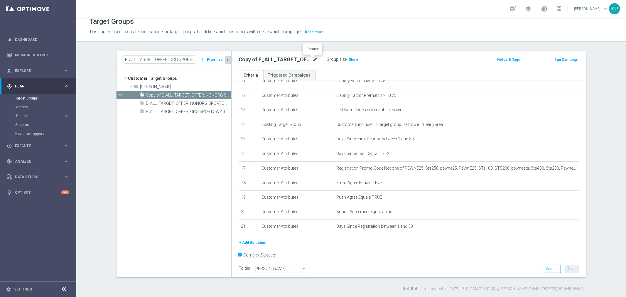
click at [314, 59] on icon "mode_edit" at bounding box center [315, 59] width 5 height 7
click at [295, 60] on input "Copy of E_ALL_TARGET_OFFER_NONORG SPORTOWY TYDZIEN_3DEPO_071025" at bounding box center [278, 60] width 79 height 8
click at [288, 59] on input "Copy of E_ALL_TARGET_OFFER_NONORG SPORTOWY TYDZIEN_3DEPO_071025" at bounding box center [278, 60] width 79 height 8
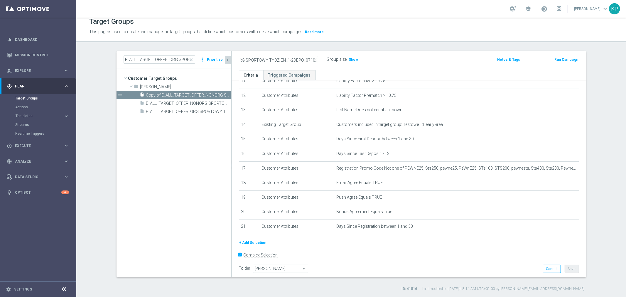
drag, startPoint x: 303, startPoint y: 59, endPoint x: 323, endPoint y: 59, distance: 20.0
click at [333, 59] on div "Copy of E_ALL_TARGET_OFFER_NONORG SPORTOWY TYDZIEN_1-2DEPO_071025 Group size : …" at bounding box center [351, 59] width 233 height 9
click at [297, 59] on input "Copy of E_ALL_TARGET_OFFER_NONORG SPORTOWY TYDZIEN_1-2DEPO_071025" at bounding box center [278, 60] width 79 height 8
drag, startPoint x: 296, startPoint y: 61, endPoint x: 231, endPoint y: 59, distance: 65.5
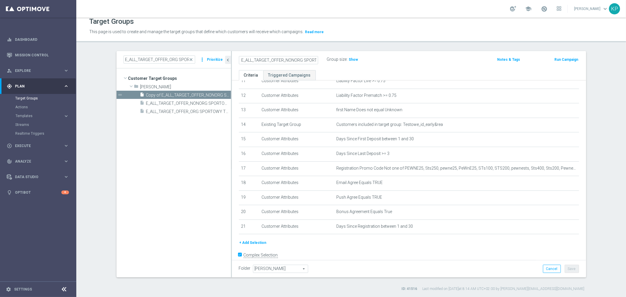
click at [227, 60] on as-split "E_ALL_TARGET_OFFER_ORG SPORTOWY TYDZIEN_1-2DEPO_071025 close more_vert Prioriti…" at bounding box center [352, 164] width 470 height 226
click at [239, 58] on input "Copy of E_ALL_TARGET_OFFER_NONORG SPORTOWY TYDZIEN_1-2DEPO_071025" at bounding box center [278, 60] width 79 height 8
drag, startPoint x: 254, startPoint y: 58, endPoint x: 211, endPoint y: 61, distance: 42.9
click at [211, 61] on as-split "E_ALL_TARGET_OFFER_ORG SPORTOWY TYDZIEN_1-2DEPO_071025 close more_vert Prioriti…" at bounding box center [352, 164] width 470 height 226
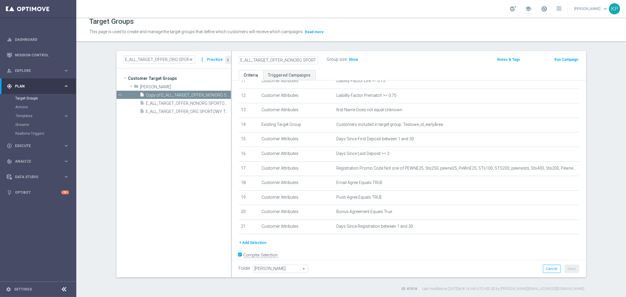
scroll to position [0, 58]
drag, startPoint x: 263, startPoint y: 60, endPoint x: 331, endPoint y: 60, distance: 67.8
click at [331, 60] on div "E_ALL_TARGET_OFFER_NONORG SPORTOWY TYDZIEN_1-2DEPO_071025 Group size : Show" at bounding box center [351, 59] width 233 height 9
type input "E_ALL_TARGET_OFFER_NONORG SPORTOWY TYDZIEN_1-2DEPO_071025"
click at [322, 60] on div "E_ALL_TARGET_OFFER_NONORG SPORTOWY TYDZIEN_1-2DEPO_071025" at bounding box center [283, 59] width 88 height 8
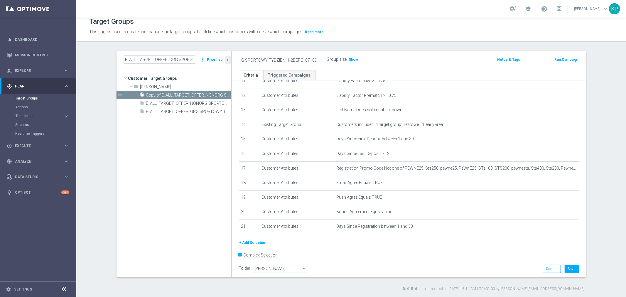
scroll to position [0, 0]
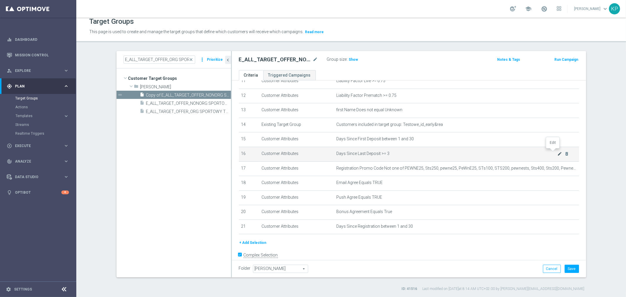
click at [557, 151] on icon "mode_edit" at bounding box center [559, 153] width 5 height 5
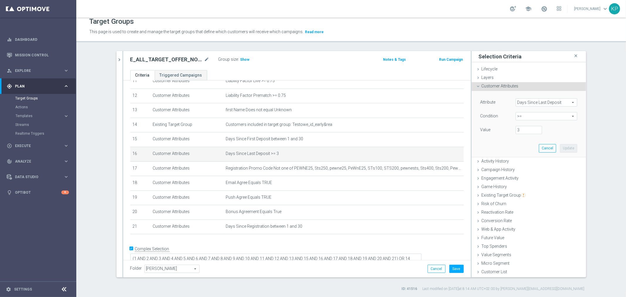
click at [532, 118] on span ">=" at bounding box center [546, 116] width 61 height 8
click at [527, 170] on span "between" at bounding box center [547, 170] width 56 height 5
type input "between"
click at [524, 132] on input "number" at bounding box center [529, 130] width 26 height 8
type input "1"
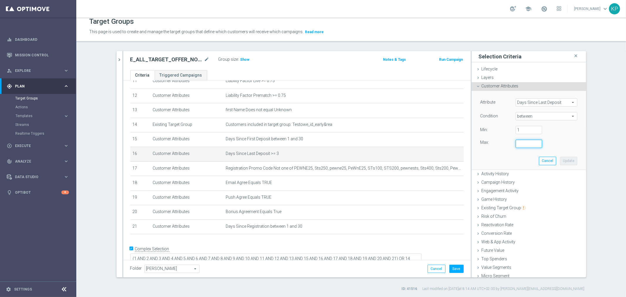
click at [522, 142] on input "number" at bounding box center [529, 144] width 26 height 8
type input "2"
click at [560, 160] on button "Update" at bounding box center [568, 161] width 17 height 8
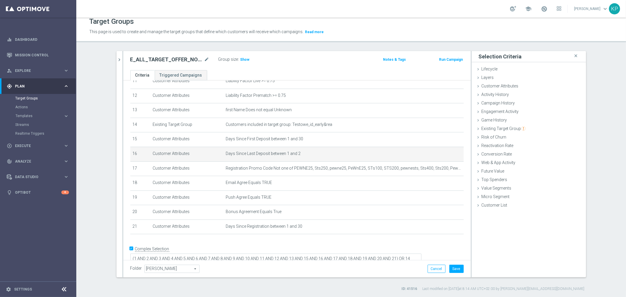
click at [188, 61] on h2 "E_ALL_TARGET_OFFER_NONORG SPORTOWY TYDZIEN_1-2DEPO_071025" at bounding box center [166, 59] width 73 height 7
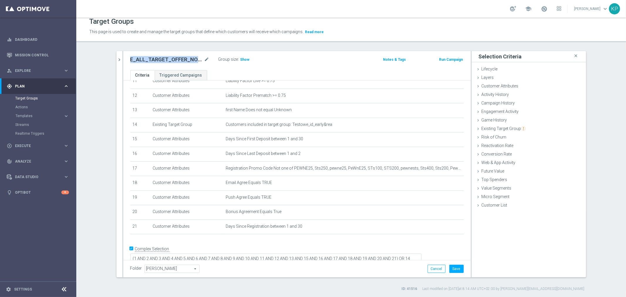
click at [188, 61] on h2 "E_ALL_TARGET_OFFER_NONORG SPORTOWY TYDZIEN_1-2DEPO_071025" at bounding box center [166, 59] width 73 height 7
drag, startPoint x: 455, startPoint y: 265, endPoint x: 451, endPoint y: 257, distance: 8.8
click at [455, 265] on button "Save" at bounding box center [456, 269] width 14 height 8
click at [119, 59] on icon "chevron_right" at bounding box center [120, 60] width 6 height 6
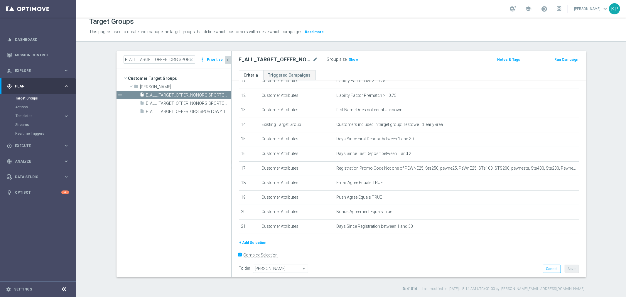
click at [422, 60] on div "E_ALL_TARGET_OFFER_NONORG SPORTOWY TYDZIEN_1-2DEPO_071025 mode_edit Group size …" at bounding box center [351, 59] width 233 height 8
click at [162, 63] on input "E_ALL_TARGET_OFFER_ORG SPORTOWY TYDZIEN_1-2DEPO_071025" at bounding box center [160, 59] width 72 height 8
paste input "BET_50 DO 200 PLN_ORG_3"
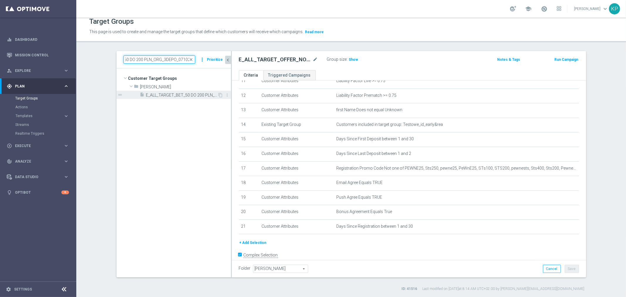
type input "E_ALL_TARGET_BET_50 DO 200 PLN_ORG_3DEPO_071025"
click at [168, 96] on span "E_ALL_TARGET_BET_50 DO 200 PLN_ORG_3DEPO_071025" at bounding box center [182, 95] width 72 height 5
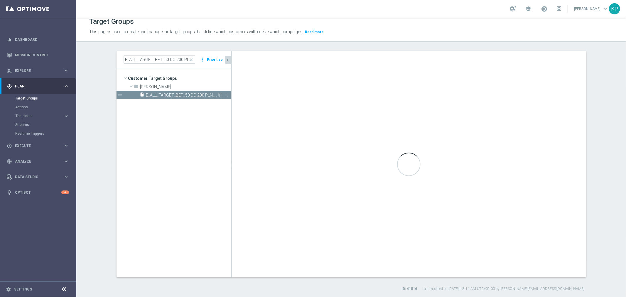
type textarea "(1 AND 2 AND 3 AND 4 AND 5 AND 6 AND 7 AND 8 AND 9 AND 10 AND 11 AND 12 AND 13 …"
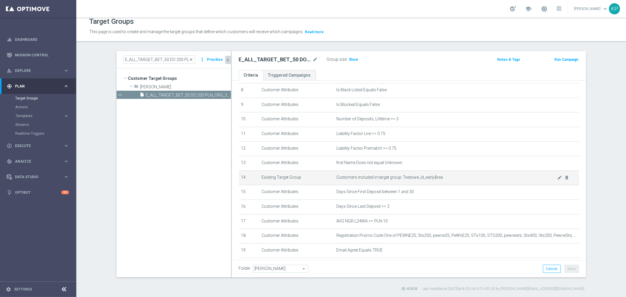
scroll to position [130, 0]
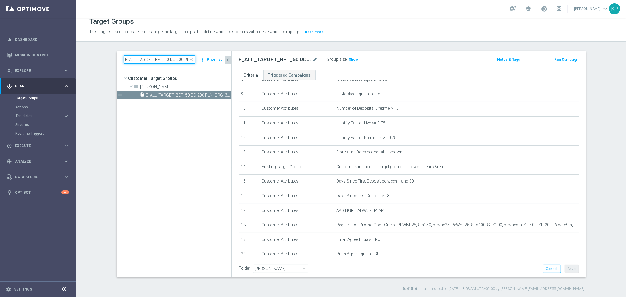
click at [172, 60] on input "E_ALL_TARGET_BET_50 DO 200 PLN_ORG_3DEPO_071025" at bounding box center [160, 59] width 72 height 8
paste input "1"
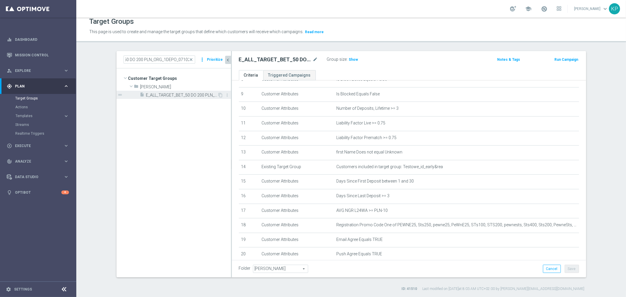
click at [174, 94] on span "E_ALL_TARGET_BET_50 DO 200 PLN_ORG_1DEPO_071025" at bounding box center [182, 95] width 72 height 5
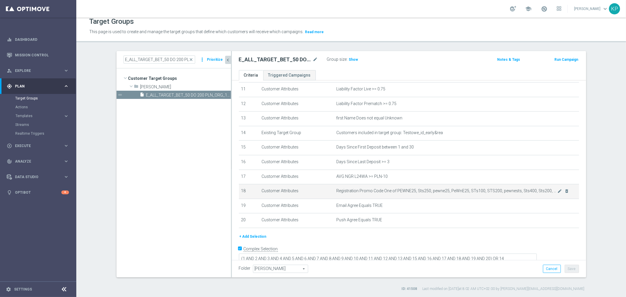
scroll to position [165, 0]
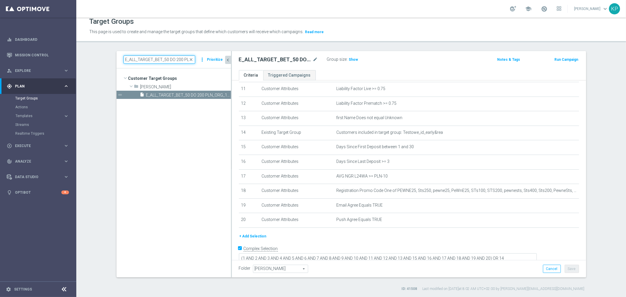
click at [175, 58] on input "E_ALL_TARGET_BET_50 DO 200 PLN_ORG_1DEPO_071025" at bounding box center [160, 59] width 72 height 8
paste input "2"
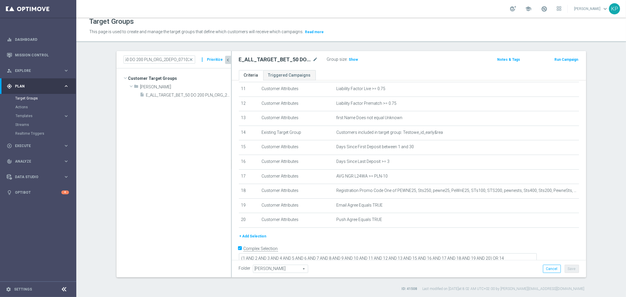
click at [176, 96] on span "E_ALL_TARGET_BET_50 DO 200 PLN_ORG_2DEPO_071025" at bounding box center [188, 95] width 85 height 5
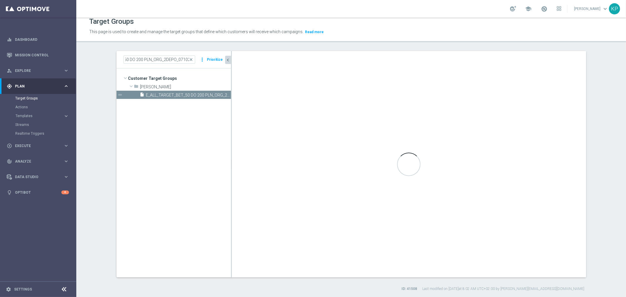
scroll to position [0, 0]
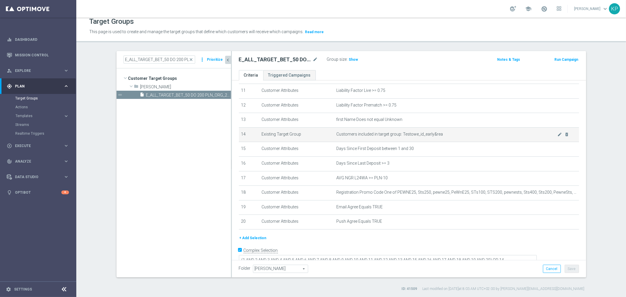
scroll to position [130, 0]
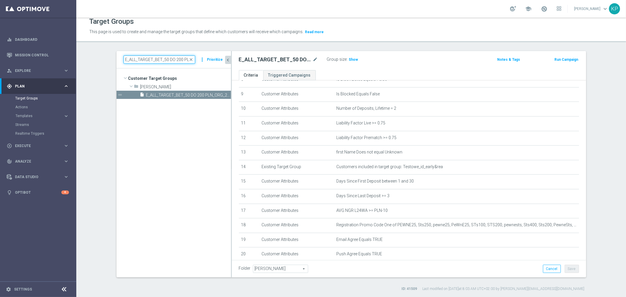
click at [165, 63] on input "E_ALL_TARGET_BET_50 DO 200 PLN_ORG_2DEPO_071025" at bounding box center [160, 59] width 72 height 8
paste input "WIN50 DO 200 PLN_NONOPG_ALL"
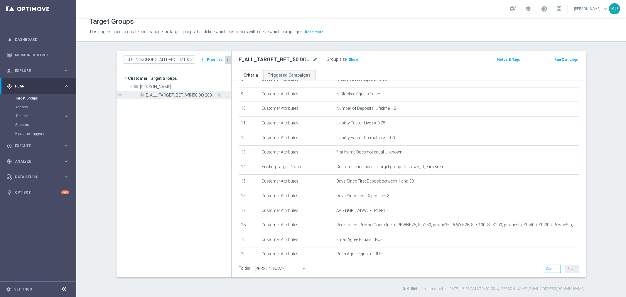
click at [180, 93] on span "E_ALL_TARGET_BET_WIN50 DO 200 PLN_NONOPG_ALLDEPO_071025" at bounding box center [182, 95] width 72 height 5
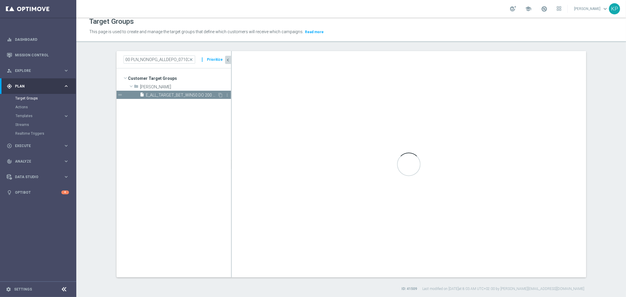
scroll to position [0, 0]
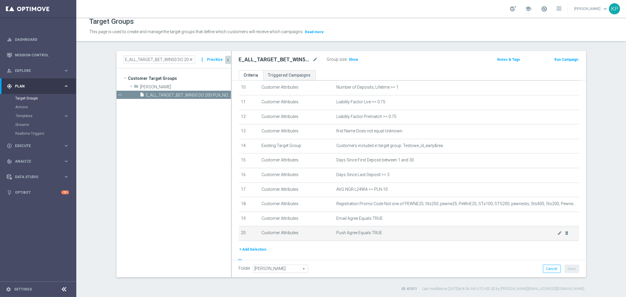
scroll to position [163, 0]
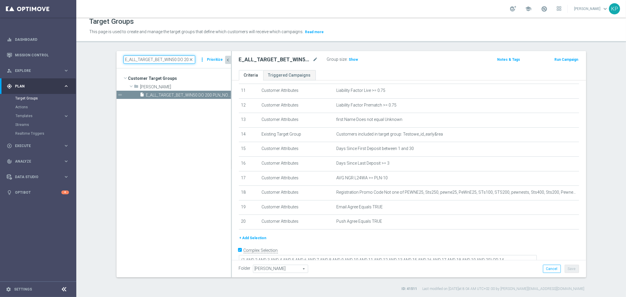
click at [172, 58] on input "E_ALL_TARGET_BET_WIN50 DO 200 PLN_NONOPG_ALLDEPO_071025" at bounding box center [160, 59] width 72 height 8
paste input "REACQ_ALL_TARGET_BET_50 DO 200ZL"
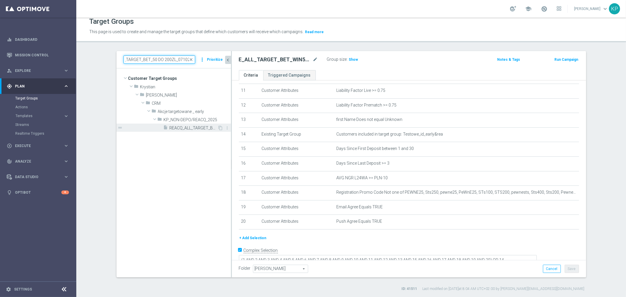
type input "REACQ_ALL_TARGET_BET_50 DO 200ZL_071025"
click at [173, 126] on span "REACQ_ALL_TARGET_BET_50 DO 200ZL_071025" at bounding box center [194, 128] width 48 height 5
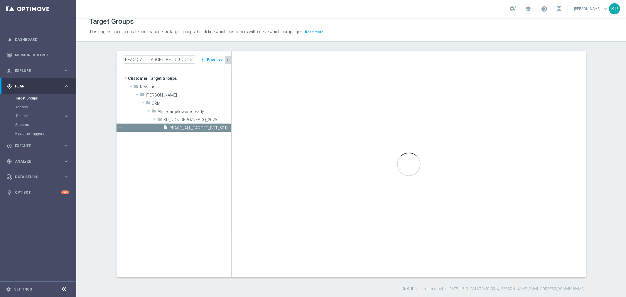
type textarea "(1 AND 2 AND 3 AND 4 AND 5 AND 6 AND 7 AND 8 AND 9 AND 10 AND 11 AND 12 AND 13 …"
type input "KP_NON-DEPO/REACQ_2025"
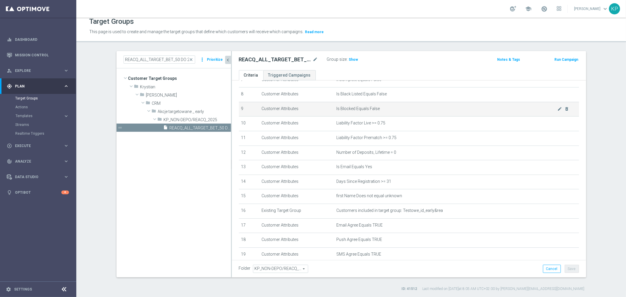
scroll to position [130, 0]
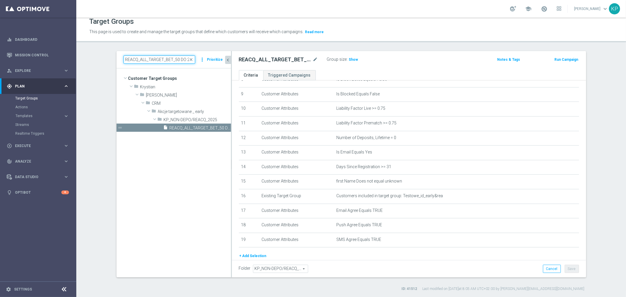
click at [169, 61] on input "REACQ_ALL_TARGET_BET_50 DO 200ZL_071025" at bounding box center [160, 59] width 72 height 8
paste input "E_ALL_TARGET_OFFER_SPORTOWY TYDZIEN_3DEPO"
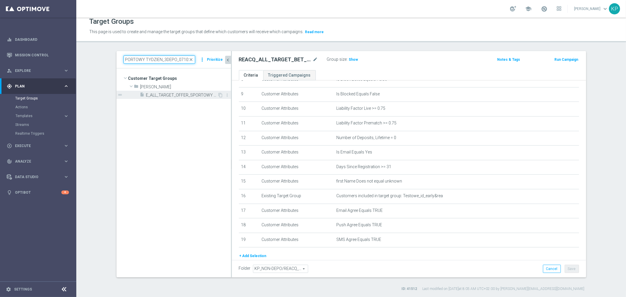
type input "E_ALL_TARGET_OFFER_SPORTOWY TYDZIEN_3DEPO_071025"
click at [175, 97] on span "E_ALL_TARGET_OFFER_SPORTOWY TYDZIEN_3DEPO_071025" at bounding box center [182, 95] width 72 height 5
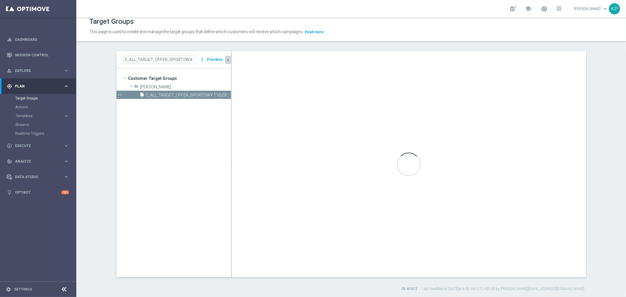
type textarea "(1 AND 2 AND 3 AND 4 AND 5 AND 6 AND 7 AND 8 AND 9 AND 10 AND 11 AND 12 AND 13 …"
type input "Andżelika B."
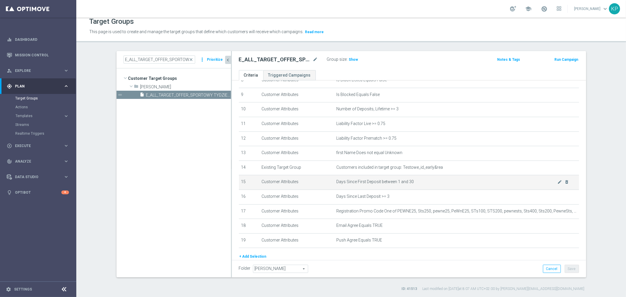
scroll to position [130, 0]
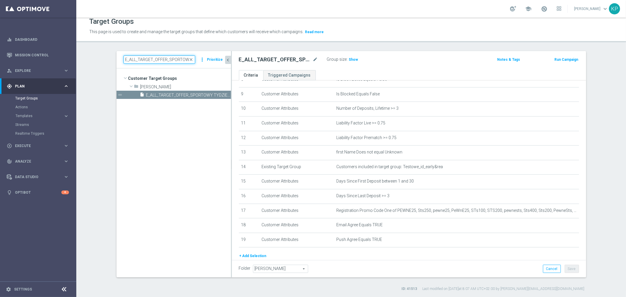
click at [127, 62] on input "E_ALL_TARGET_OFFER_SPORTOWY TYDZIEN_3DEPO_071025" at bounding box center [160, 59] width 72 height 8
paste input "ORG SPORTOWY TYDZIEN_1-2"
type input "E_ALL_TARGET_OFFER_ORG SPORTOWY TYDZIEN_1-2DEPO_071025"
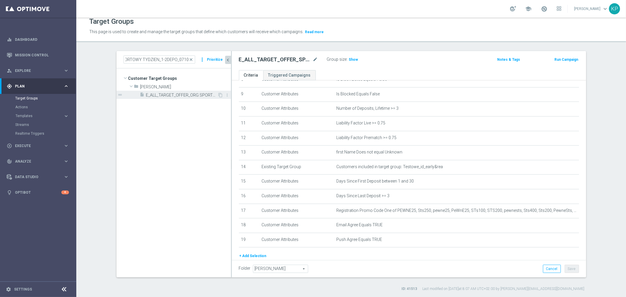
click at [164, 96] on span "E_ALL_TARGET_OFFER_ORG SPORTOWY TYDZIEN_1-2DEPO_071025" at bounding box center [182, 95] width 72 height 5
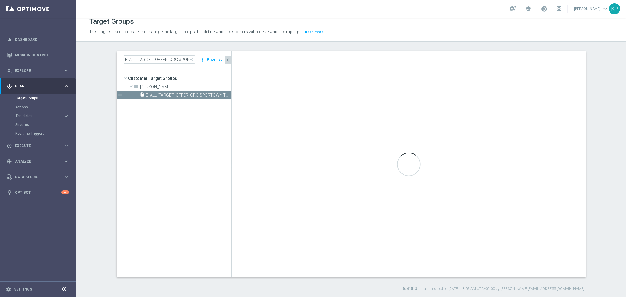
type textarea "(1 AND 2 AND 3 AND 4 AND 5 AND 6 AND 7 AND 8 AND 9 AND 10 AND 11 AND 12 AND 13 …"
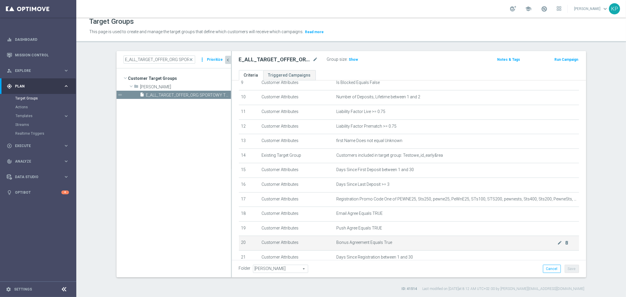
scroll to position [179, 0]
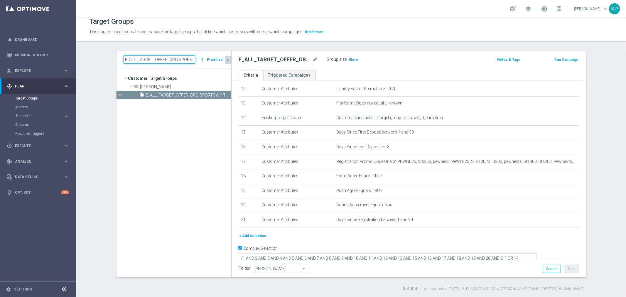
click at [172, 60] on input "E_ALL_TARGET_OFFER_ORG SPORTOWY TYDZIEN_1-2DEPO_071025" at bounding box center [160, 59] width 72 height 8
paste input "NONORG SPORTOWY TYDZIEN_3"
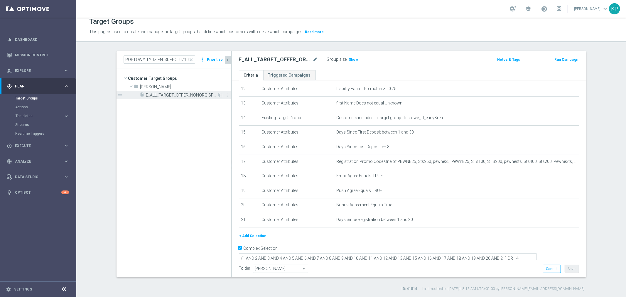
click at [166, 93] on span "E_ALL_TARGET_OFFER_NONORG SPORTOWY TYDZIEN_3DEPO_071025" at bounding box center [182, 95] width 72 height 5
click at [404, 67] on div "E_ALL_TARGET_OFFER_NONORG SPORTOWY TYDZIEN_3DEPO_071025 mode_edit Group size : …" at bounding box center [409, 60] width 354 height 19
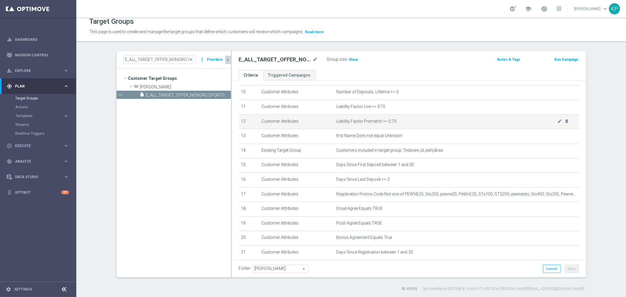
scroll to position [114, 0]
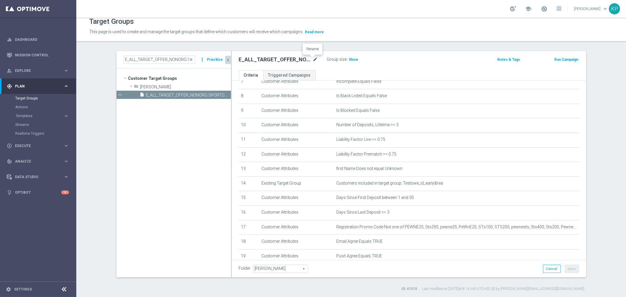
click at [313, 60] on icon "mode_edit" at bounding box center [315, 59] width 5 height 7
click at [289, 63] on input "E_ALL_TARGET_OFFER_NONORG SPORTOWY TYDZIEN_3DEPO_071025" at bounding box center [278, 60] width 79 height 8
click at [171, 62] on input "E_ALL_TARGET_OFFER_NONORG SPORTOWY TYDZIEN_3DEPO_071025" at bounding box center [160, 59] width 72 height 8
paste input "1-2"
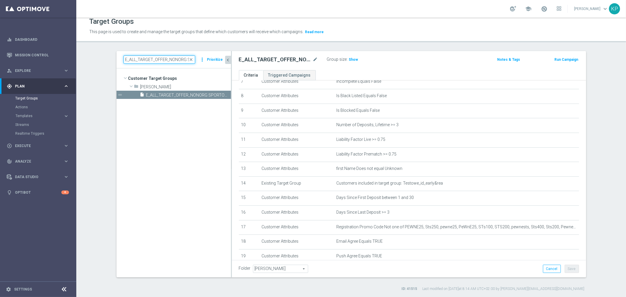
scroll to position [0, 68]
type input "E_ALL_TARGET_OFFER_NONORG SPORTOWY TYDZIEN_1-2DEPO_071025"
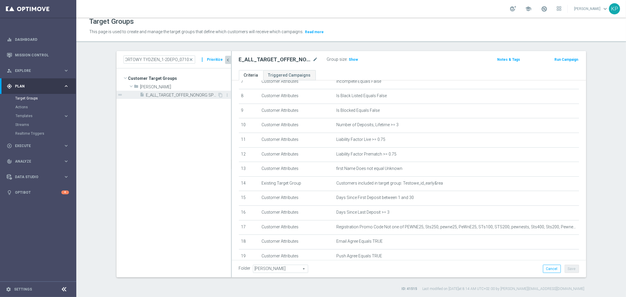
click at [174, 93] on span "E_ALL_TARGET_OFFER_NONORG SPORTOWY TYDZIEN_1-2DEPO_071025" at bounding box center [182, 95] width 72 height 5
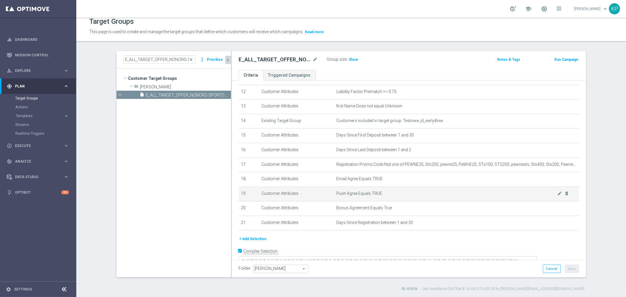
scroll to position [179, 0]
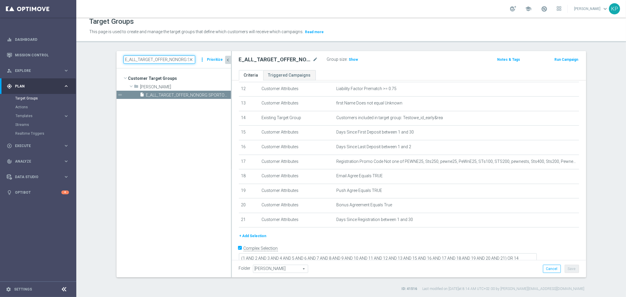
click at [174, 62] on input "E_ALL_TARGET_OFFER_NONORG SPORTOWY TYDZIEN_1-2DEPO_071025" at bounding box center [160, 59] width 72 height 8
click at [172, 95] on span "E_ALL_TARGET_OFFER_NONORG SPORTOWY TYDZIEN_1-2DEPO_071025" at bounding box center [182, 95] width 72 height 5
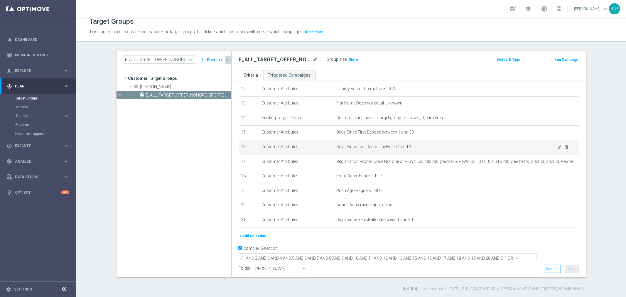
scroll to position [147, 0]
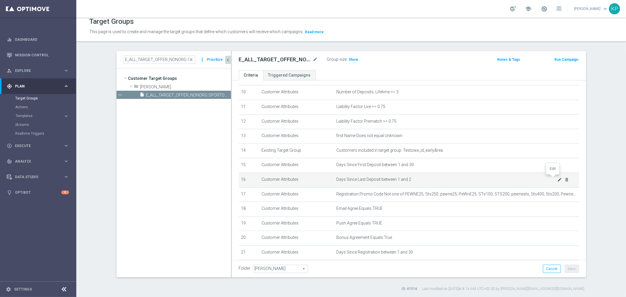
click at [557, 177] on icon "mode_edit" at bounding box center [559, 179] width 5 height 5
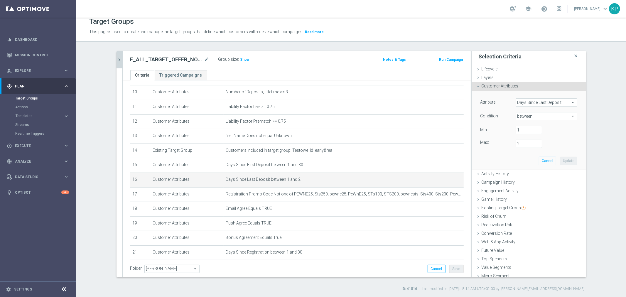
click at [530, 114] on span "between" at bounding box center [546, 116] width 61 height 8
click at [523, 160] on label ">=" at bounding box center [547, 163] width 62 height 8
type input ">="
click at [522, 133] on input "number" at bounding box center [529, 130] width 26 height 8
type input "3"
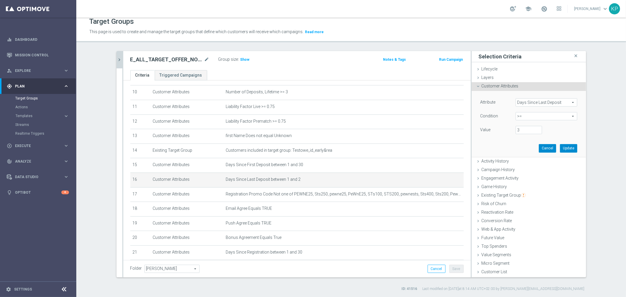
drag, startPoint x: 563, startPoint y: 148, endPoint x: 553, endPoint y: 148, distance: 10.0
click at [564, 149] on button "Update" at bounding box center [568, 148] width 17 height 8
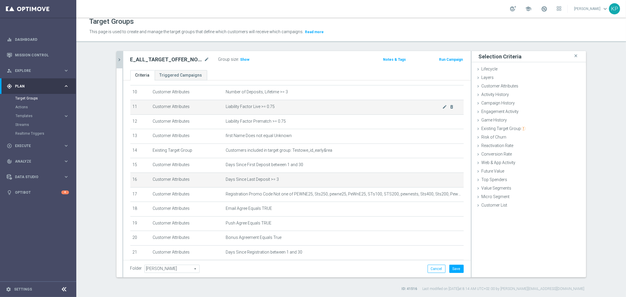
scroll to position [114, 0]
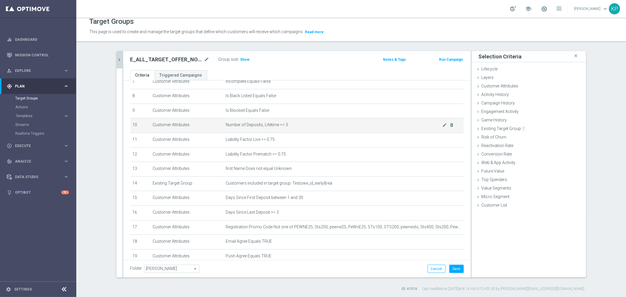
click at [435, 123] on span "Number of Deposits, Lifetime >= 3" at bounding box center [334, 124] width 217 height 5
click at [442, 123] on icon "mode_edit" at bounding box center [444, 125] width 5 height 5
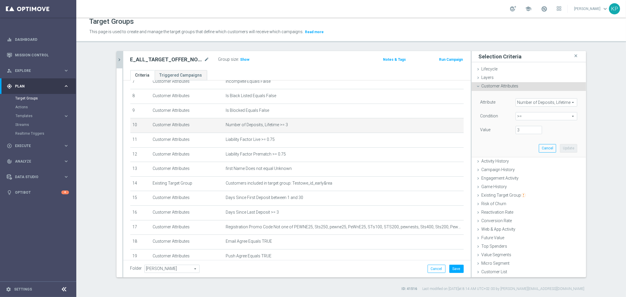
click at [517, 118] on span ">=" at bounding box center [546, 116] width 61 height 8
drag, startPoint x: 524, startPoint y: 169, endPoint x: 525, endPoint y: 149, distance: 20.3
click at [524, 169] on span "between" at bounding box center [547, 170] width 56 height 5
type input "between"
click at [526, 131] on input "number" at bounding box center [529, 130] width 26 height 8
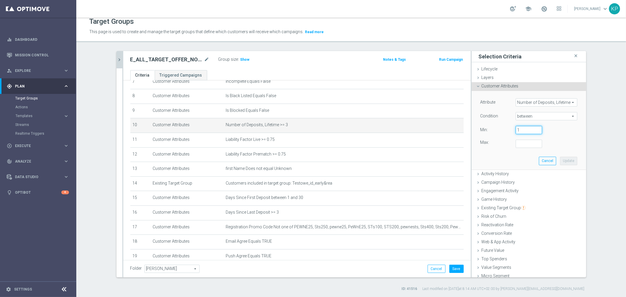
type input "1"
drag, startPoint x: 523, startPoint y: 145, endPoint x: 541, endPoint y: 156, distance: 21.6
click at [523, 146] on input "number" at bounding box center [529, 144] width 26 height 8
type input "2"
click at [560, 162] on button "Update" at bounding box center [568, 161] width 17 height 8
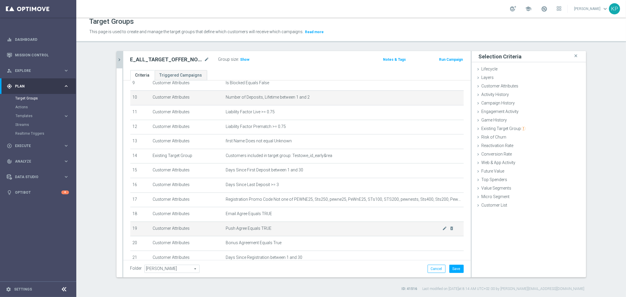
scroll to position [173, 0]
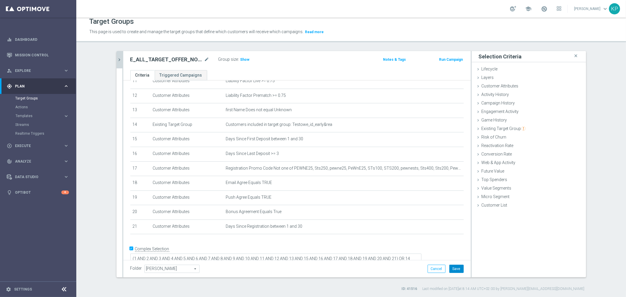
click at [452, 266] on button "Save" at bounding box center [456, 269] width 14 height 8
click at [117, 58] on icon "chevron_right" at bounding box center [120, 60] width 6 height 6
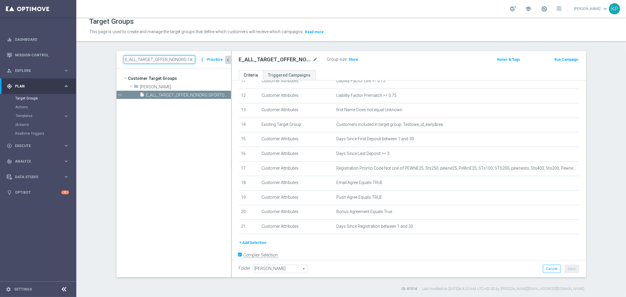
click at [144, 61] on input "E_ALL_TARGET_OFFER_NONORG SPORTOWY TYDZIEN_1-2DEPO_071025" at bounding box center [160, 59] width 72 height 8
paste input "3"
type input "E_ALL_TARGET_OFFER_NONORG SPORTOWY TYDZIEN_3DEPO_071025"
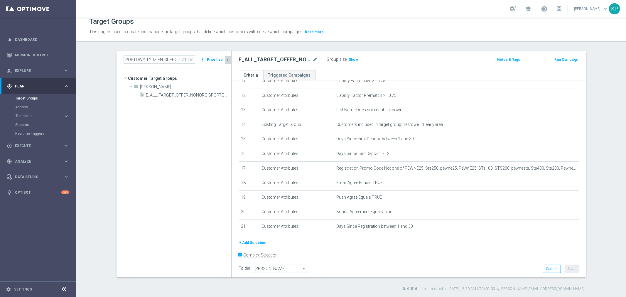
click at [163, 93] on span "E_ALL_TARGET_OFFER_NONORG SPORTOWY TYDZIEN_3DEPO_071025" at bounding box center [188, 95] width 85 height 5
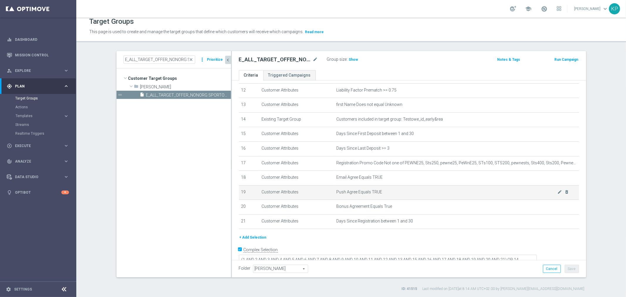
scroll to position [179, 0]
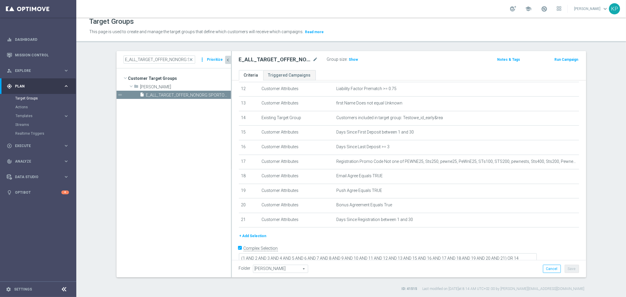
drag, startPoint x: 346, startPoint y: 57, endPoint x: 343, endPoint y: 60, distance: 4.8
click at [349, 58] on span "Show" at bounding box center [353, 60] width 9 height 4
click at [336, 63] on div "Group size : Show Calculating…" at bounding box center [356, 59] width 59 height 8
drag, startPoint x: 325, startPoint y: 60, endPoint x: 342, endPoint y: 60, distance: 17.0
click at [342, 60] on label "Group size" at bounding box center [337, 59] width 20 height 5
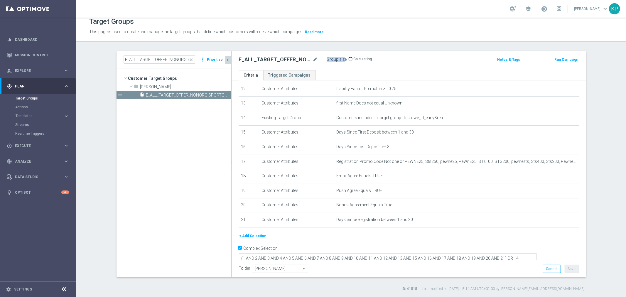
click at [341, 61] on label "Group size" at bounding box center [337, 59] width 20 height 5
drag, startPoint x: 324, startPoint y: 59, endPoint x: 344, endPoint y: 62, distance: 20.1
click at [344, 62] on div "Group size : Show Calculating…" at bounding box center [356, 58] width 59 height 7
click at [342, 62] on div "Group size : Show Calculating…" at bounding box center [356, 58] width 59 height 7
drag, startPoint x: 326, startPoint y: 60, endPoint x: 342, endPoint y: 61, distance: 15.3
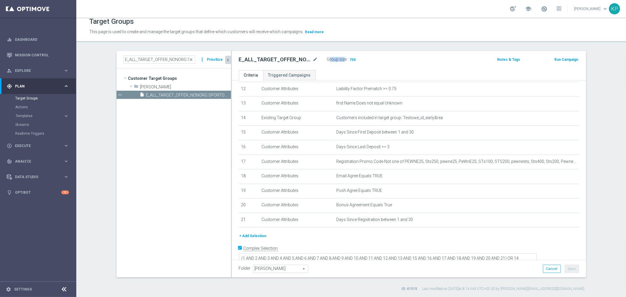
click at [342, 61] on label "Group size" at bounding box center [337, 59] width 20 height 5
click at [342, 62] on div "Group size : 759" at bounding box center [356, 58] width 59 height 7
drag, startPoint x: 236, startPoint y: 57, endPoint x: 298, endPoint y: 58, distance: 61.6
click at [298, 58] on h2 "E_ALL_TARGET_OFFER_NONORG SPORTOWY TYDZIEN_3DEPO_071025" at bounding box center [275, 59] width 73 height 7
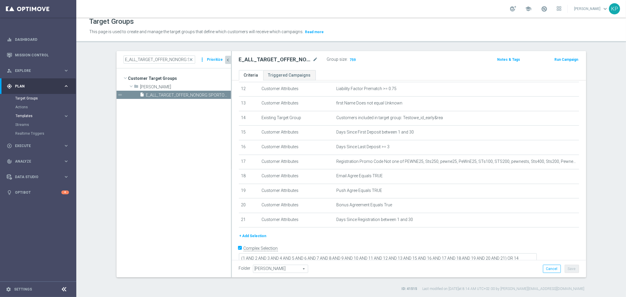
click at [53, 116] on span "Templates" at bounding box center [37, 116] width 42 height 4
click at [31, 124] on link "Optimail" at bounding box center [39, 124] width 43 height 5
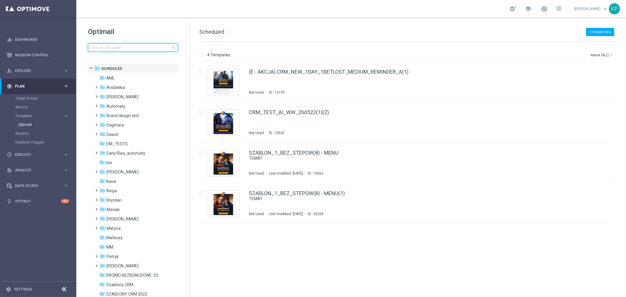
click at [134, 45] on input at bounding box center [133, 47] width 90 height 8
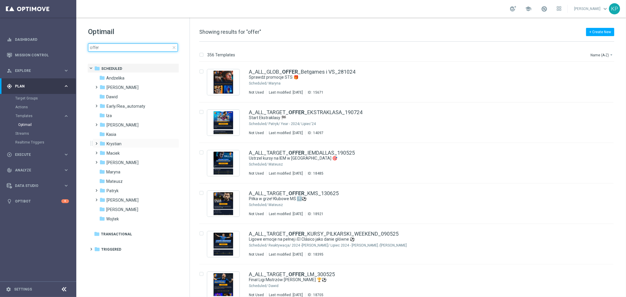
type input "offer"
click at [96, 142] on span at bounding box center [95, 141] width 3 height 2
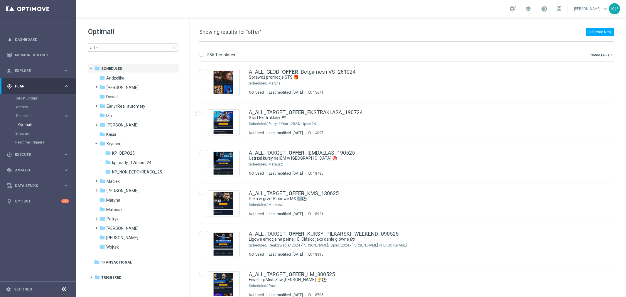
click at [300, 25] on div "+ Create New Showing results for "offer" 356 Templates Name (A-Z) arrow_drop_do…" at bounding box center [408, 157] width 436 height 279
click at [45, 55] on link "Mission Control" at bounding box center [42, 55] width 54 height 16
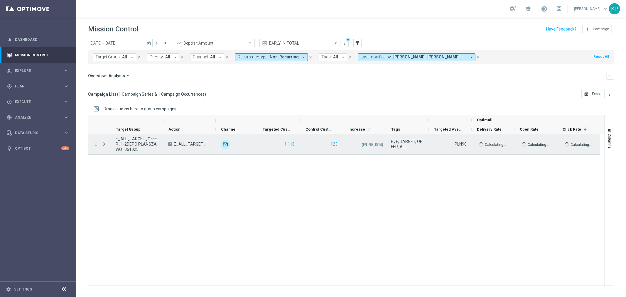
click at [96, 143] on icon "more_vert" at bounding box center [95, 143] width 5 height 5
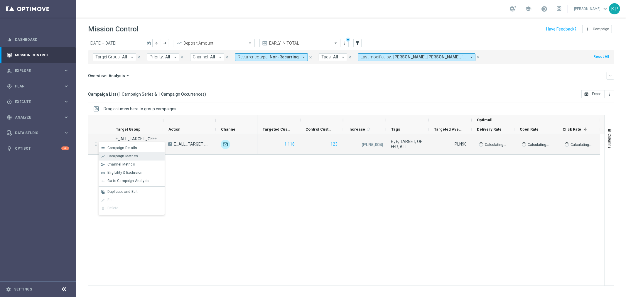
click at [117, 156] on span "Campaign Metrics" at bounding box center [122, 156] width 31 height 4
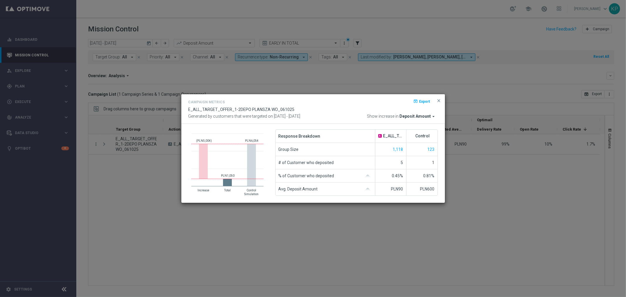
click at [329, 122] on div "Campaign Metrics open_in_browser Export E_ALL_TARGET_OFFER_1-2DEPO PLANSZA WO_0…" at bounding box center [313, 109] width 264 height 30
click at [439, 102] on span "close" at bounding box center [439, 100] width 5 height 5
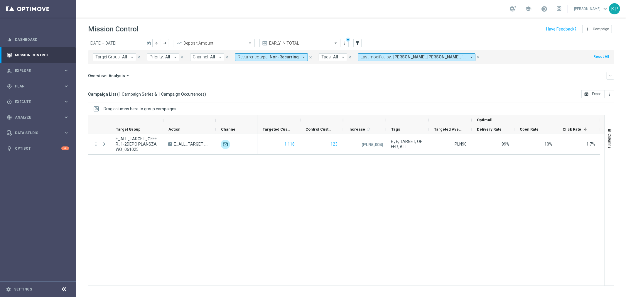
click at [420, 84] on mini-dashboard "Overview: Analysis arrow_drop_down keyboard_arrow_down Increase In Deposit Amou…" at bounding box center [351, 77] width 526 height 26
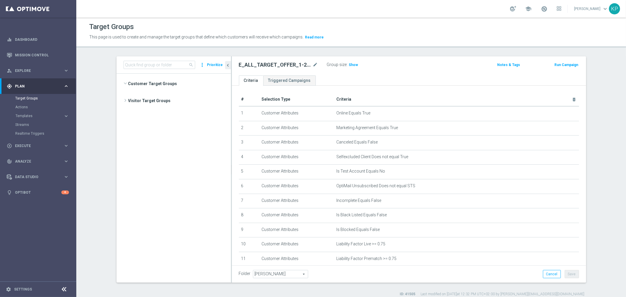
scroll to position [567, 0]
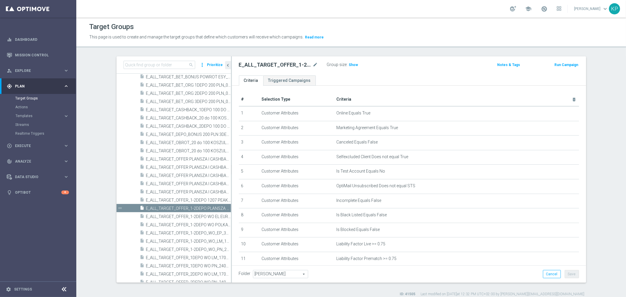
click at [348, 67] on h3 "Show" at bounding box center [353, 65] width 11 height 6
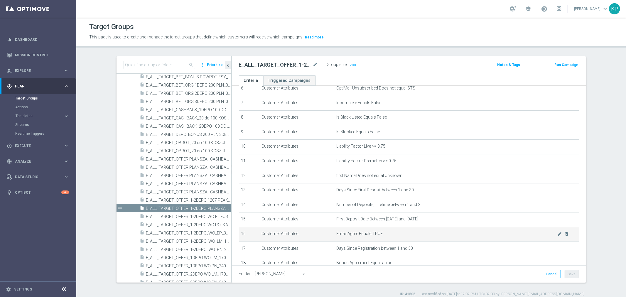
scroll to position [130, 0]
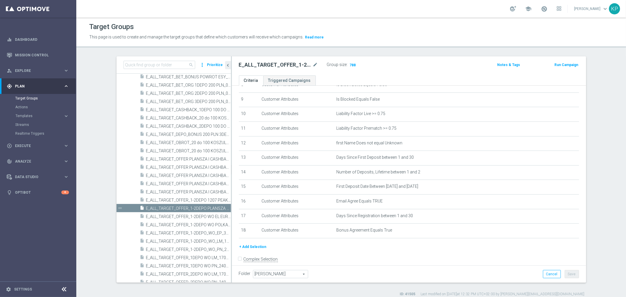
click at [360, 42] on div "This page is used to create and manage the target groups that define which cust…" at bounding box center [284, 37] width 399 height 9
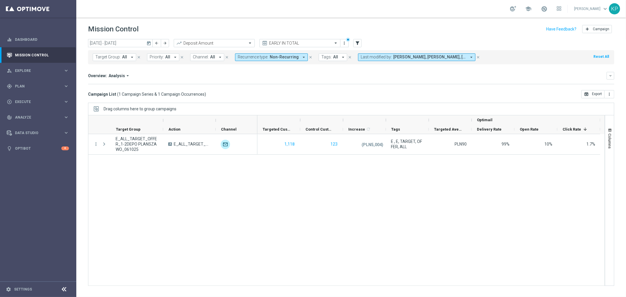
drag, startPoint x: 353, startPoint y: 183, endPoint x: 353, endPoint y: 178, distance: 4.4
click at [353, 183] on div "1,118 123 (PLN5,004) unfold_more E , E, TARGET, OFFER, ALL PLN90 99% 10% 1.7%" at bounding box center [430, 209] width 347 height 151
click at [374, 92] on div "Campaign List ( 1 Campaign Series & 1 Campaign Occurrences ) open_in_browser Ex…" at bounding box center [351, 94] width 526 height 8
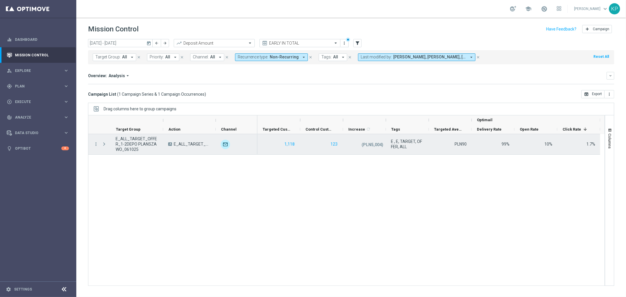
click at [146, 140] on span "E_ALL_TARGET_OFFER_1-2DEPO PLANSZA WO_061025" at bounding box center [137, 144] width 43 height 16
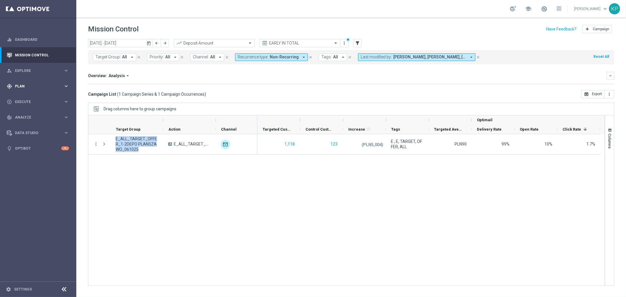
click at [65, 88] on icon "keyboard_arrow_right" at bounding box center [66, 86] width 6 height 6
click at [32, 125] on link "Optimail" at bounding box center [39, 124] width 43 height 5
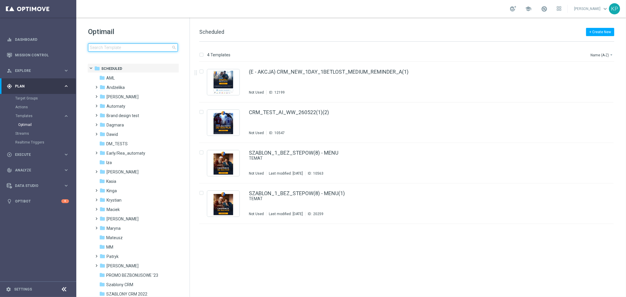
click at [138, 48] on input at bounding box center [133, 47] width 90 height 8
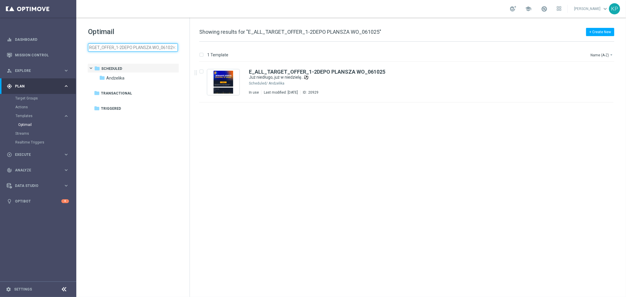
type input "E_ALL_TARGET_OFFER_1-2DEPO PLANSZA WO_061025"
click at [596, 71] on icon "file_copy" at bounding box center [597, 70] width 5 height 5
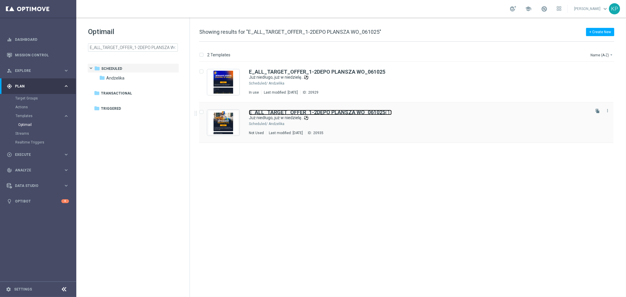
click at [381, 113] on b "E_ALL_TARGET_OFFER_1-2DEPO PLANSZA WO_061025" at bounding box center [317, 112] width 136 height 6
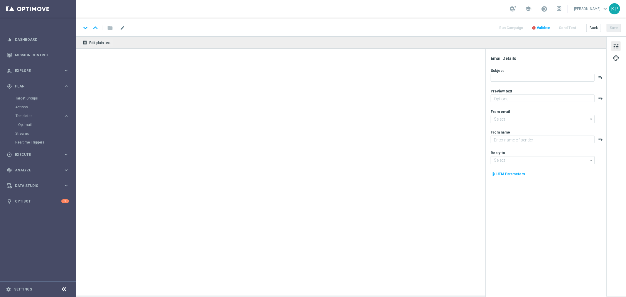
type input "E_ALL_TARGET_OFFER_1-2DEPO PLANSZA WO_061025(1)"
type textarea "🇱🇹 Litwa vs Polska 🇵🇱 Sprawdź kursy i typuj 👉"
type textarea "STS"
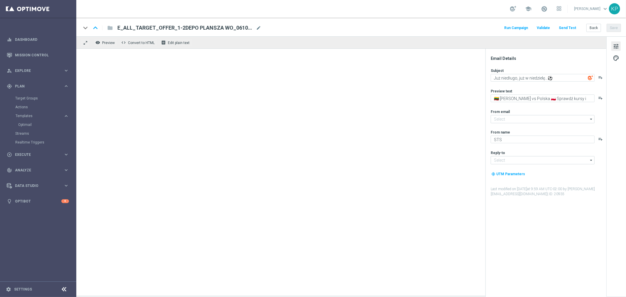
type input "[EMAIL_ADDRESS][DOMAIN_NAME]"
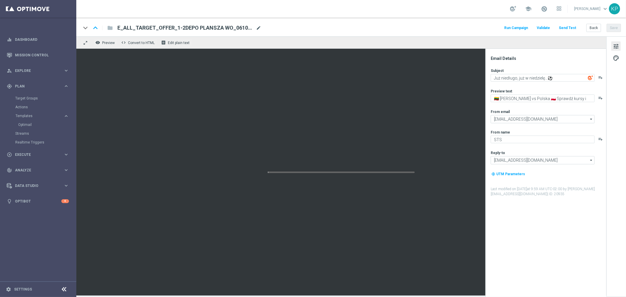
click at [259, 28] on span "mode_edit" at bounding box center [258, 27] width 5 height 5
paste input "SPORTOWY TYDZIEN_3DEPO_071025"
type input "E_ALL_TARGET_OFFER_SPORTOWY TYDZIEN_3DEPO_071025"
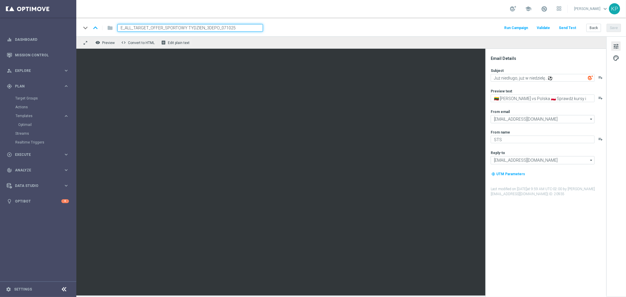
click at [279, 18] on div "keyboard_arrow_down keyboard_arrow_up folder E_ALL_TARGET_OFFER_SPORTOWY TYDZIE…" at bounding box center [351, 27] width 550 height 19
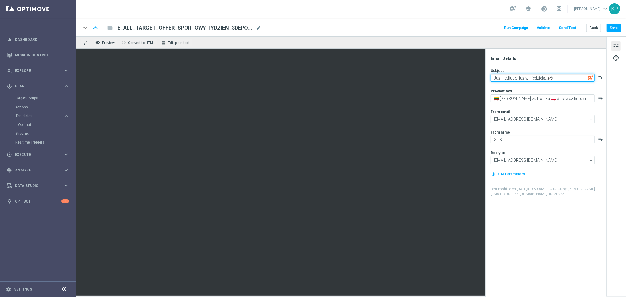
click at [522, 78] on textarea "Już niedługo, już w niedzielę...⚽" at bounding box center [543, 78] width 104 height 8
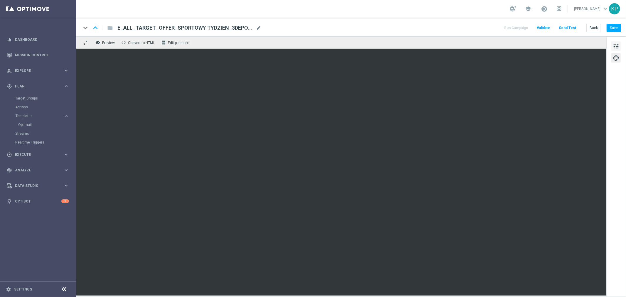
click at [615, 46] on span "tune" at bounding box center [616, 47] width 6 height 8
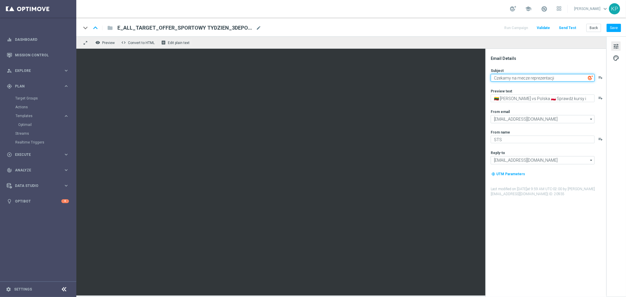
type textarea "Czekamy na mecze reprezentacji"
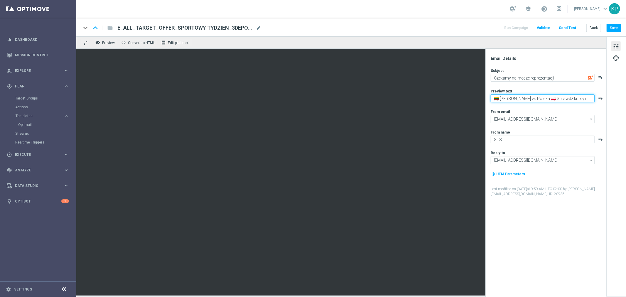
drag, startPoint x: 533, startPoint y: 98, endPoint x: 486, endPoint y: 98, distance: 47.0
click at [486, 98] on div "Email Details Subject Czekamy na mecze reprezentacji playlist_add Preview text …" at bounding box center [546, 173] width 121 height 248
drag, startPoint x: 544, startPoint y: 98, endPoint x: 486, endPoint y: 81, distance: 60.9
click at [488, 98] on div "Email Details Subject Czekamy na mecze reprezentacji playlist_add Preview text …" at bounding box center [546, 173] width 121 height 248
click at [581, 99] on textarea "Masz już swoje typy? Sprawdź ofertę i zagraj!" at bounding box center [543, 99] width 104 height 8
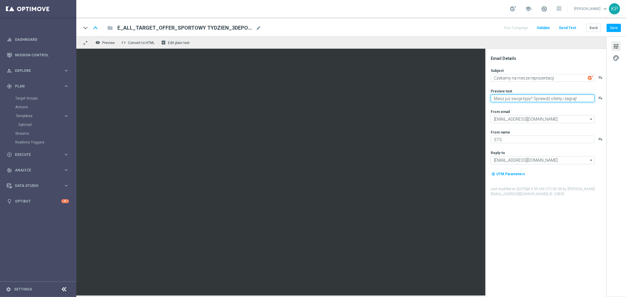
paste textarea "E_ALL_TARGET_OFFER_SPORTOWY TYDZIEN_3DEPO_071025"
click at [583, 99] on textarea "Masz już swoje typy? Sprawdź ofertę i zagraj!" at bounding box center [543, 99] width 104 height 8
paste textarea "E_ALL_TARGET_OFFER_SPORTOWY TYDZIEN_3DEPO_071025"
click at [589, 100] on textarea "Masz już swoje typy? Sprawdź ofertę i zagraj!" at bounding box center [543, 99] width 104 height 8
paste textarea "👈"
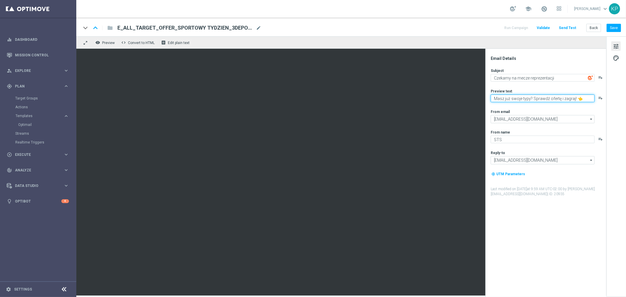
type textarea "Masz już swoje typy? Sprawdź ofertę i zagraj! 👈"
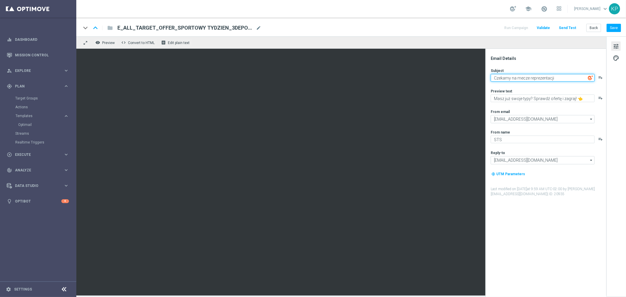
click at [558, 77] on textarea "Czekamy na mecze reprezentacji" at bounding box center [543, 78] width 104 height 8
paste textarea "⏳"
type textarea "Czekamy na mecze reprezentacji ⏳"
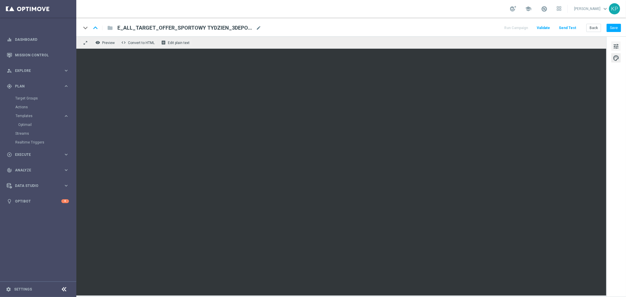
click at [618, 44] on span "tune" at bounding box center [616, 47] width 6 height 8
click at [615, 45] on span "tune" at bounding box center [616, 47] width 6 height 8
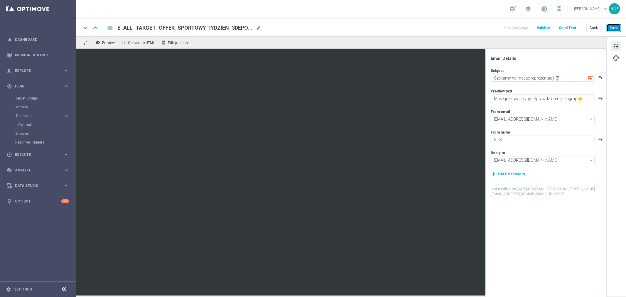
click at [613, 27] on button "Save" at bounding box center [614, 28] width 14 height 8
click at [454, 27] on div "keyboard_arrow_down keyboard_arrow_up folder E_ALL_TARGET_OFFER_SPORTOWY TYDZIE…" at bounding box center [351, 28] width 540 height 8
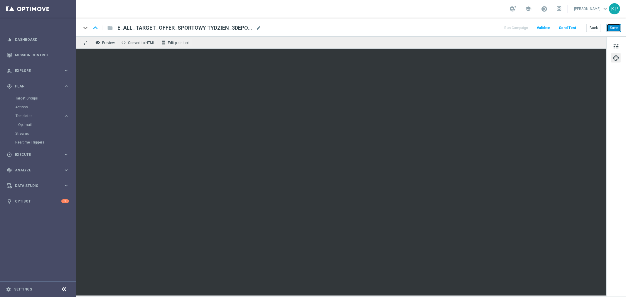
click at [612, 28] on button "Save" at bounding box center [614, 28] width 14 height 8
click at [594, 27] on button "Back" at bounding box center [593, 28] width 15 height 8
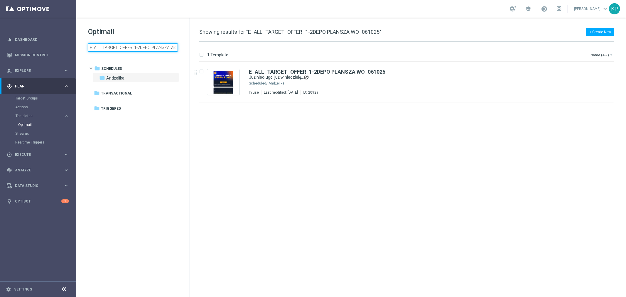
click at [154, 47] on input "E_ALL_TARGET_OFFER_1-2DEPO PLANSZA WO_061025" at bounding box center [133, 47] width 90 height 8
type input "E_ALL_TARGET_OFFER_SPORTOWY TYDZIEN_3DEPO_071025"
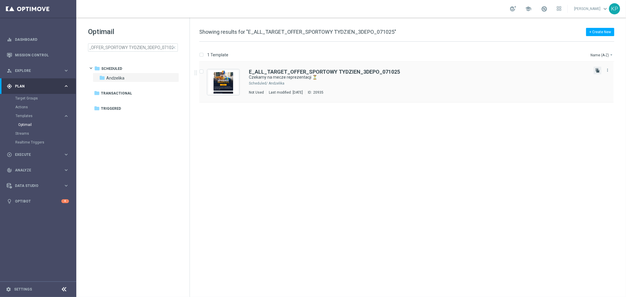
click at [597, 70] on icon "file_copy" at bounding box center [597, 70] width 5 height 5
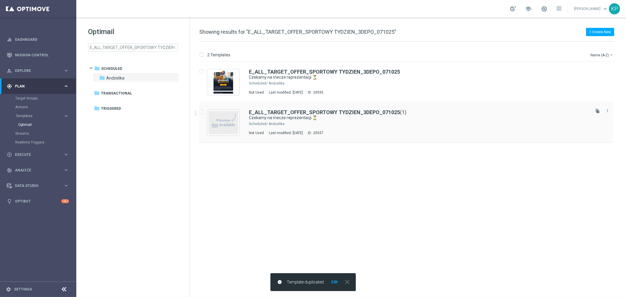
click at [418, 129] on div "E_ALL_TARGET_OFFER_SPORTOWY TYDZIEN_3DEPO_071025 (1) Czekamy na mecze reprezent…" at bounding box center [419, 123] width 340 height 26
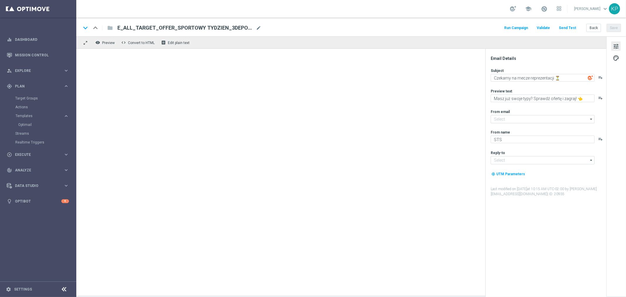
type input "[EMAIL_ADDRESS][DOMAIN_NAME]"
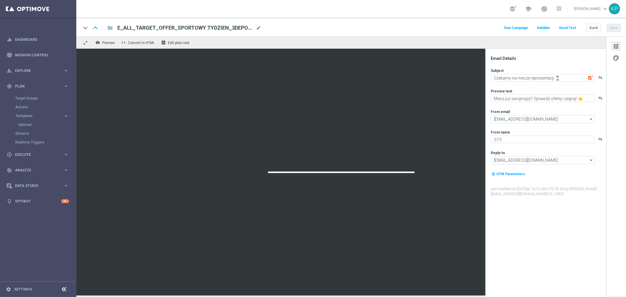
click at [262, 27] on div "keyboard_arrow_down keyboard_arrow_up folder E_ALL_TARGET_OFFER_SPORTOWY TYDZIE…" at bounding box center [351, 28] width 540 height 8
click at [259, 27] on span "mode_edit" at bounding box center [258, 27] width 5 height 5
paste input "ORG SPORTOWY TYDZIEN_1-2DEPO_071025"
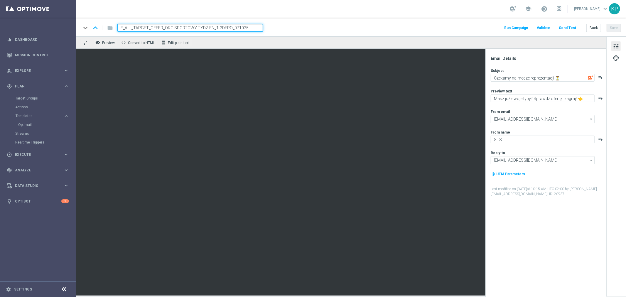
type input "E_ALL_TARGET_OFFER_ORG SPORTOWY TYDZIEN_1-2DEPO_071025"
click at [293, 19] on div "keyboard_arrow_down keyboard_arrow_up folder E_ALL_TARGET_OFFER_ORG SPORTOWY TY…" at bounding box center [351, 27] width 550 height 19
click at [610, 28] on button "Save" at bounding box center [614, 28] width 14 height 8
click at [589, 27] on button "Back" at bounding box center [593, 28] width 15 height 8
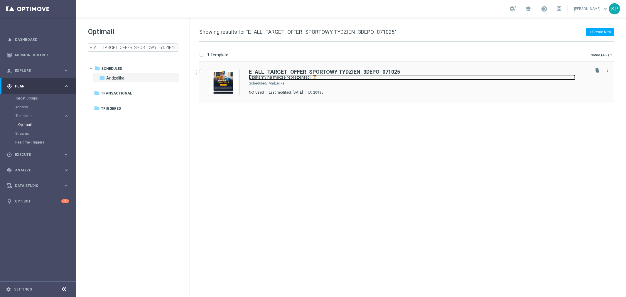
click at [338, 77] on link "Czekamy na mecze reprezentacji ⏳" at bounding box center [412, 78] width 327 height 6
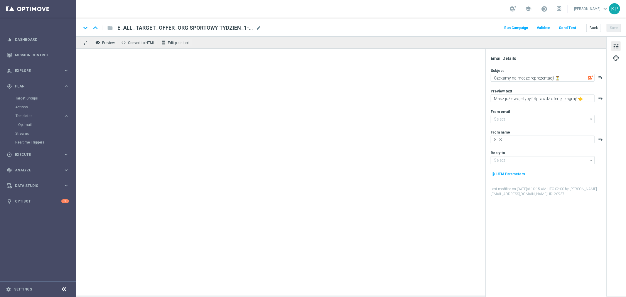
type input "[EMAIL_ADDRESS][DOMAIN_NAME]"
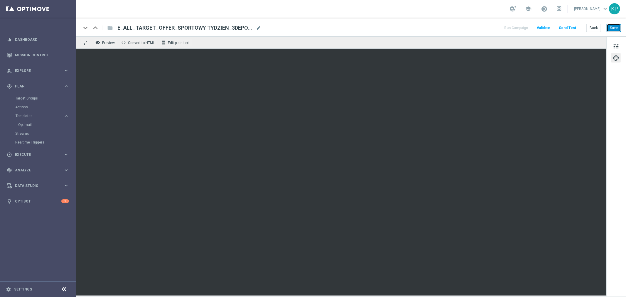
click at [613, 27] on button "Save" at bounding box center [614, 28] width 14 height 8
click at [612, 49] on button "tune" at bounding box center [615, 45] width 9 height 9
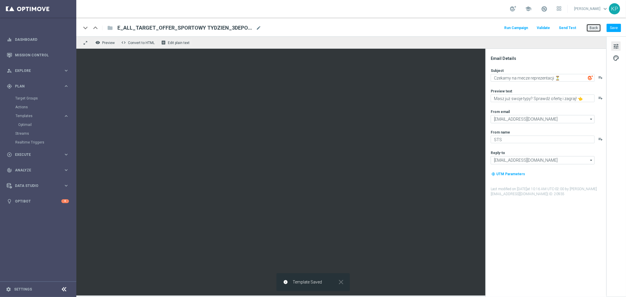
click at [590, 27] on button "Back" at bounding box center [593, 28] width 15 height 8
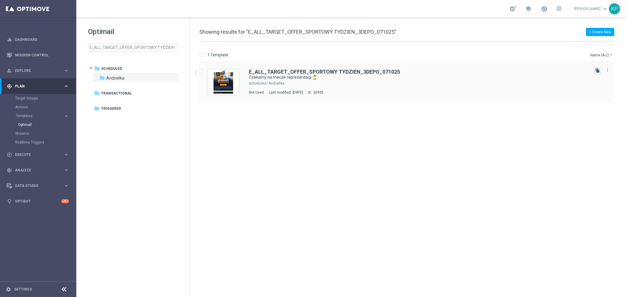
click at [596, 71] on icon "file_copy" at bounding box center [597, 70] width 5 height 5
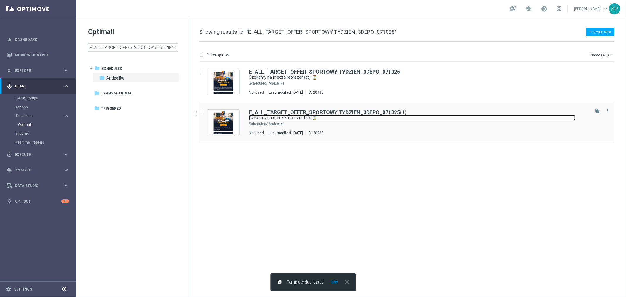
click at [422, 117] on link "Czekamy na mecze reprezentacji ⏳" at bounding box center [412, 118] width 327 height 6
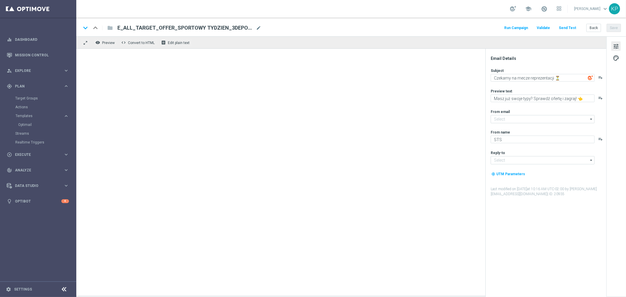
type input "[EMAIL_ADDRESS][DOMAIN_NAME]"
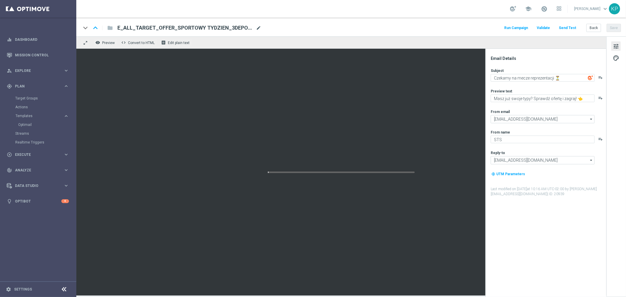
click at [257, 29] on span "mode_edit" at bounding box center [258, 27] width 5 height 5
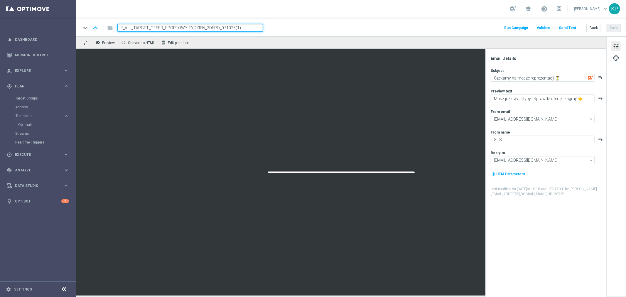
paste input "NONORG SPORTOWY TYDZIEN_3DEPO_071025"
type input "E_ALL_TARGET_OFFER_NONORG SPORTOWY TYDZIEN_3DEPO_071025"
click at [287, 16] on div "school [PERSON_NAME] keyboard_arrow_down KP" at bounding box center [351, 9] width 550 height 18
click at [615, 27] on button "Save" at bounding box center [614, 28] width 14 height 8
click at [591, 30] on button "Back" at bounding box center [593, 28] width 15 height 8
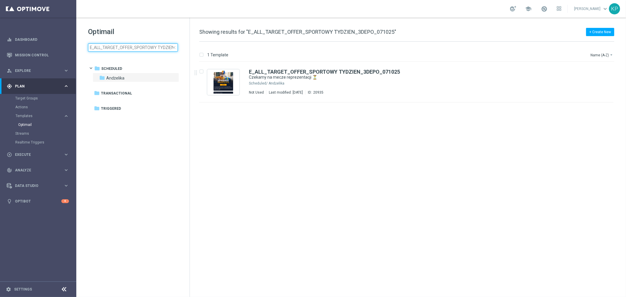
click at [157, 48] on input "E_ALL_TARGET_OFFER_SPORTOWY TYDZIEN_3DEPO_071025" at bounding box center [133, 47] width 90 height 8
type input "E_ALL_TARGET_OFFER_ORG SPORTOWY TYDZIEN_1-2DEPO_071025"
click at [594, 71] on button "file_copy" at bounding box center [598, 71] width 8 height 8
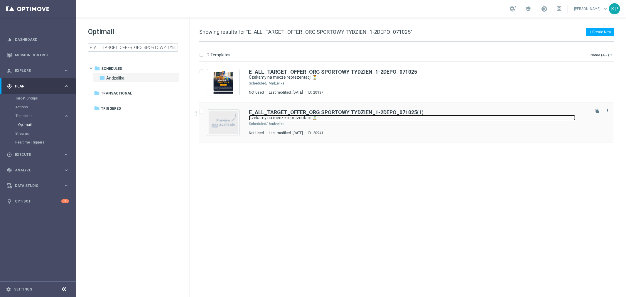
drag, startPoint x: 451, startPoint y: 119, endPoint x: 392, endPoint y: 110, distance: 60.3
click at [451, 119] on link "Czekamy na mecze reprezentacji ⏳" at bounding box center [412, 118] width 327 height 6
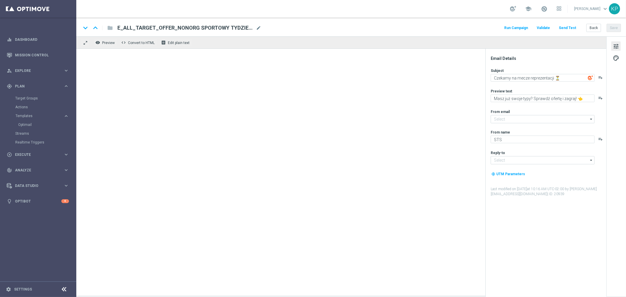
type input "[EMAIL_ADDRESS][DOMAIN_NAME]"
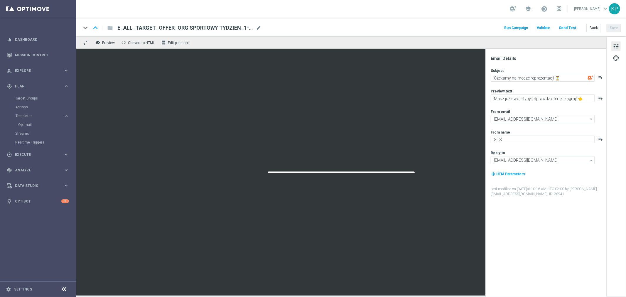
click at [260, 31] on div "E_ALL_TARGET_OFFER_ORG SPORTOWY TYDZIEN_1-2DEPO_071025(1) mode_edit" at bounding box center [189, 28] width 144 height 8
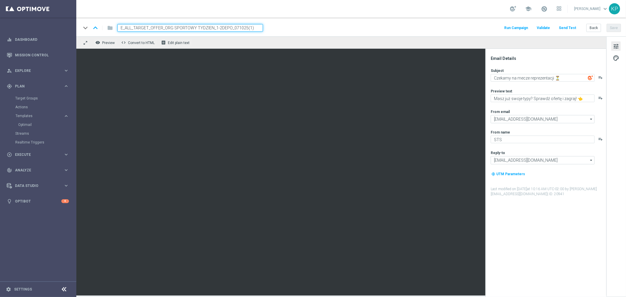
paste input "NONORG SPORTOWY TYDZIEN_1-2DEPO_071025"
type input "E_ALL_TARGET_OFFER_NONORG SPORTOWY TYDZIEN_1-2DEPO_071025"
click at [297, 20] on div "keyboard_arrow_down keyboard_arrow_up folder E_ALL_TARGET_OFFER_NONORG SPORTOWY…" at bounding box center [351, 27] width 550 height 19
click at [419, 27] on div "keyboard_arrow_down keyboard_arrow_up folder E_ALL_TARGET_OFFER_NONORG SPORTOWY…" at bounding box center [351, 28] width 540 height 8
click at [606, 30] on div "Back Save" at bounding box center [603, 28] width 35 height 8
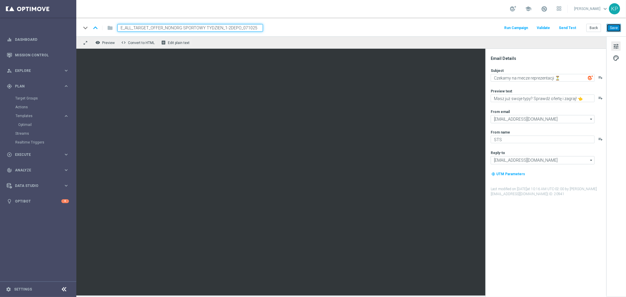
click at [611, 28] on button "Save" at bounding box center [614, 28] width 14 height 8
click at [461, 28] on div "keyboard_arrow_down keyboard_arrow_up folder E_ALL_TARGET_OFFER_NONORG SPORTOWY…" at bounding box center [351, 28] width 540 height 8
click at [591, 30] on button "Back" at bounding box center [593, 28] width 15 height 8
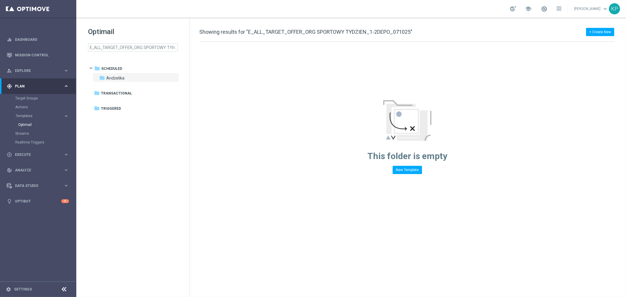
click at [28, 114] on button "Templates keyboard_arrow_right" at bounding box center [42, 116] width 54 height 5
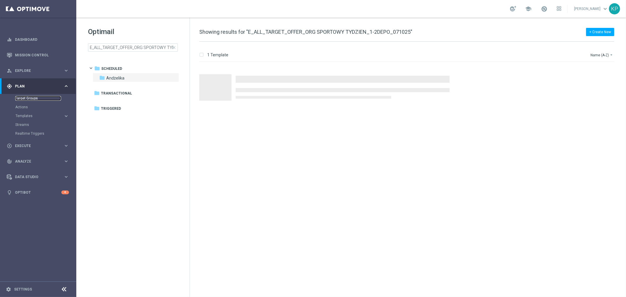
click at [28, 100] on link "Target Groups" at bounding box center [38, 98] width 46 height 5
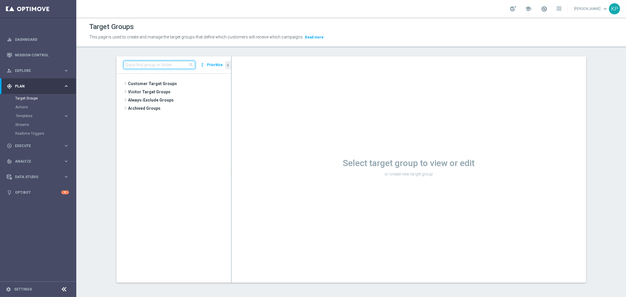
click at [159, 62] on input at bounding box center [160, 65] width 72 height 8
paste input "E_ALL_TARGET_OFFER_NONORG SPORTOWY TYDZIEN_3DEPO_071025"
type input "E_ALL_TARGET_OFFER_NONORG SPORTOWY TYDZIEN_3DEPO_071025"
click at [183, 100] on span "E_ALL_TARGET_OFFER_NONORG SPORTOWY TYDZIEN_3DEPO_071025" at bounding box center [182, 100] width 72 height 5
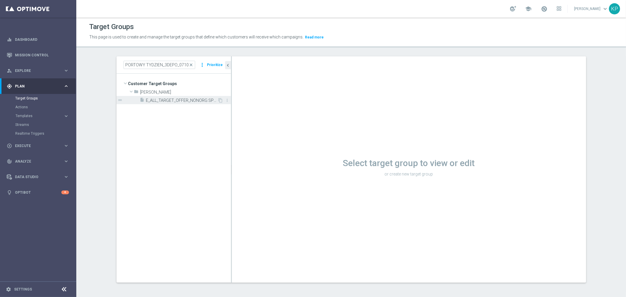
scroll to position [0, 0]
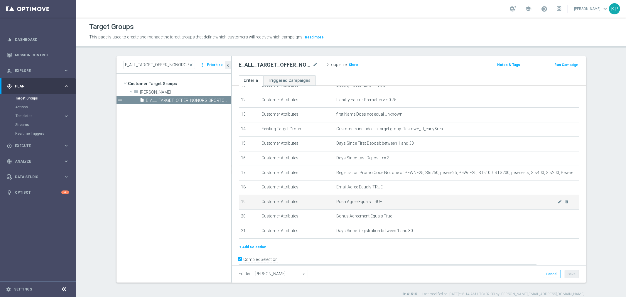
scroll to position [179, 0]
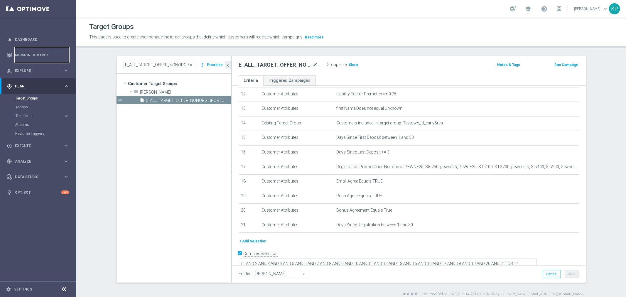
drag, startPoint x: 45, startPoint y: 56, endPoint x: 64, endPoint y: 21, distance: 39.5
click at [45, 56] on link "Mission Control" at bounding box center [42, 55] width 54 height 16
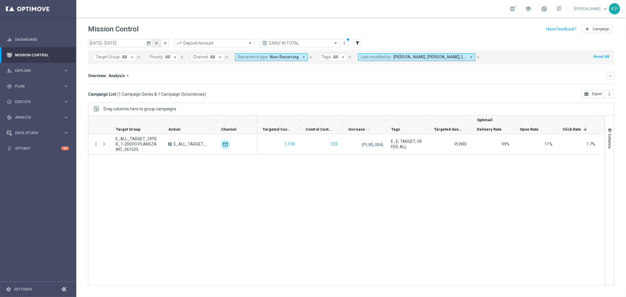
click at [157, 46] on button "arrow_back" at bounding box center [157, 43] width 8 height 8
type input "[DATE] - [DATE]"
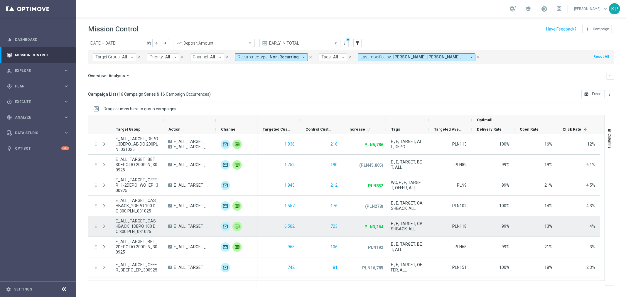
click at [144, 224] on span "E_ALL_TARGET_CASHBACK_1DEPO 100 DO 300 PLN_031025" at bounding box center [137, 226] width 43 height 16
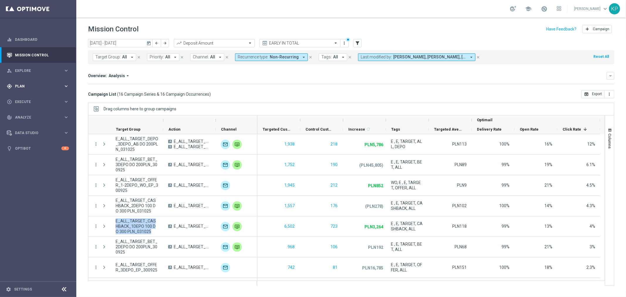
click at [63, 86] on span "Plan" at bounding box center [39, 87] width 48 height 4
click at [35, 114] on button "Templates keyboard_arrow_right" at bounding box center [42, 116] width 54 height 5
click at [28, 122] on link "Optimail" at bounding box center [39, 124] width 43 height 5
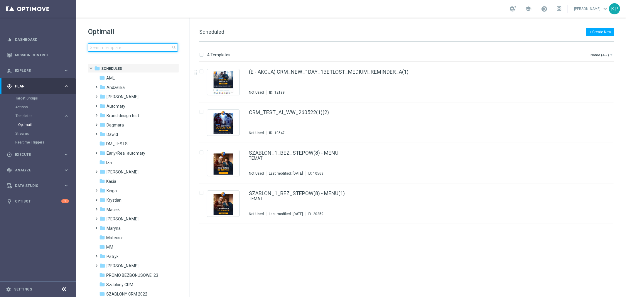
click at [146, 48] on input at bounding box center [133, 47] width 90 height 8
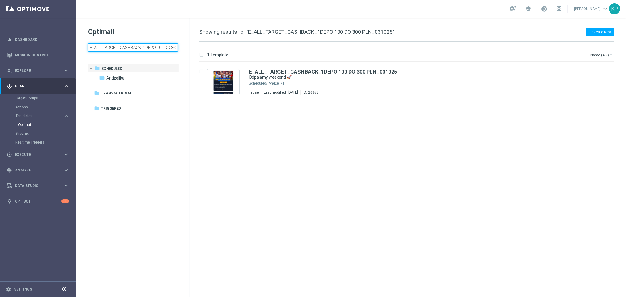
click at [151, 49] on input "E_ALL_TARGET_CASHBACK_1DEPO 100 DO 300 PLN_031025" at bounding box center [133, 47] width 90 height 8
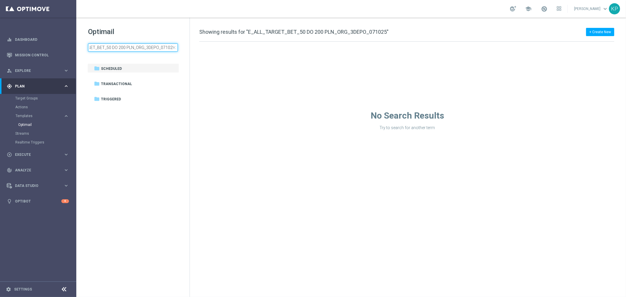
type input "E_ALL_TARGET_BET_50 DO 200 PLN_ORG_3DEPO_071025"
click at [28, 101] on div "Target Groups" at bounding box center [45, 98] width 60 height 9
click at [28, 100] on link "Target Groups" at bounding box center [38, 98] width 46 height 5
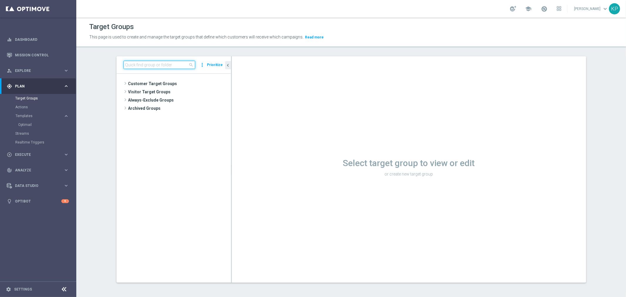
click at [178, 65] on input at bounding box center [160, 65] width 72 height 8
paste input "E_ALL_TARGET_BET_50 DO 200 PLN_ORG_3DEPO_071025"
click at [175, 99] on span "E_ALL_TARGET_BET_50 DO 200 PLN_ORG_3DEPO_071025" at bounding box center [182, 100] width 72 height 5
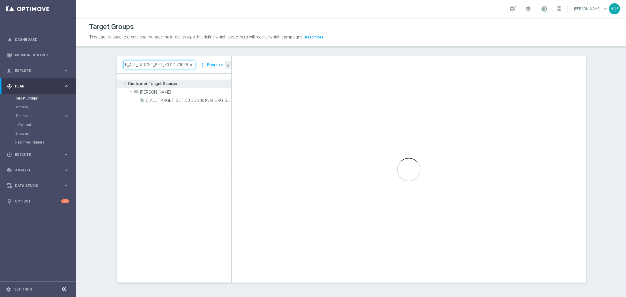
click at [183, 62] on input "E_ALL_TARGET_BET_50 DO 200 PLN_ORG_3DEPO_071025" at bounding box center [160, 65] width 72 height 8
paste input "WIN50 DO 200 PLN_NONOPG_ALLDEPO_07102"
type input "E_ALL_TARGET_BET_WIN50 DO 200 PLN_NONOPG_ALLDEPO_07102"
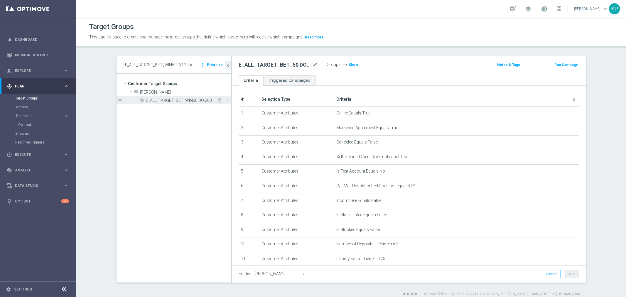
click at [181, 99] on span "E_ALL_TARGET_BET_WIN50 DO 200 PLN_NONOPG_ALLDEPO_071025" at bounding box center [182, 100] width 72 height 5
click at [264, 273] on span "Andżelika B." at bounding box center [280, 274] width 55 height 8
click at [0, 0] on input "search" at bounding box center [0, 0] width 0 height 0
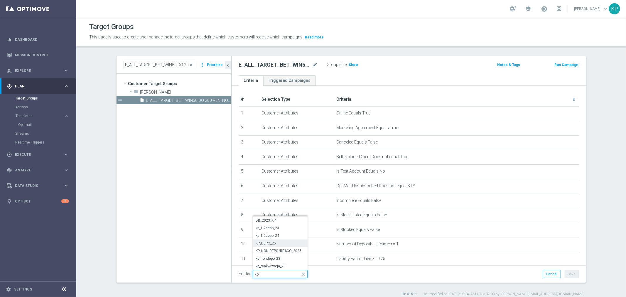
type input "kp"
click at [276, 244] on span "KP_DEPO_25" at bounding box center [280, 243] width 49 height 5
type input "KP_DEPO_25"
click at [570, 275] on button "Save" at bounding box center [572, 274] width 14 height 8
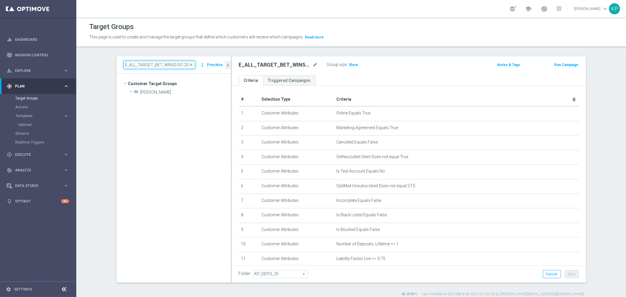
click at [165, 65] on input "E_ALL_TARGET_BET_WIN50 DO 200 PLN_NONOPG_ALLDEPO_07102" at bounding box center [160, 65] width 72 height 8
paste input "OFFER_SPORTOWY TYDZIEN_3DEPO_071025"
type input "E_ALL_TARGET_OFFER_SPORTOWY TYDZIEN_3DEPO_071025"
click at [178, 101] on span "E_ALL_TARGET_OFFER_SPORTOWY TYDZIEN_3DEPO_071025" at bounding box center [182, 100] width 72 height 5
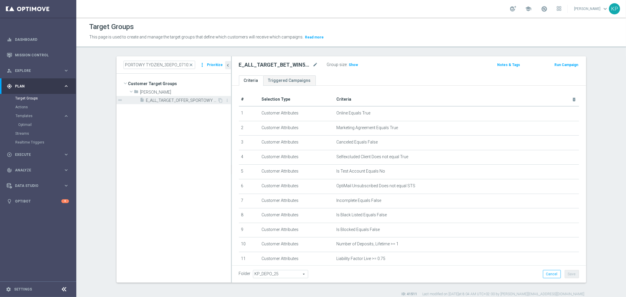
scroll to position [0, 0]
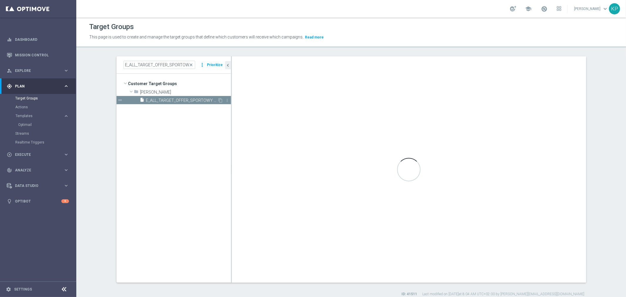
type textarea "(1 AND 2 AND 3 AND 4 AND 5 AND 6 AND 7 AND 8 AND 9 AND 10 AND 11 AND 12 AND 13 …"
type input "Andżelika B."
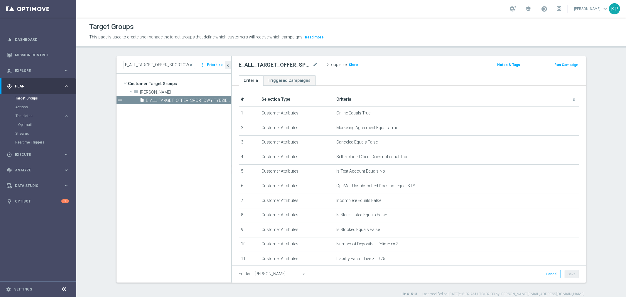
click at [259, 272] on span "Andżelika B." at bounding box center [280, 274] width 55 height 8
click at [0, 0] on input "search" at bounding box center [0, 0] width 0 height 0
type input "kp"
click at [268, 242] on span "KP_DEPO_25" at bounding box center [280, 243] width 49 height 5
type input "KP_DEPO_25"
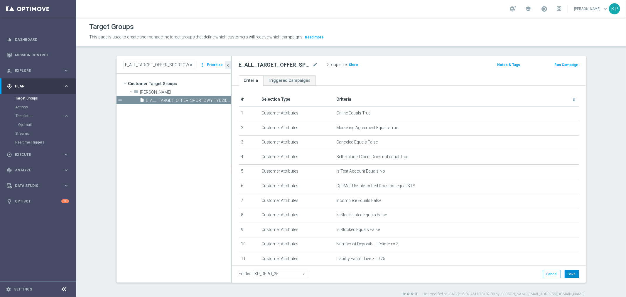
click at [565, 276] on button "Save" at bounding box center [572, 274] width 14 height 8
click at [257, 275] on span "KP_DEPO_25" at bounding box center [280, 274] width 55 height 8
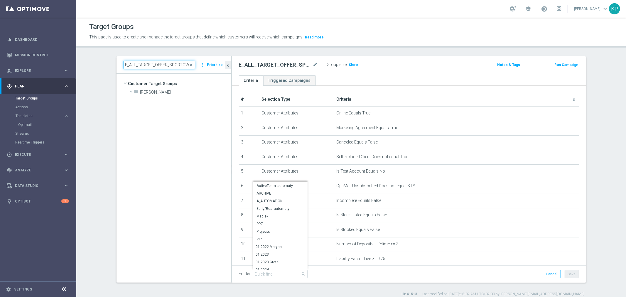
click at [167, 68] on input "E_ALL_TARGET_OFFER_SPORTOWY TYDZIEN_3DEPO_071025" at bounding box center [160, 65] width 72 height 8
paste input "ORG SPORTOWY TYDZIEN_1-2"
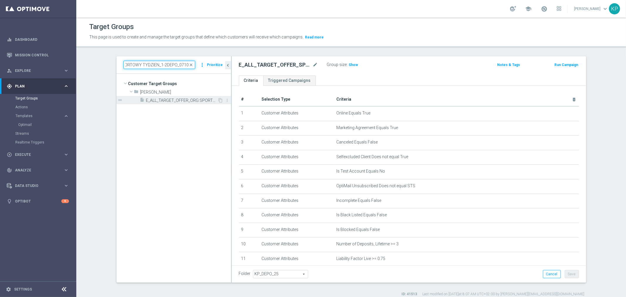
type input "E_ALL_TARGET_OFFER_ORG SPORTOWY TYDZIEN_1-2DEPO_071025"
click at [168, 98] on span "E_ALL_TARGET_OFFER_ORG SPORTOWY TYDZIEN_1-2DEPO_071025" at bounding box center [182, 100] width 72 height 5
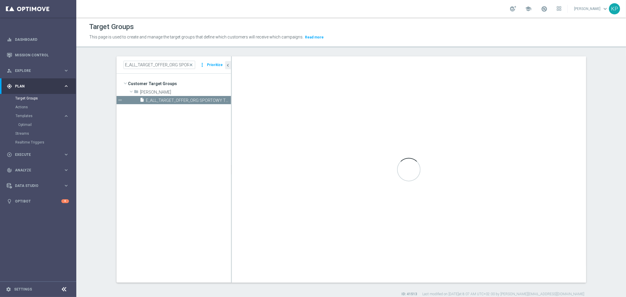
type textarea "(1 AND 2 AND 3 AND 4 AND 5 AND 6 AND 7 AND 8 AND 9 AND 10 AND 11 AND 12 AND 13 …"
type input "Andżelika B."
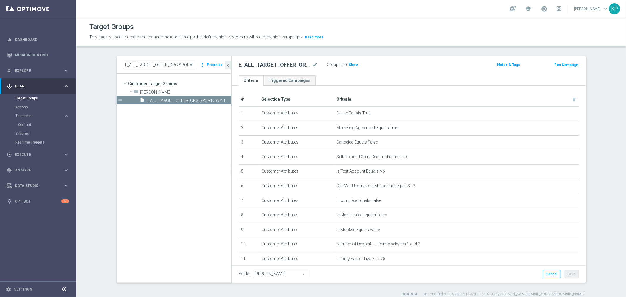
click at [264, 274] on span "Andżelika B." at bounding box center [280, 274] width 55 height 8
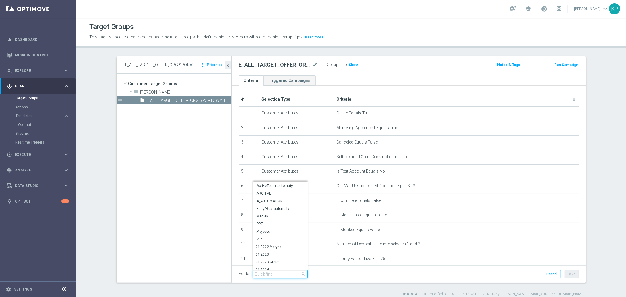
click at [264, 274] on input "search" at bounding box center [280, 274] width 55 height 8
type input "kp"
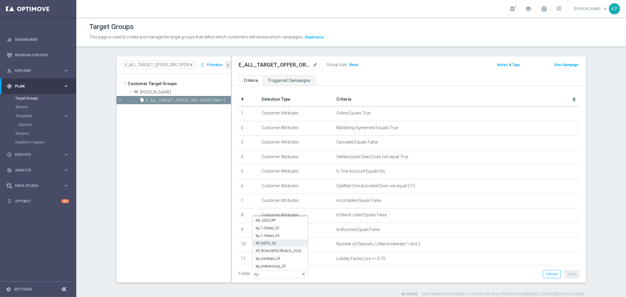
click at [277, 240] on label "KP_DEPO_25" at bounding box center [280, 244] width 55 height 8
type input "KP_DEPO_25"
click at [573, 275] on button "Save" at bounding box center [572, 274] width 14 height 8
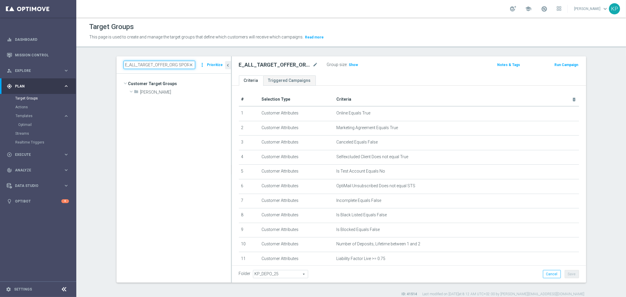
click at [175, 66] on input "E_ALL_TARGET_OFFER_ORG SPORTOWY TYDZIEN_1-2DEPO_071025" at bounding box center [160, 65] width 72 height 8
paste input "NONORG SPORTOWY TYDZIEN_3"
type input "E_ALL_TARGET_OFFER_NONORG SPORTOWY TYDZIEN_3DEPO_071025"
click at [168, 99] on span "E_ALL_TARGET_OFFER_NONORG SPORTOWY TYDZIEN_3DEPO_071025" at bounding box center [182, 100] width 72 height 5
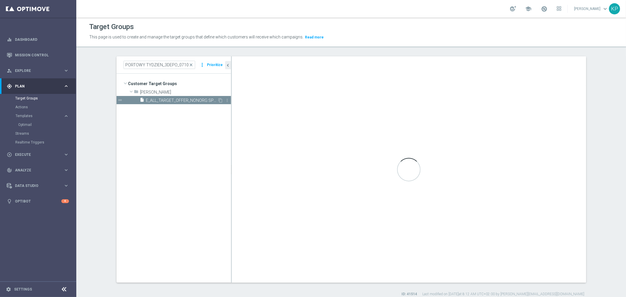
scroll to position [0, 0]
type input "Andżelika B."
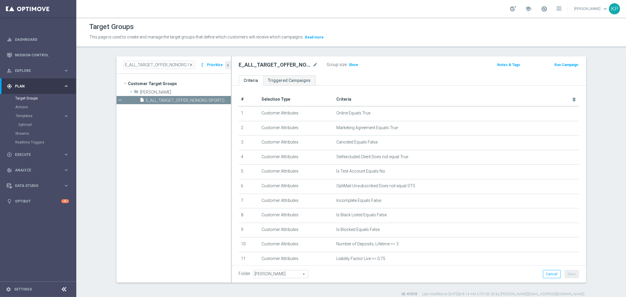
click at [279, 274] on span "Andżelika B." at bounding box center [280, 274] width 55 height 8
click at [0, 0] on input "search" at bounding box center [0, 0] width 0 height 0
type input "kp"
click at [276, 243] on span "KP_DEPO_25" at bounding box center [280, 243] width 49 height 5
type input "KP_DEPO_25"
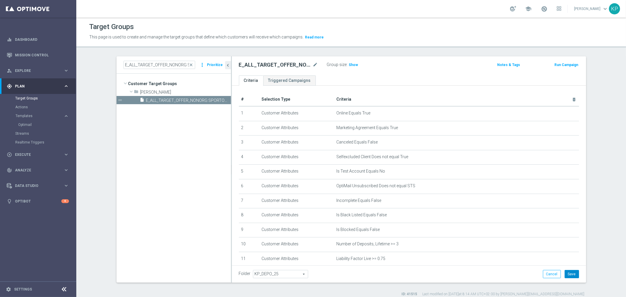
click at [569, 275] on button "Save" at bounding box center [572, 274] width 14 height 8
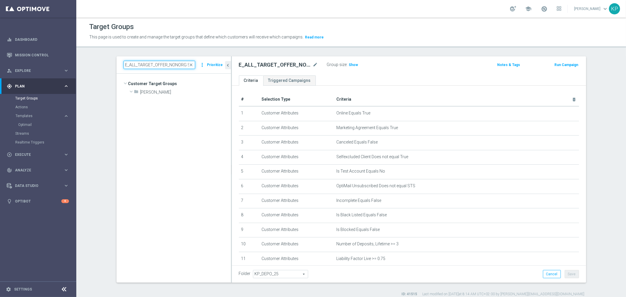
click at [159, 64] on input "E_ALL_TARGET_OFFER_NONORG SPORTOWY TYDZIEN_3DEPO_071025" at bounding box center [160, 65] width 72 height 8
paste input "1-2"
type input "E_ALL_TARGET_OFFER_NONORG SPORTOWY TYDZIEN_1-2DEPO_071025"
click at [165, 99] on span "E_ALL_TARGET_OFFER_NONORG SPORTOWY TYDZIEN_1-2DEPO_071025" at bounding box center [182, 100] width 72 height 5
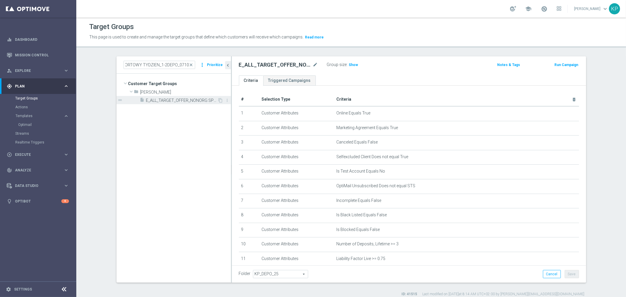
scroll to position [0, 0]
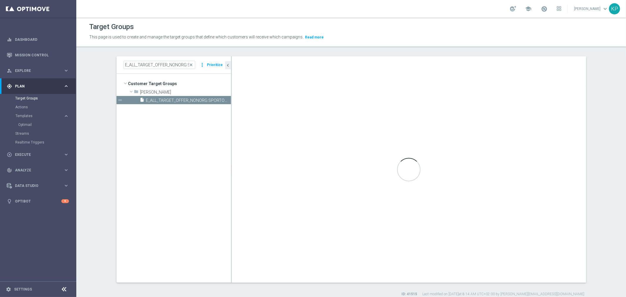
type input "Andżelika B."
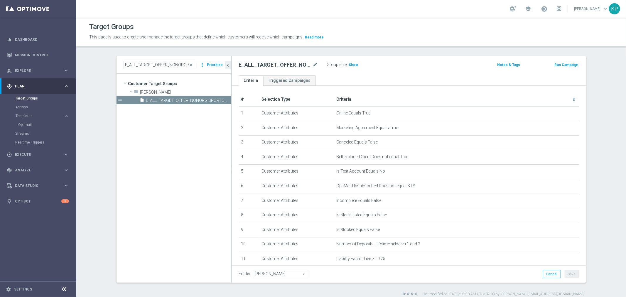
click at [279, 272] on span "Andżelika B." at bounding box center [280, 274] width 55 height 8
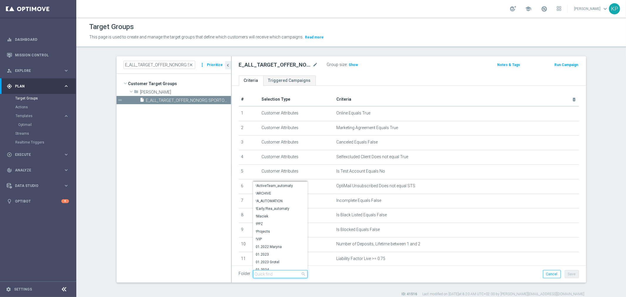
click at [279, 272] on input "search" at bounding box center [280, 274] width 55 height 8
type input "kp"
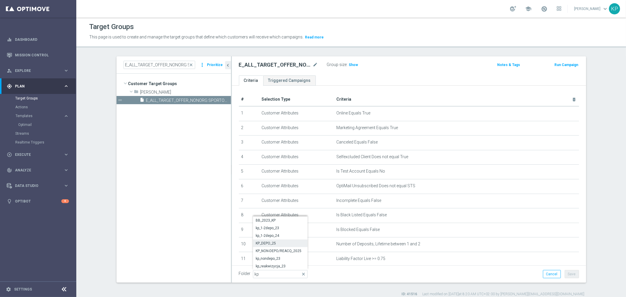
click at [277, 245] on span "KP_DEPO_25" at bounding box center [280, 243] width 49 height 5
type input "KP_DEPO_25"
click at [565, 272] on button "Save" at bounding box center [572, 274] width 14 height 8
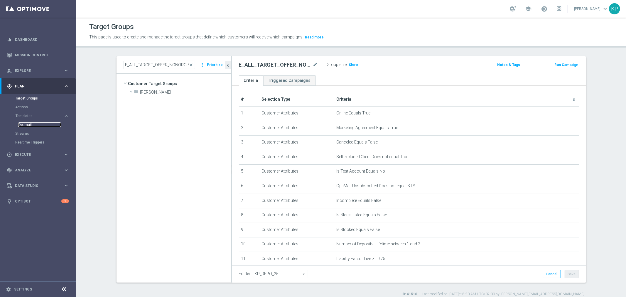
click at [32, 122] on link "Optimail" at bounding box center [39, 124] width 43 height 5
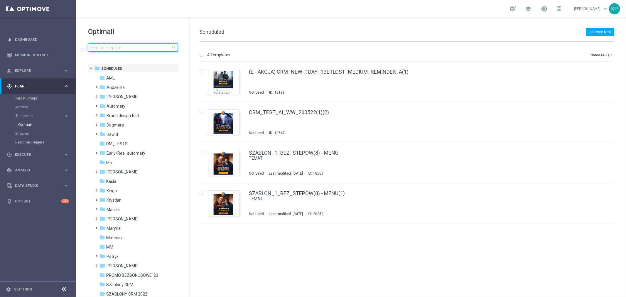
click at [134, 45] on input at bounding box center [133, 47] width 90 height 8
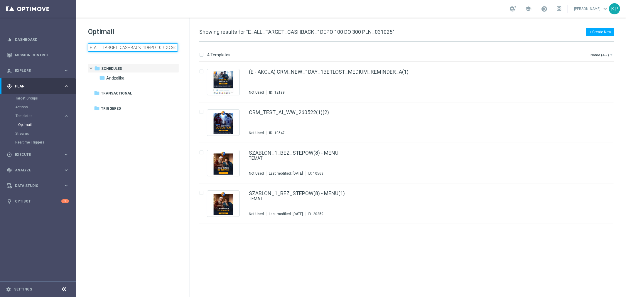
scroll to position [0, 28]
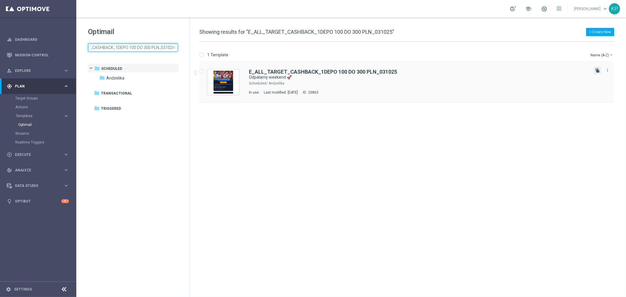
type input "E_ALL_TARGET_CASHBACK_1DEPO 100 DO 300 PLN_031025"
click at [597, 69] on icon "file_copy" at bounding box center [597, 70] width 5 height 5
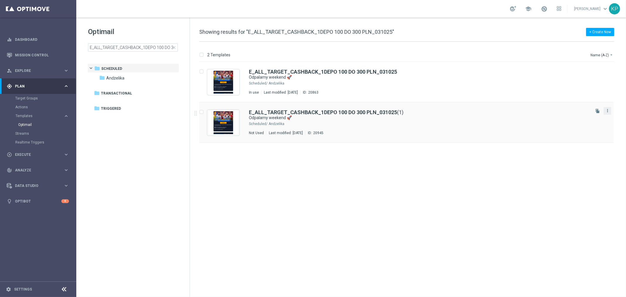
click at [609, 111] on icon "more_vert" at bounding box center [607, 110] width 5 height 5
click at [597, 116] on div "Move" at bounding box center [585, 117] width 36 height 4
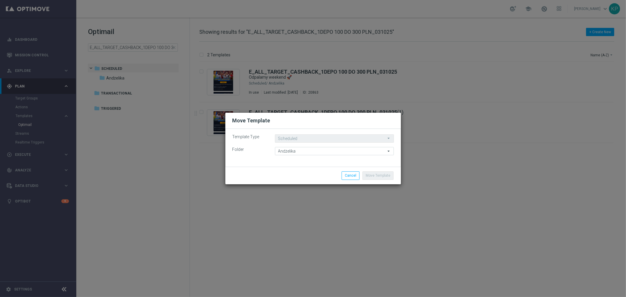
click at [305, 147] on move-lists-component "Template Type Scheduled Scheduled arrow_drop_down Drag here to set row groups D…" at bounding box center [312, 144] width 161 height 21
click at [301, 149] on input "Andżelika" at bounding box center [334, 151] width 119 height 8
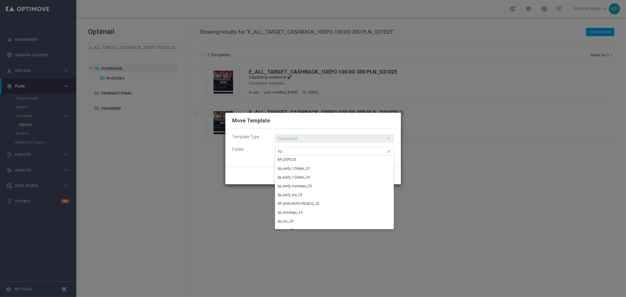
click at [297, 159] on div "KP_DEPO25" at bounding box center [332, 160] width 114 height 8
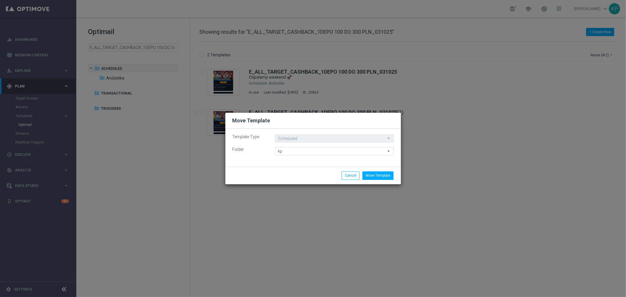
type input "KP_DEPO25"
click at [373, 174] on button "Move Template" at bounding box center [378, 175] width 31 height 8
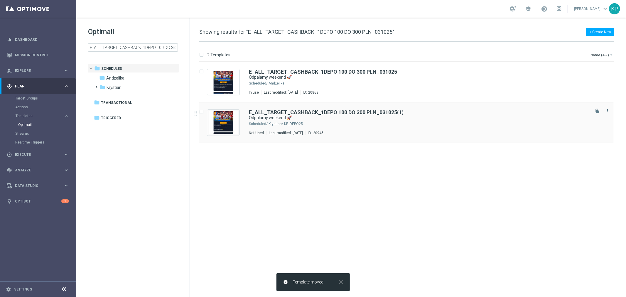
click at [363, 122] on div "Krystian/ KP_DEPO25" at bounding box center [429, 124] width 321 height 5
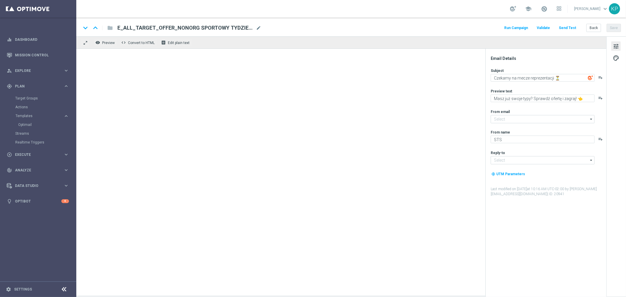
type textarea "Odpalamy weekend 🚀"
type textarea "Graj z cashbackiem do 300 zł 💸➡️"
type input "[EMAIL_ADDRESS][DOMAIN_NAME]"
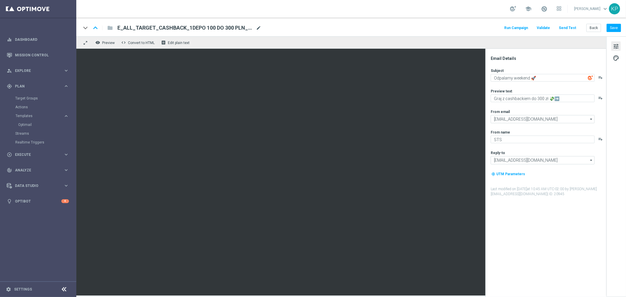
click at [260, 28] on span "mode_edit" at bounding box center [258, 27] width 5 height 5
paste input "BET_WIN50 DO 200 PLN_NONOPG_ALLDEPO_071025"
type input "E_ALL_TARGET_BET_WIN50 DO 200 PLN_NONOPG_ALLDEPO_071025"
click at [307, 22] on div "keyboard_arrow_down keyboard_arrow_up folder E_ALL_TARGET_BET_WIN50 DO 200 PLN_…" at bounding box center [351, 27] width 550 height 19
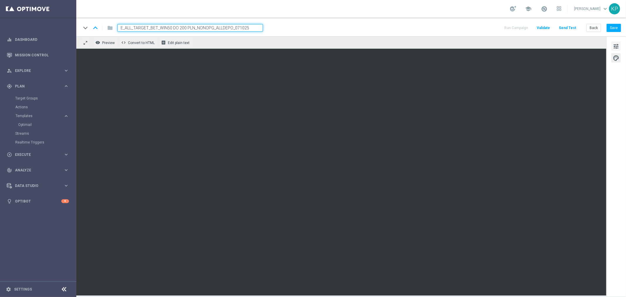
click at [617, 43] on span "tune" at bounding box center [616, 47] width 6 height 8
click at [296, 36] on div "remove_red_eye Preview code Convert to HTML receipt Edit plain text" at bounding box center [341, 42] width 530 height 12
click at [615, 46] on span "tune" at bounding box center [616, 47] width 6 height 8
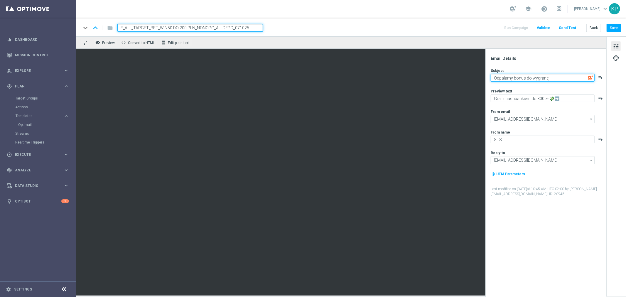
click at [558, 77] on textarea "Odpalamy bonus do wygranej" at bounding box center [543, 78] width 104 height 8
paste textarea "🔥"
type textarea "Odpalamy bonus do wygranej 🔥"
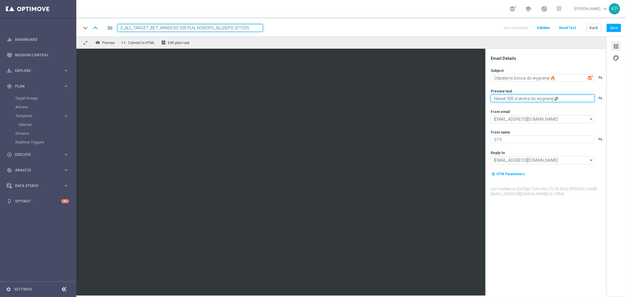
type textarea "Nawet 300 zł ekstra do wygranej💸"
click at [448, 27] on div "keyboard_arrow_down keyboard_arrow_up folder E_ALL_TARGET_BET_WIN50 DO 200 PLN_…" at bounding box center [351, 28] width 540 height 8
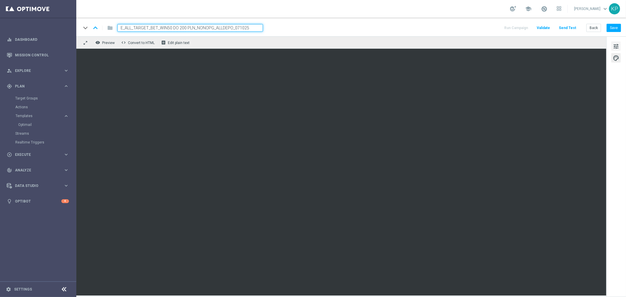
click at [615, 49] on span "tune" at bounding box center [616, 47] width 6 height 8
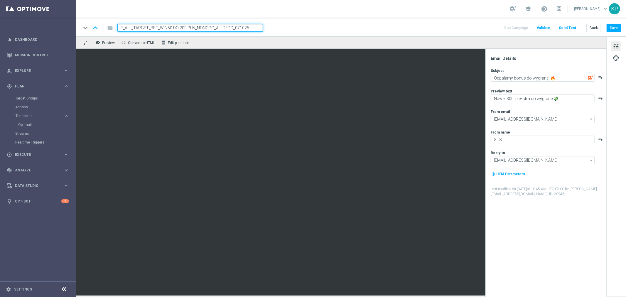
click at [495, 31] on div "keyboard_arrow_down keyboard_arrow_up folder E_ALL_TARGET_BET_WIN50 DO 200 PLN_…" at bounding box center [351, 28] width 540 height 8
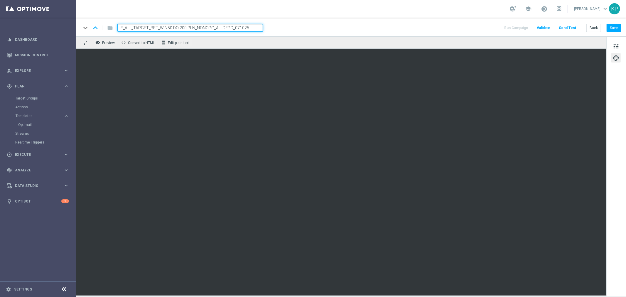
click at [371, 33] on div "keyboard_arrow_down keyboard_arrow_up folder E_ALL_TARGET_BET_WIN50 DO 200 PLN_…" at bounding box center [351, 27] width 550 height 19
click at [433, 22] on div "keyboard_arrow_down keyboard_arrow_up folder E_ALL_TARGET_BET_WIN50 DO 200 PLN_…" at bounding box center [351, 27] width 550 height 19
click at [236, 29] on input "E_ALL_TARGET_BET_WIN50 DO 200 PLN_NONOPG_ALLDEPO_071025" at bounding box center [190, 28] width 146 height 8
click at [268, 16] on div "school [PERSON_NAME] keyboard_arrow_down KP" at bounding box center [351, 9] width 550 height 18
click at [618, 45] on span "tune" at bounding box center [616, 47] width 6 height 8
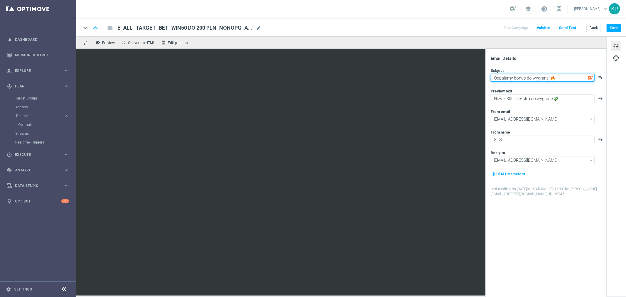
click at [556, 77] on textarea "Odpalamy bonus do wygranej 🔥" at bounding box center [543, 78] width 104 height 8
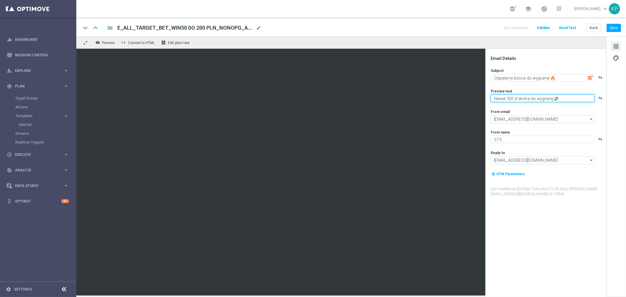
click at [548, 98] on textarea "Nawet 300 zł ekstra do wygranej💸" at bounding box center [543, 99] width 104 height 8
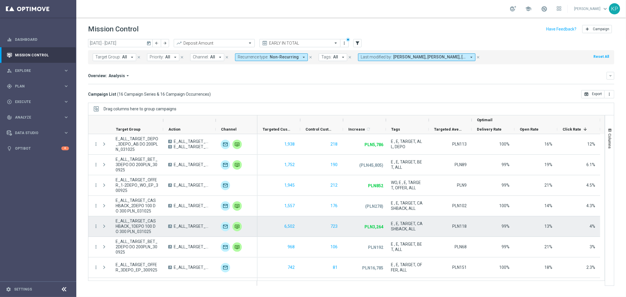
click at [135, 225] on span "E_ALL_TARGET_CASHBACK_1DEPO 100 DO 300 PLN_031025" at bounding box center [137, 226] width 43 height 16
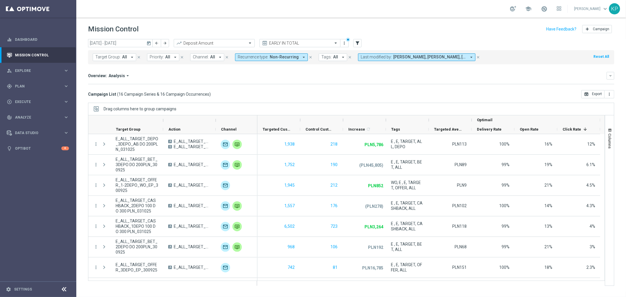
click at [309, 90] on div "Campaign List ( 16 Campaign Series & 16 Campaign Occurrences ) open_in_browser …" at bounding box center [351, 94] width 526 height 8
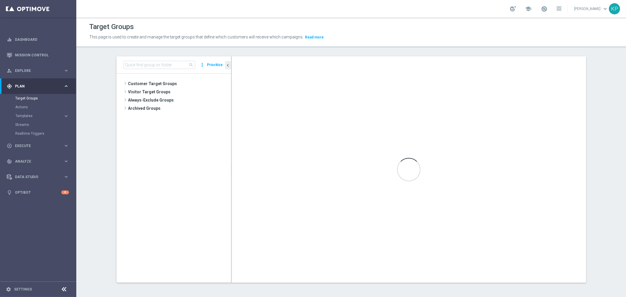
click at [153, 9] on div "school Krystian Potoczny keyboard_arrow_down KP" at bounding box center [351, 9] width 550 height 18
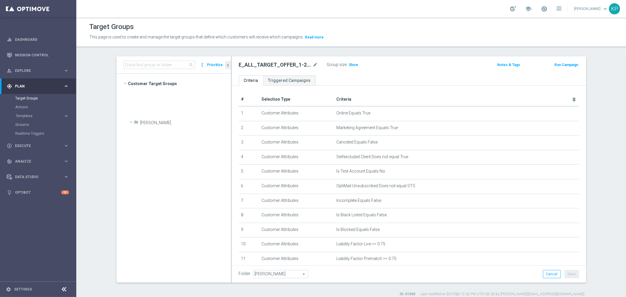
scroll to position [598, 0]
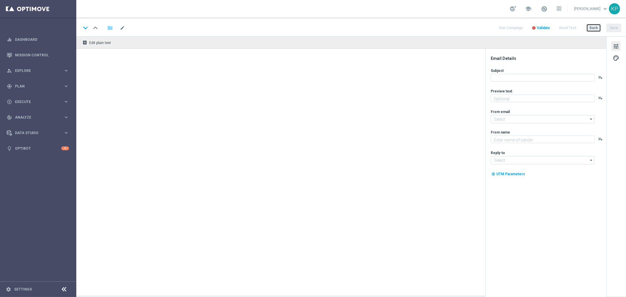
click at [589, 28] on button "Back" at bounding box center [593, 28] width 15 height 8
click at [30, 49] on link "Mission Control" at bounding box center [42, 55] width 54 height 16
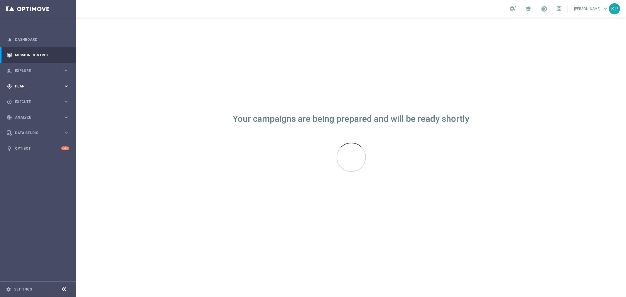
click at [59, 88] on div "gps_fixed Plan" at bounding box center [35, 86] width 57 height 5
click at [45, 117] on span "Templates" at bounding box center [37, 116] width 42 height 4
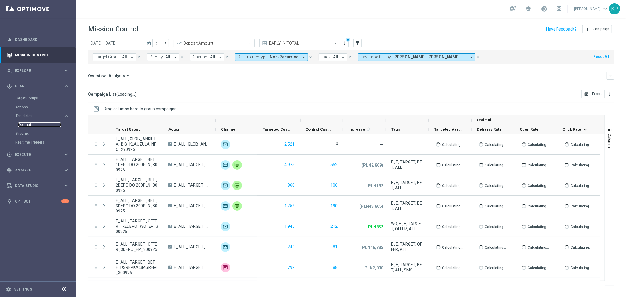
click at [28, 125] on link "Optimail" at bounding box center [39, 124] width 43 height 5
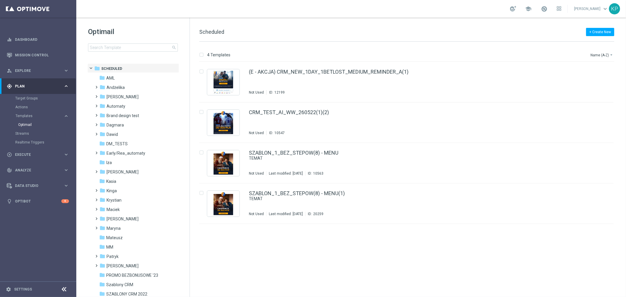
click at [225, 12] on div "school [PERSON_NAME] keyboard_arrow_down KP" at bounding box center [351, 9] width 550 height 18
click at [136, 48] on input at bounding box center [133, 47] width 90 height 8
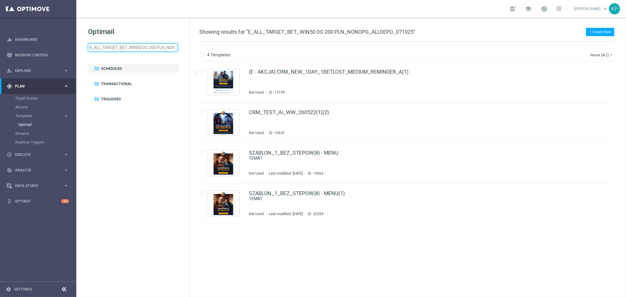
scroll to position [0, 43]
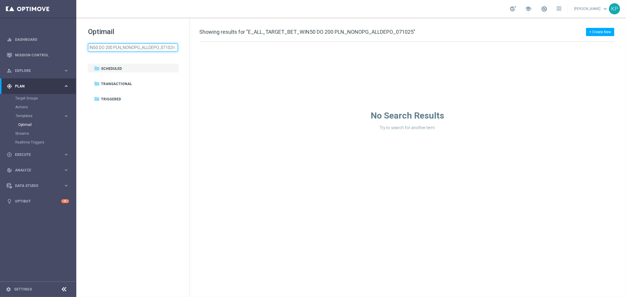
type input "E_ALL_TARGET_BET_WIN50 DO 200 PLN_NONOPG_ALLDEPO_071025"
click at [143, 48] on input "E_ALL_TARGET_BET_WIN50 DO 200 PLN_NONOPG_ALLDEPO_071025" at bounding box center [133, 47] width 90 height 8
click at [173, 48] on span "close" at bounding box center [174, 47] width 5 height 5
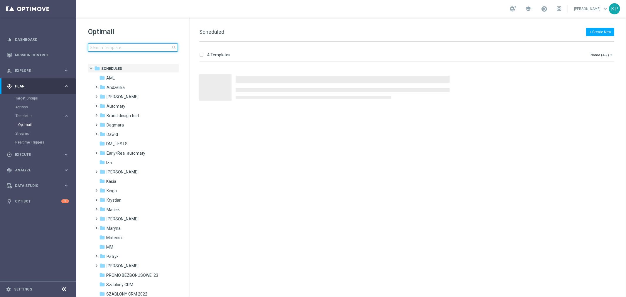
click at [162, 49] on input at bounding box center [133, 47] width 90 height 8
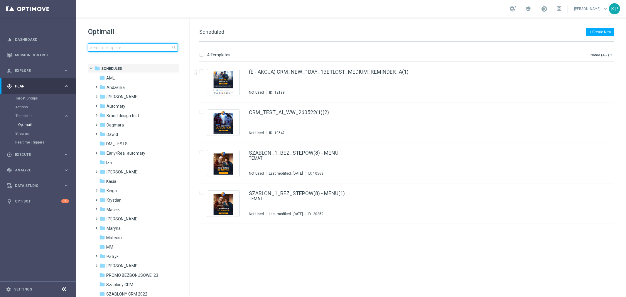
click at [130, 48] on input at bounding box center [133, 47] width 90 height 8
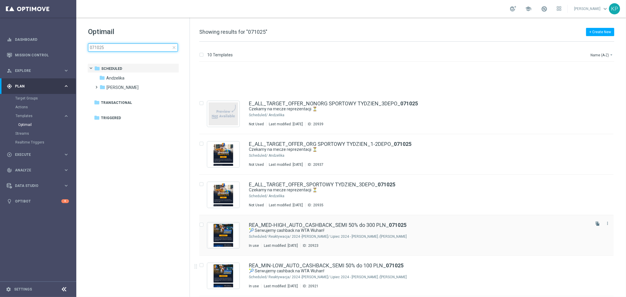
scroll to position [170, 0]
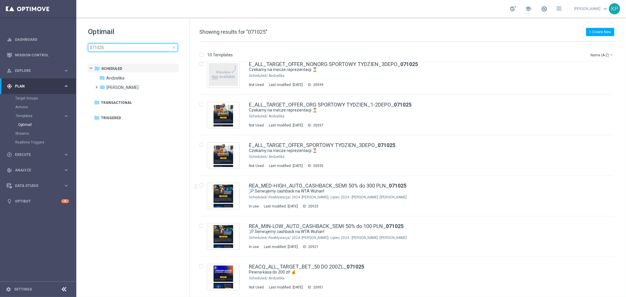
type input "071025"
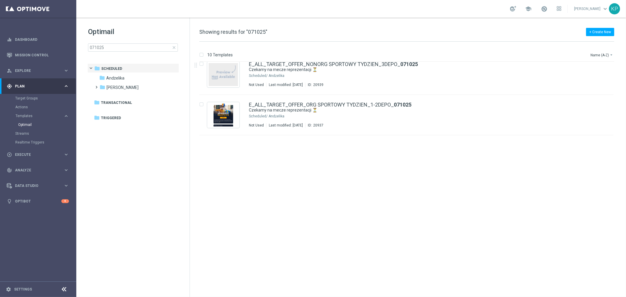
scroll to position [0, 0]
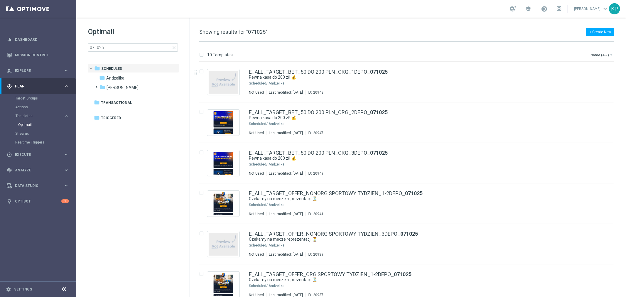
click at [351, 31] on div "+ Create New Showing results for "071025"" at bounding box center [406, 34] width 415 height 13
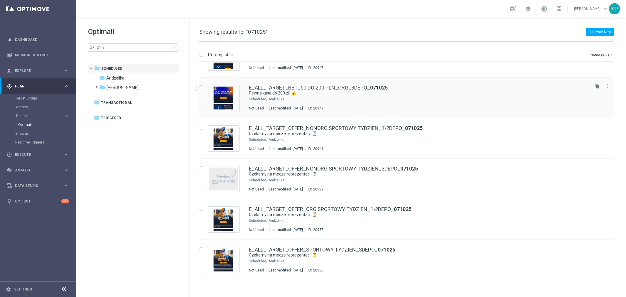
scroll to position [33, 0]
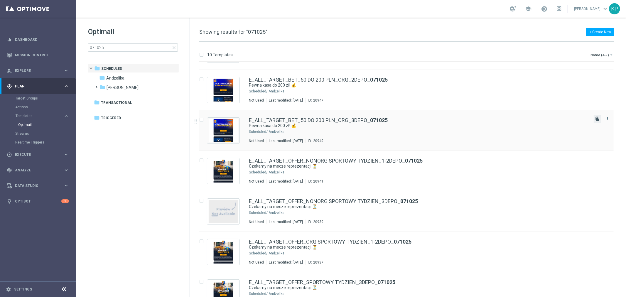
click at [595, 118] on icon "file_copy" at bounding box center [597, 119] width 5 height 5
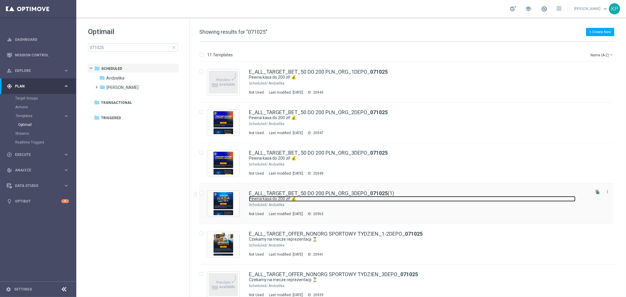
click at [427, 197] on link "Pewna kasa do 200 zł! 💰" at bounding box center [412, 199] width 327 height 6
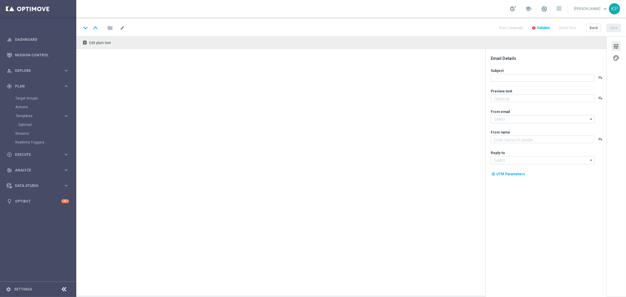
type textarea "Postaw kupon i zgarnij bonus ➡️"
type textarea "STS"
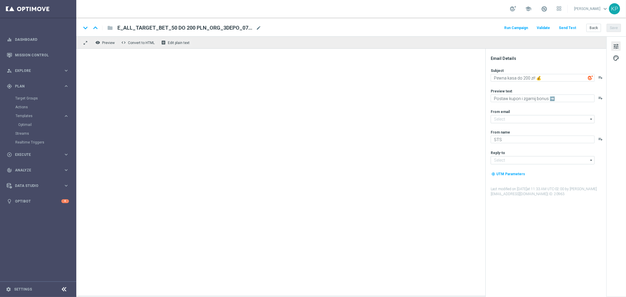
type input "[EMAIL_ADDRESS][DOMAIN_NAME]"
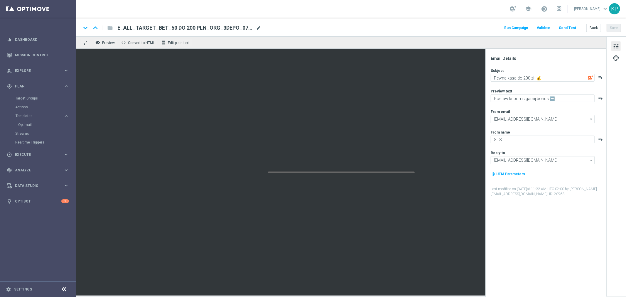
click at [258, 30] on span "mode_edit" at bounding box center [258, 27] width 5 height 5
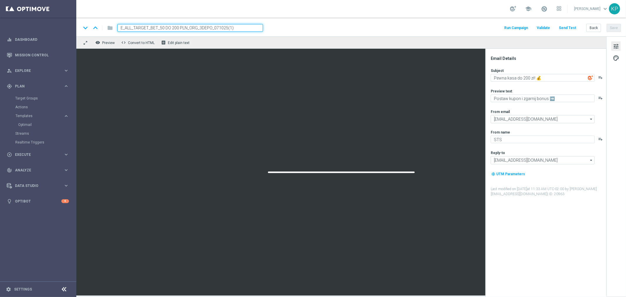
paste input "07102"
type input "07102"
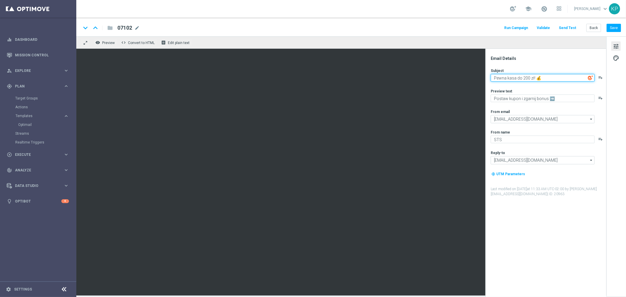
click at [524, 77] on textarea "Pewna kasa do 200 zł! 💰" at bounding box center [543, 78] width 104 height 8
paste textarea "Odpalamy bonus do wygranej 🔥"
type textarea "Odpalamy bonus do wygranej 🔥"
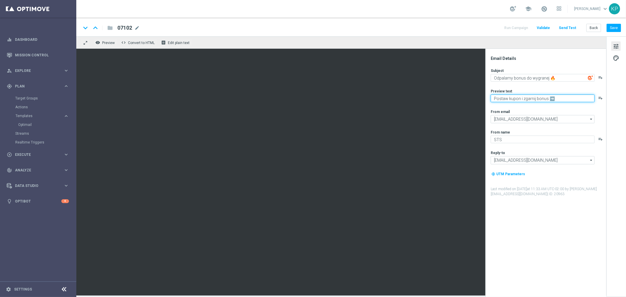
click at [522, 100] on textarea "Postaw kupon i zgarnij bonus ➡️" at bounding box center [543, 99] width 104 height 8
paste textarea "Nawet 300 zł ekstra do wygranej💸"
type textarea "Nawet 300 zł ekstra do wygranej💸"
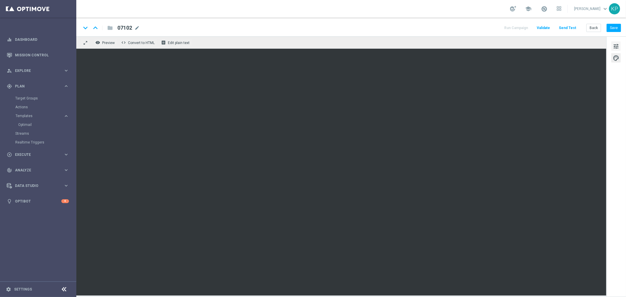
click at [616, 46] on span "tune" at bounding box center [616, 47] width 6 height 8
click at [614, 44] on span "tune" at bounding box center [616, 47] width 6 height 8
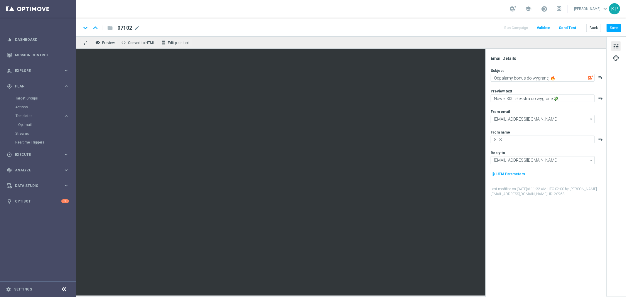
click at [465, 43] on div "remove_red_eye Preview code Convert to HTML receipt Edit plain text" at bounding box center [341, 42] width 530 height 12
click at [136, 31] on div "07102 mode_edit" at bounding box center [128, 28] width 22 height 8
paste input "E_ALL_TARGET_BET_WIN50 DO 200 PLN_NONOPG_ALLDEPO_071025"
type input "E_ALL_TARGET_BET_WIN50 DO 200 PLN_NONOPG_ALLDEPO_071025"
click at [166, 15] on div "school [PERSON_NAME] keyboard_arrow_down KP" at bounding box center [351, 9] width 550 height 18
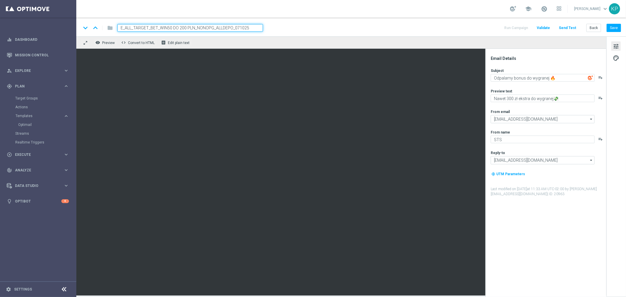
click at [305, 23] on div "keyboard_arrow_down keyboard_arrow_up folder E_ALL_TARGET_BET_WIN50 DO 200 PLN_…" at bounding box center [351, 27] width 550 height 19
click at [609, 28] on button "Save" at bounding box center [614, 28] width 14 height 8
click at [401, 30] on div "keyboard_arrow_down keyboard_arrow_up folder E_ALL_TARGET_BET_WIN50 DO 200 PLN_…" at bounding box center [351, 28] width 540 height 8
click at [306, 19] on div "keyboard_arrow_down keyboard_arrow_up folder E_ALL_TARGET_BET_WIN50 DO 200 PLN_…" at bounding box center [351, 27] width 550 height 19
click at [282, 14] on div "school [PERSON_NAME] keyboard_arrow_down KP" at bounding box center [351, 9] width 550 height 18
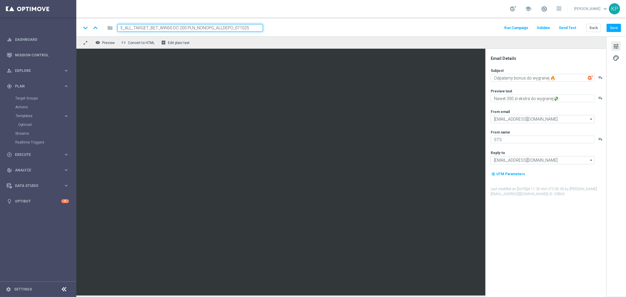
click at [296, 29] on div "keyboard_arrow_down keyboard_arrow_up folder E_ALL_TARGET_BET_WIN50 DO 200 PLN_…" at bounding box center [351, 28] width 540 height 8
click at [568, 27] on button "Send Test" at bounding box center [567, 28] width 19 height 8
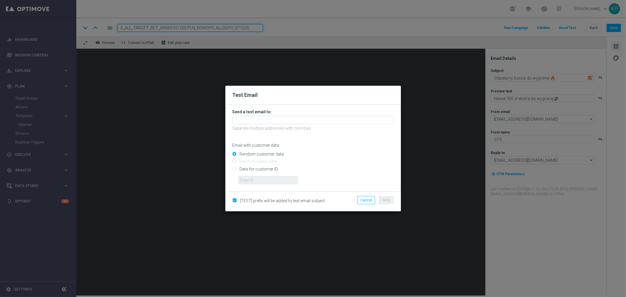
click at [294, 115] on form "Send a test email to: Separate multiple addresses with commas Email with custom…" at bounding box center [312, 146] width 161 height 75
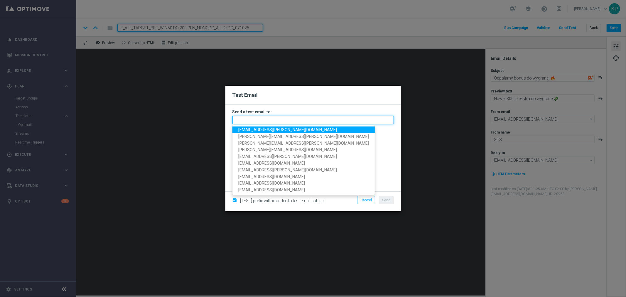
click at [291, 118] on input "text" at bounding box center [312, 120] width 161 height 8
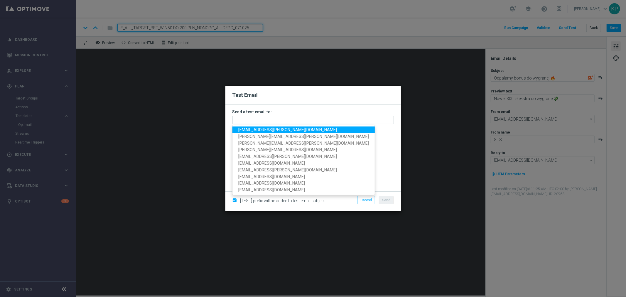
click at [273, 128] on span "[EMAIL_ADDRESS][PERSON_NAME][DOMAIN_NAME]" at bounding box center [287, 129] width 99 height 5
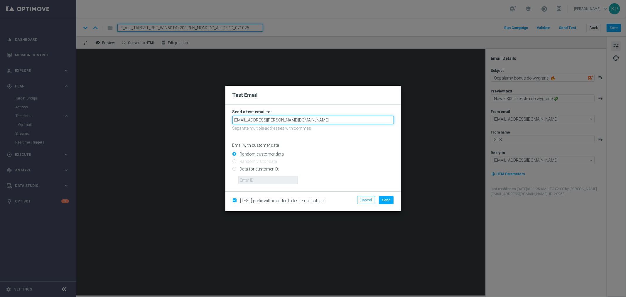
click at [297, 119] on input "[EMAIL_ADDRESS][PERSON_NAME][DOMAIN_NAME]" at bounding box center [312, 120] width 161 height 8
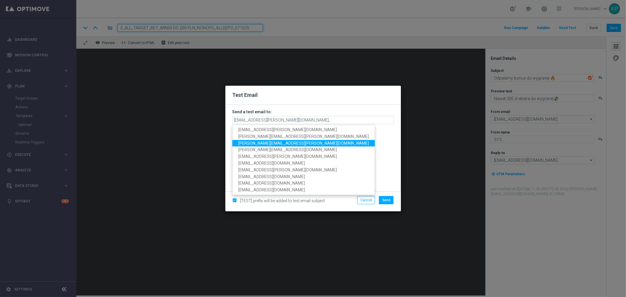
click at [280, 142] on span "[PERSON_NAME][EMAIL_ADDRESS][PERSON_NAME][DOMAIN_NAME]" at bounding box center [303, 143] width 131 height 5
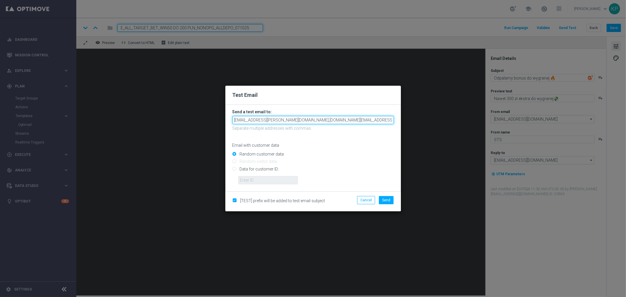
click at [347, 118] on input "[EMAIL_ADDRESS][PERSON_NAME][DOMAIN_NAME],[DOMAIN_NAME][EMAIL_ADDRESS][PERSON_N…" at bounding box center [312, 120] width 161 height 8
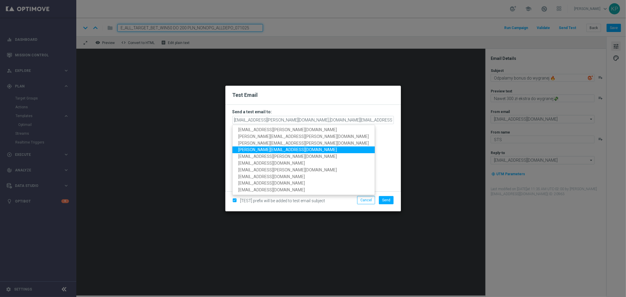
click at [273, 151] on span "[PERSON_NAME][EMAIL_ADDRESS][DOMAIN_NAME]" at bounding box center [287, 149] width 99 height 5
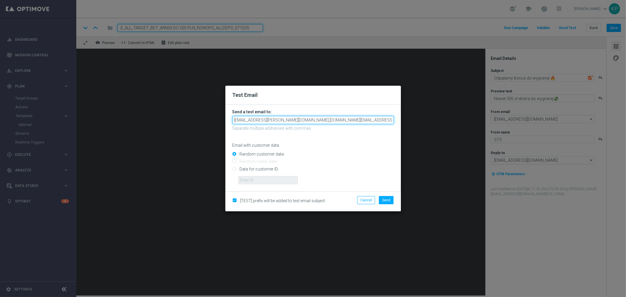
click at [377, 118] on input "[EMAIL_ADDRESS][PERSON_NAME][DOMAIN_NAME],[DOMAIN_NAME][EMAIL_ADDRESS][PERSON_N…" at bounding box center [312, 120] width 161 height 8
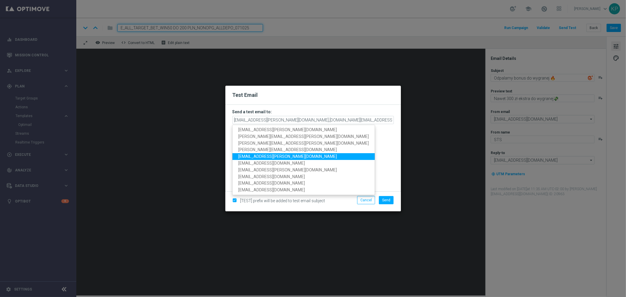
click at [280, 157] on span "[EMAIL_ADDRESS][PERSON_NAME][DOMAIN_NAME]" at bounding box center [287, 156] width 99 height 5
type input "[EMAIL_ADDRESS][PERSON_NAME][DOMAIN_NAME],[DOMAIN_NAME][EMAIL_ADDRESS][PERSON_N…"
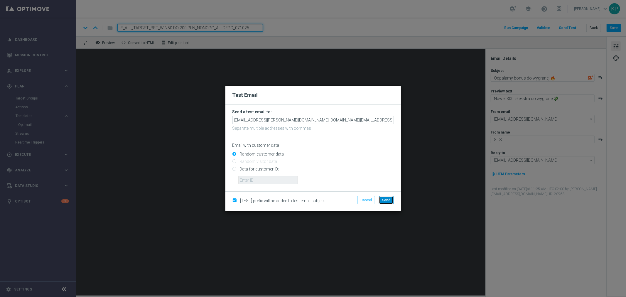
click at [384, 198] on span "Send" at bounding box center [386, 200] width 8 height 4
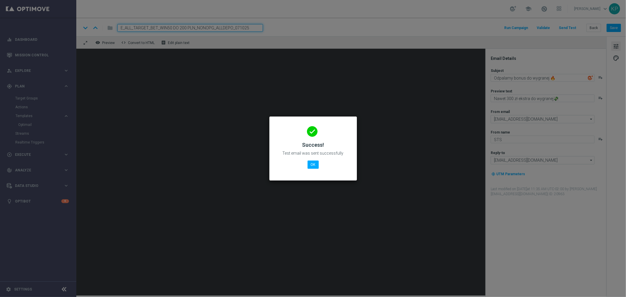
click at [346, 37] on modal-container "done Success! Test email was sent successfully OK" at bounding box center [313, 148] width 626 height 297
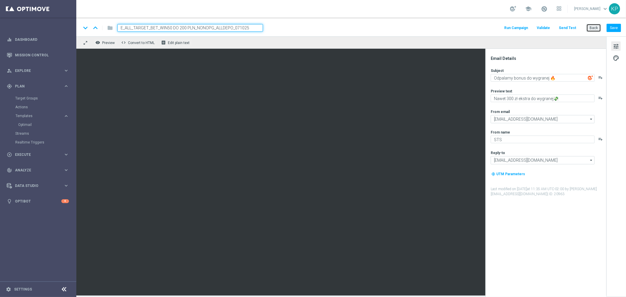
click at [594, 28] on button "Back" at bounding box center [593, 28] width 15 height 8
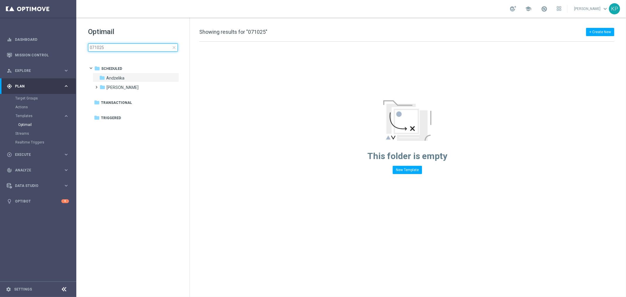
click at [124, 46] on input "071025" at bounding box center [133, 47] width 90 height 8
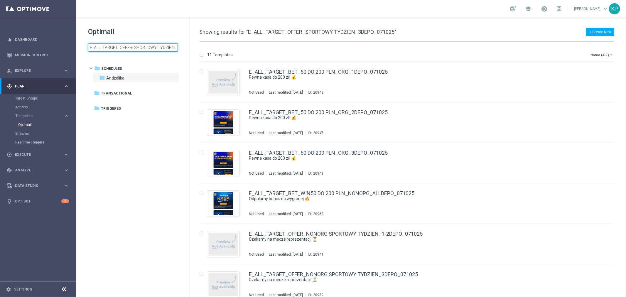
scroll to position [0, 29]
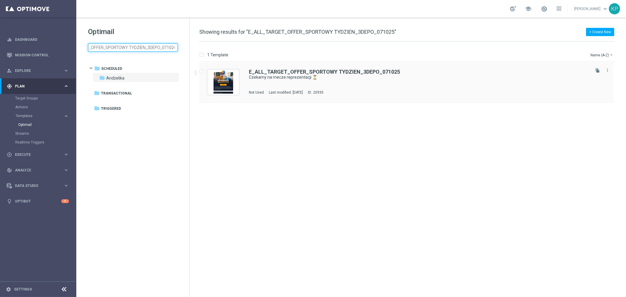
type input "E_ALL_TARGET_OFFER_SPORTOWY TYDZIEN_3DEPO_071025"
click at [384, 81] on div "E_ALL_TARGET_OFFER_SPORTOWY TYDZIEN_3DEPO_071025 Czekamy na mecze reprezentacji…" at bounding box center [419, 82] width 340 height 26
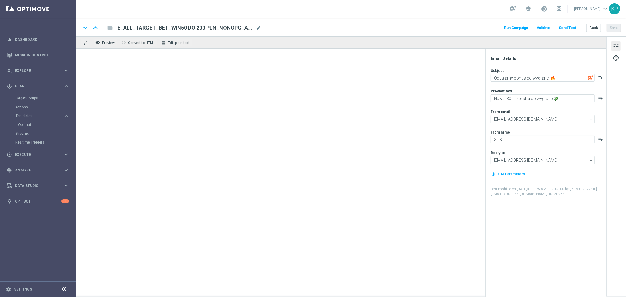
type textarea "Czekamy na mecze reprezentacji ⏳"
type textarea "Masz już swoje typy? Sprawdź ofertę i zagraj! 👈"
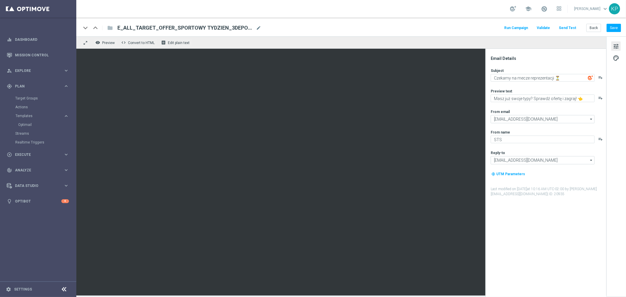
click at [567, 27] on button "Send Test" at bounding box center [567, 28] width 19 height 8
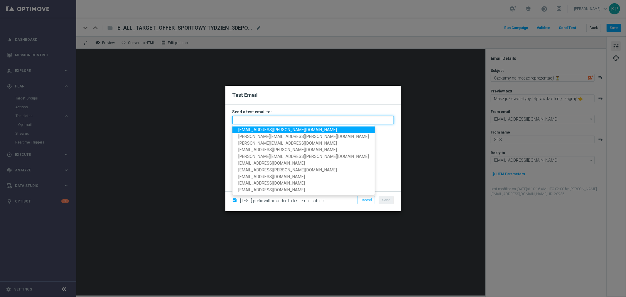
click at [262, 118] on input "text" at bounding box center [312, 120] width 161 height 8
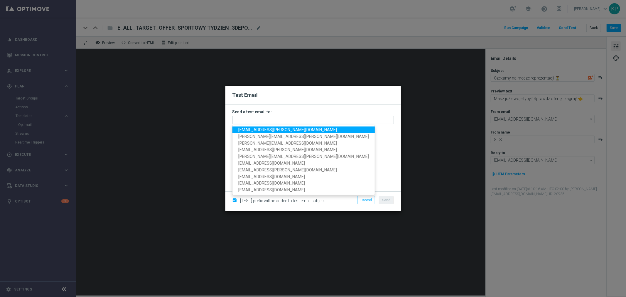
click at [257, 129] on span "[EMAIL_ADDRESS][PERSON_NAME][DOMAIN_NAME]" at bounding box center [287, 129] width 99 height 5
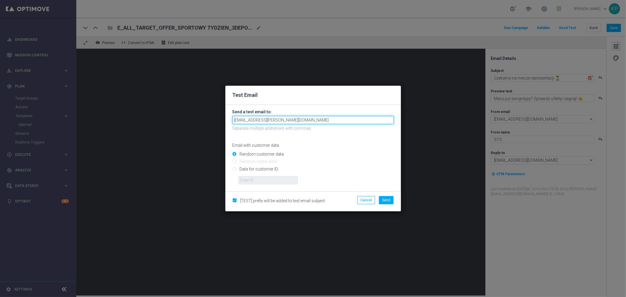
click at [284, 120] on input "[EMAIL_ADDRESS][PERSON_NAME][DOMAIN_NAME]" at bounding box center [312, 120] width 161 height 8
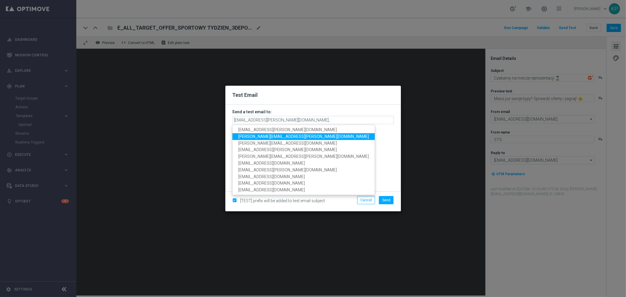
click at [276, 135] on span "[PERSON_NAME][EMAIL_ADDRESS][PERSON_NAME][DOMAIN_NAME]" at bounding box center [303, 136] width 131 height 5
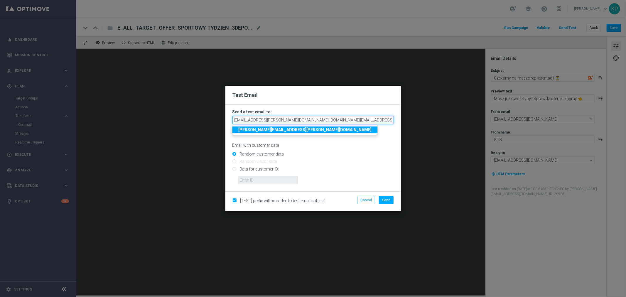
click at [342, 119] on input "[EMAIL_ADDRESS][PERSON_NAME][DOMAIN_NAME],[DOMAIN_NAME][EMAIL_ADDRESS][PERSON_N…" at bounding box center [312, 120] width 161 height 8
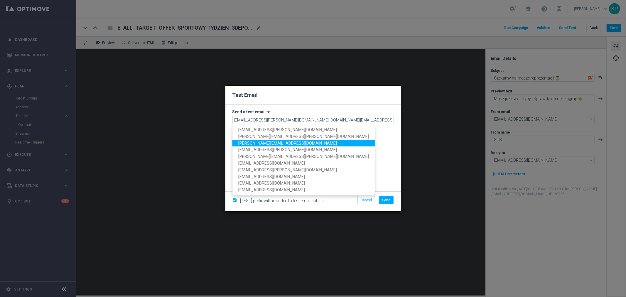
click at [271, 143] on span "[PERSON_NAME][EMAIL_ADDRESS][DOMAIN_NAME]" at bounding box center [287, 143] width 99 height 5
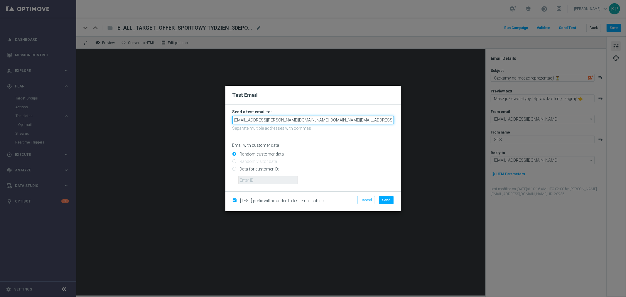
click at [385, 120] on input "[EMAIL_ADDRESS][PERSON_NAME][DOMAIN_NAME],[DOMAIN_NAME][EMAIL_ADDRESS][PERSON_N…" at bounding box center [312, 120] width 161 height 8
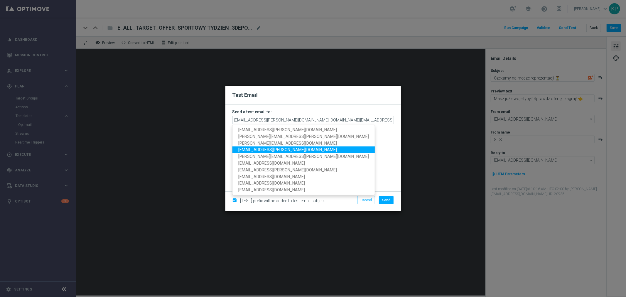
click at [276, 148] on span "[EMAIL_ADDRESS][PERSON_NAME][DOMAIN_NAME]" at bounding box center [287, 149] width 99 height 5
type input "[EMAIL_ADDRESS][PERSON_NAME][DOMAIN_NAME],[DOMAIN_NAME][EMAIL_ADDRESS][PERSON_N…"
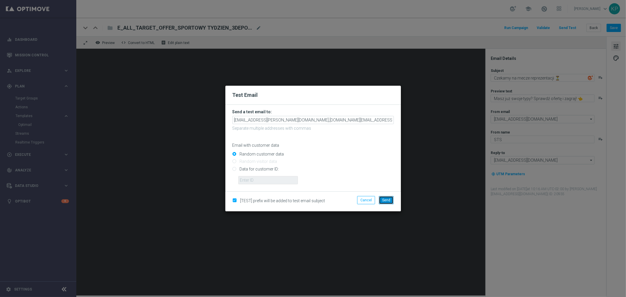
click at [383, 202] on span "Send" at bounding box center [386, 200] width 8 height 4
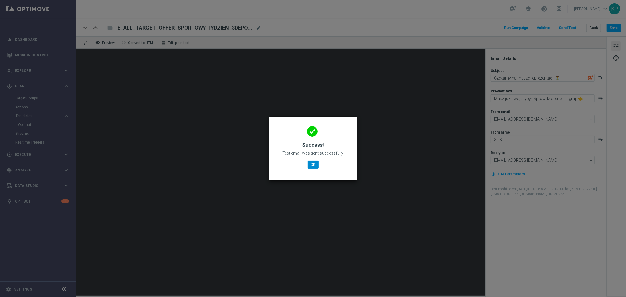
click at [314, 160] on div "done Success! Test email was sent successfully OK" at bounding box center [313, 147] width 73 height 51
drag, startPoint x: 314, startPoint y: 162, endPoint x: 316, endPoint y: 165, distance: 3.7
click at [315, 163] on button "OK" at bounding box center [313, 165] width 11 height 8
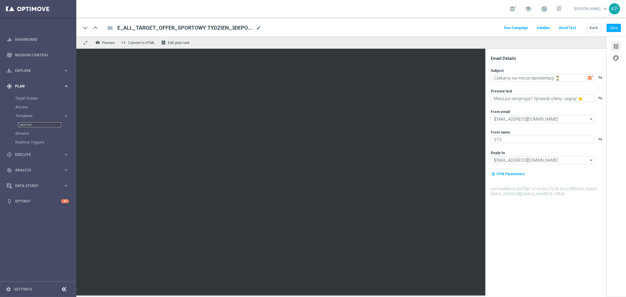
drag, startPoint x: 26, startPoint y: 122, endPoint x: 75, endPoint y: 79, distance: 66.4
click at [26, 122] on link "Optimail" at bounding box center [39, 124] width 43 height 5
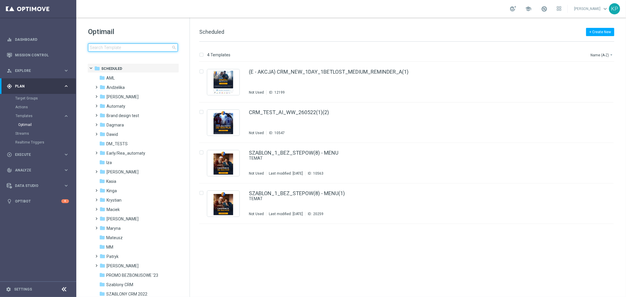
click at [118, 45] on input at bounding box center [133, 47] width 90 height 8
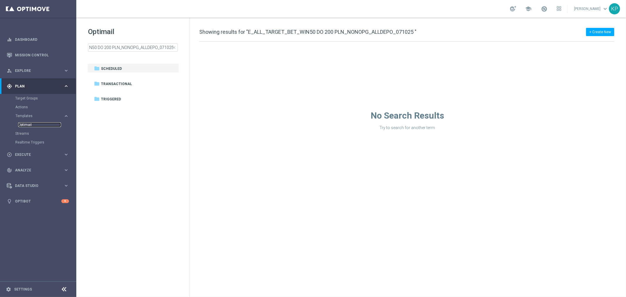
click at [27, 122] on link "Optimail" at bounding box center [39, 124] width 43 height 5
click at [129, 48] on input "E_ALL_TARGET_BET_WIN50 DO 200 PLN_NONOPG_ALLDEPO_071025" at bounding box center [133, 47] width 90 height 8
type input "E_ALL_TARGET_BET_WIN50 DO 200 PLN_NONOPG_ALLDEPO_071025"
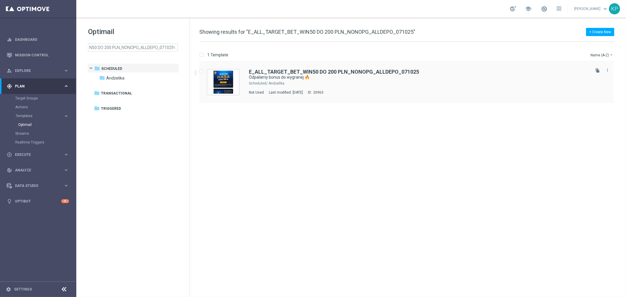
click at [344, 81] on div "Andżelika" at bounding box center [429, 83] width 321 height 5
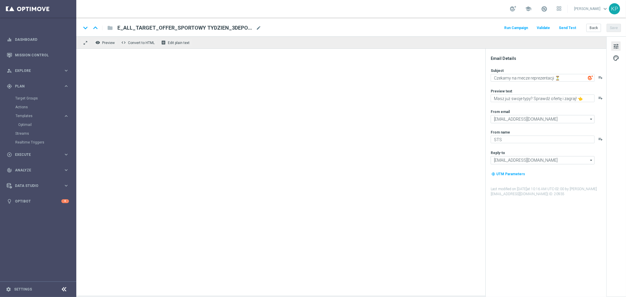
type textarea "Odpalamy bonus do wygranej 🔥"
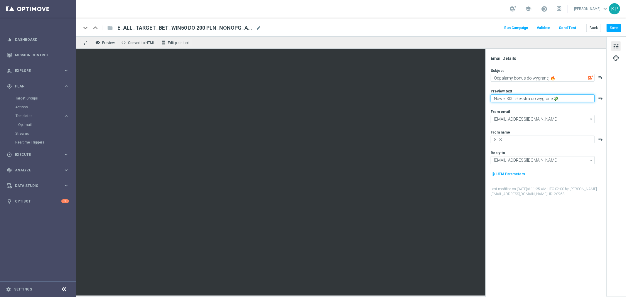
click at [552, 98] on textarea "Nawet 300 zł ekstra do wygranej💸" at bounding box center [543, 99] width 104 height 8
type textarea "Nawet 300 zł ekstra do wygranego kuponu💸"
click at [516, 41] on div "remove_red_eye Preview code Convert to HTML receipt Edit plain text" at bounding box center [341, 42] width 530 height 12
click at [614, 25] on button "Save" at bounding box center [614, 28] width 14 height 8
click at [429, 13] on div "school [PERSON_NAME] keyboard_arrow_down KP" at bounding box center [351, 9] width 550 height 18
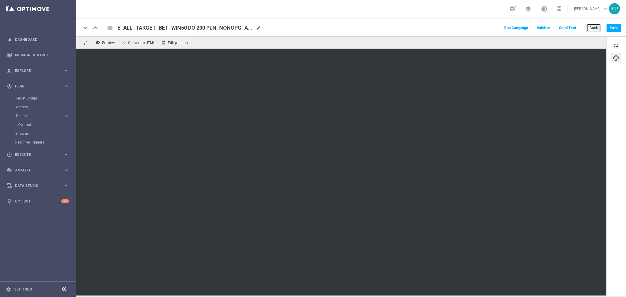
click at [589, 26] on button "Back" at bounding box center [593, 28] width 15 height 8
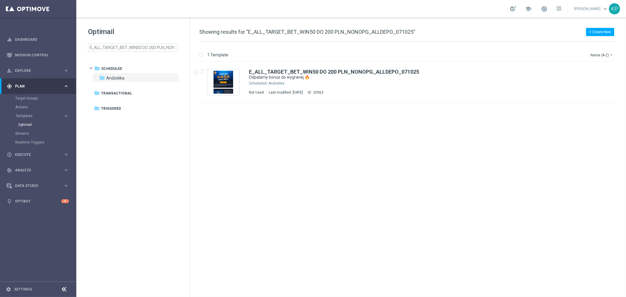
click at [156, 43] on div "Optimail E_ALL_TARGET_BET_WIN50 DO 200 PLN_NONOPG_ALLDEPO_071025 close" at bounding box center [139, 39] width 102 height 25
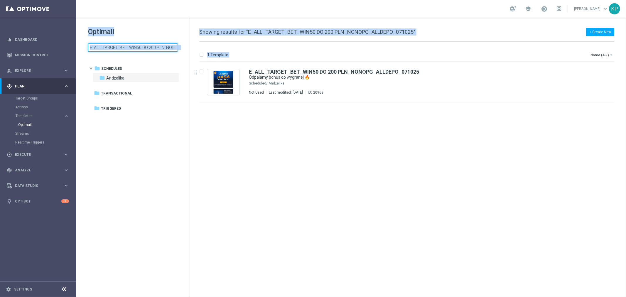
click at [153, 45] on input "E_ALL_TARGET_BET_WIN50 DO 200 PLN_NONOPG_ALLDEPO_071025" at bounding box center [133, 47] width 90 height 8
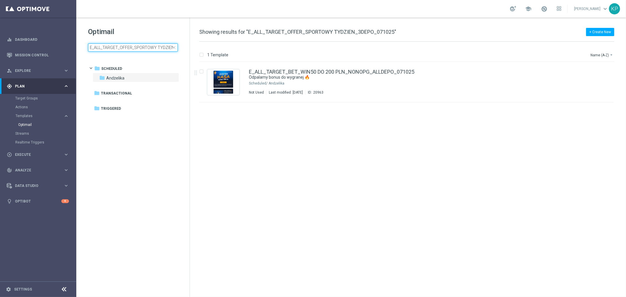
scroll to position [0, 29]
type input "E_ALL_TARGET_OFFER_SPORTOWY TYDZIEN_3DEPO_071025"
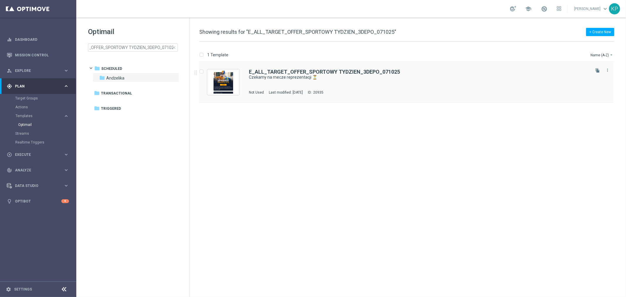
click at [304, 80] on div "E_ALL_TARGET_OFFER_SPORTOWY TYDZIEN_3DEPO_071025 Czekamy na mecze reprezentacji…" at bounding box center [419, 82] width 340 height 26
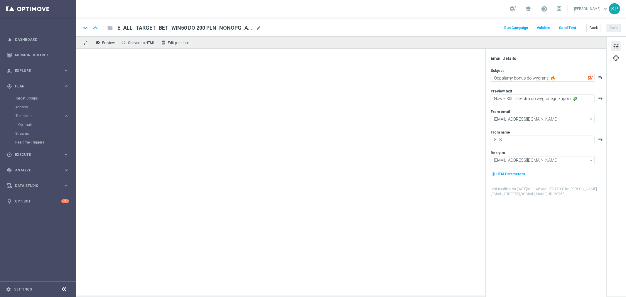
type textarea "Czekamy na mecze reprezentacji ⏳"
type textarea "Masz już swoje typy? Sprawdź ofertę i zagraj! 👈"
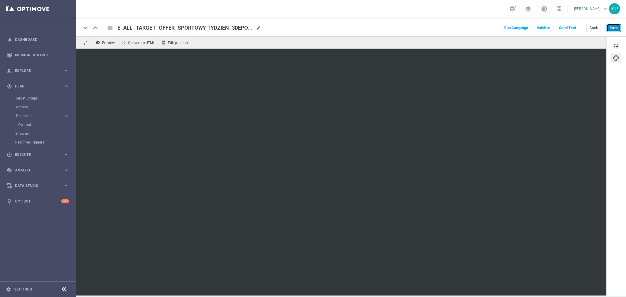
click at [614, 27] on button "Save" at bounding box center [614, 28] width 14 height 8
click at [591, 28] on button "Back" at bounding box center [593, 28] width 15 height 8
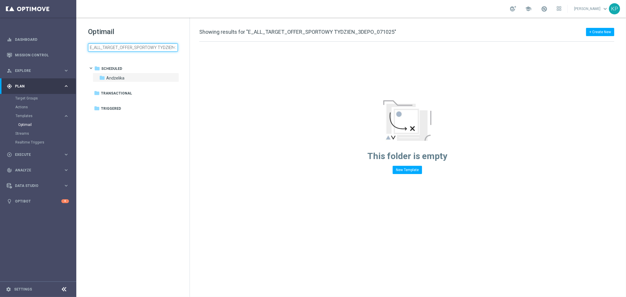
click at [130, 44] on input "E_ALL_TARGET_OFFER_SPORTOWY TYDZIEN_3DEPO_071025" at bounding box center [133, 47] width 90 height 8
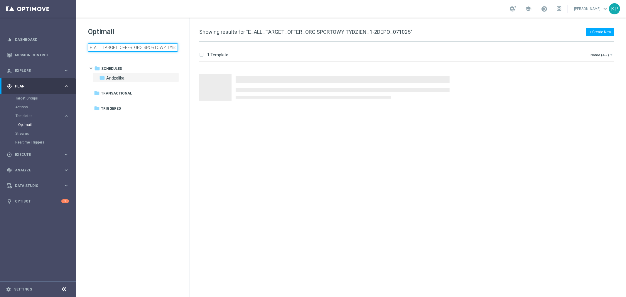
scroll to position [0, 42]
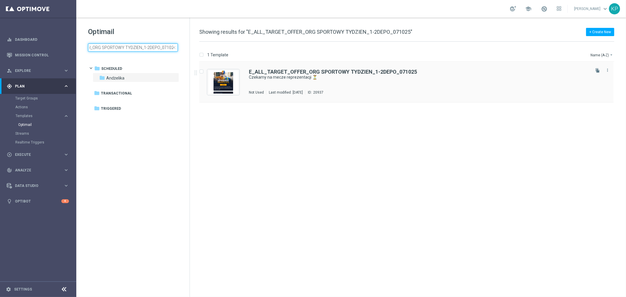
type input "E_ALL_TARGET_OFFER_ORG SPORTOWY TYDZIEN_1-2DEPO_071025"
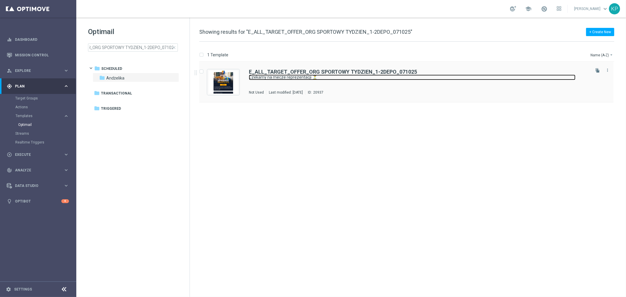
click at [330, 75] on link "Czekamy na mecze reprezentacji ⏳" at bounding box center [412, 78] width 327 height 6
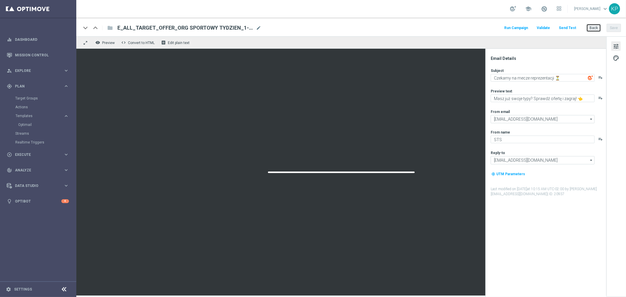
click at [595, 27] on button "Back" at bounding box center [593, 28] width 15 height 8
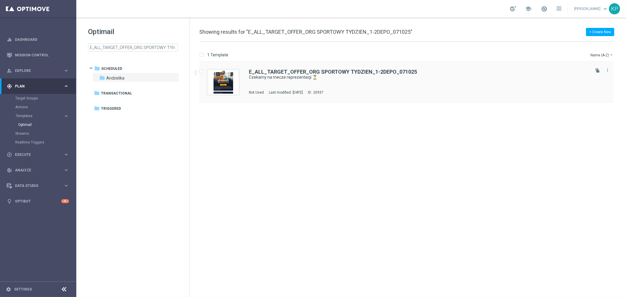
click at [359, 92] on div "Not Used Last modified: [DATE] ID: 20937" at bounding box center [419, 92] width 340 height 5
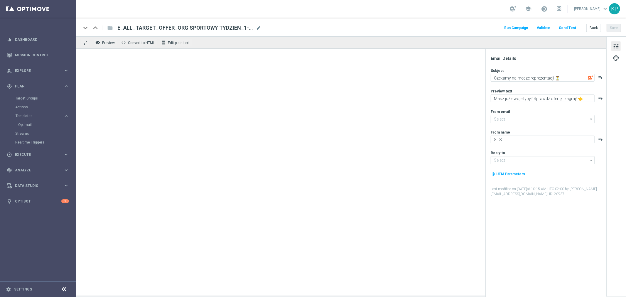
type input "[EMAIL_ADDRESS][DOMAIN_NAME]"
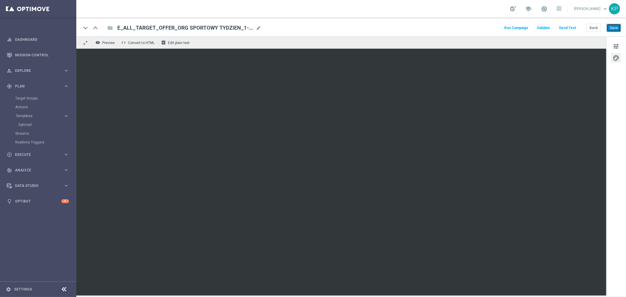
click at [618, 25] on button "Save" at bounding box center [614, 28] width 14 height 8
click at [595, 29] on button "Back" at bounding box center [593, 28] width 15 height 8
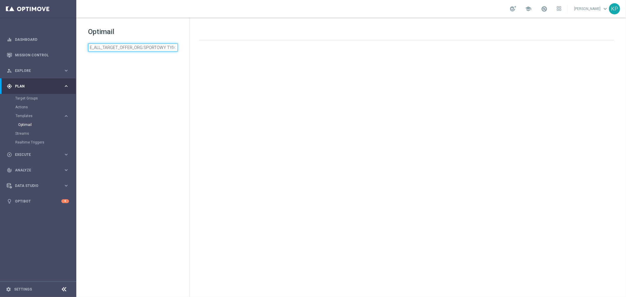
click at [160, 50] on input "E_ALL_TARGET_OFFER_ORG SPORTOWY TYDZIEN_1-2DEPO_071025" at bounding box center [133, 47] width 90 height 8
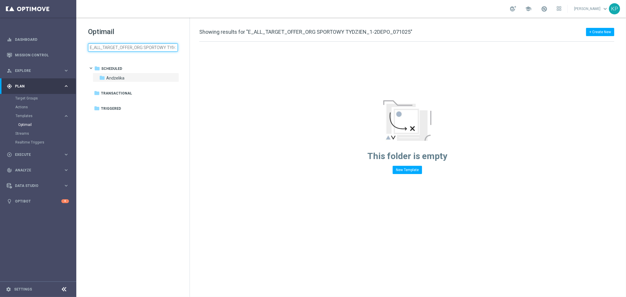
type input "E_ALL_TARGET_OFFER_NONORG SPORTOWY TYDZIEN_3DEPO_071025"
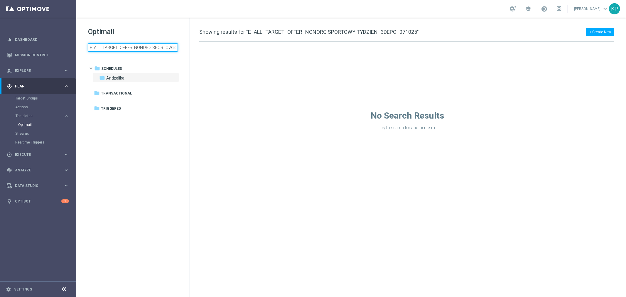
scroll to position [0, 47]
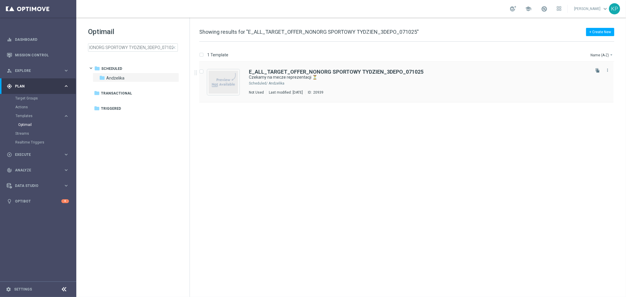
click at [329, 84] on div "Andżelika" at bounding box center [429, 83] width 321 height 5
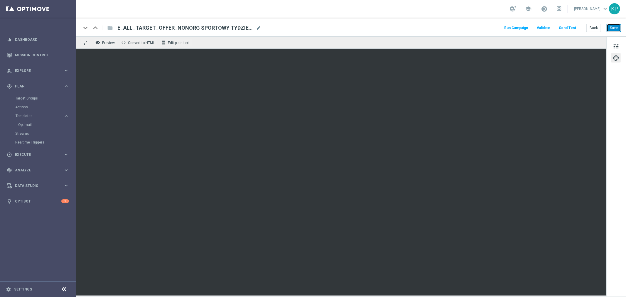
click at [614, 27] on button "Save" at bounding box center [614, 28] width 14 height 8
click at [597, 28] on button "Back" at bounding box center [593, 28] width 15 height 8
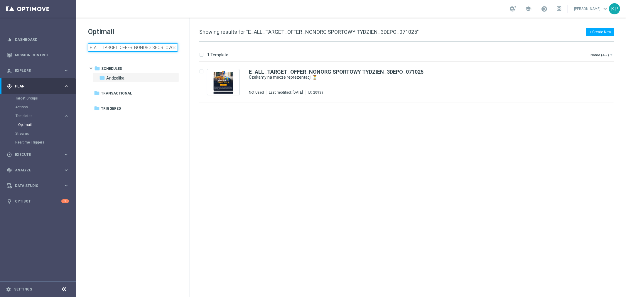
click at [108, 46] on input "E_ALL_TARGET_OFFER_NONORG SPORTOWY TYDZIEN_3DEPO_071025" at bounding box center [133, 47] width 90 height 8
type input "E_ALL_TARGET_OFFER_NONORG SPORTOWY TYDZIEN_1-2DEPO_071025"
click at [312, 86] on div "E_ALL_TARGET_OFFER_NONORG SPORTOWY TYDZIEN_1-2DEPO_071025 Czekamy na mecze repr…" at bounding box center [419, 82] width 340 height 26
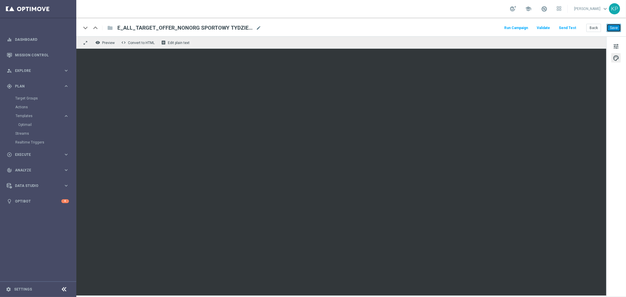
click at [615, 31] on button "Save" at bounding box center [614, 28] width 14 height 8
click at [471, 26] on div "keyboard_arrow_down keyboard_arrow_up folder E_ALL_TARGET_OFFER_NONORG SPORTOWY…" at bounding box center [351, 28] width 540 height 8
drag, startPoint x: 589, startPoint y: 28, endPoint x: 463, endPoint y: 11, distance: 127.6
click at [589, 28] on button "Back" at bounding box center [593, 28] width 15 height 8
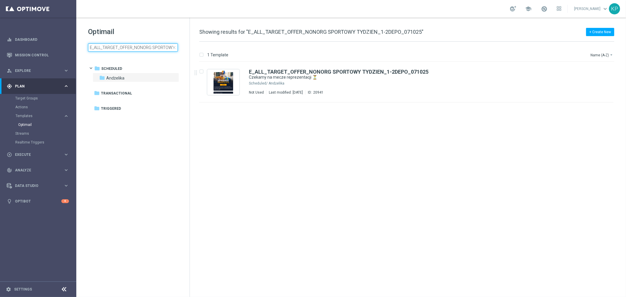
click at [140, 51] on input "E_ALL_TARGET_OFFER_NONORG SPORTOWY TYDZIEN_1-2DEPO_071025" at bounding box center [133, 47] width 90 height 8
type input "E_ALL_TARGET_OFFER_SPORTOWY TYDZIEN_3DEPO_071025"
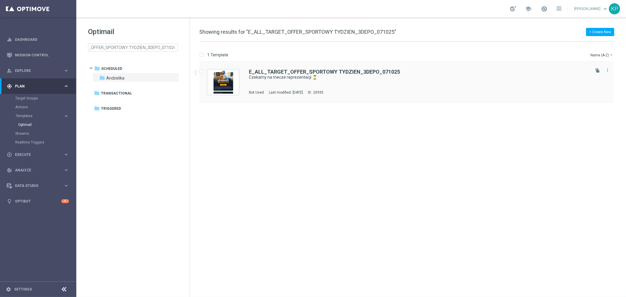
click at [369, 80] on div "E_ALL_TARGET_OFFER_SPORTOWY TYDZIEN_3DEPO_071025 Czekamy na mecze reprezentacji…" at bounding box center [419, 82] width 340 height 26
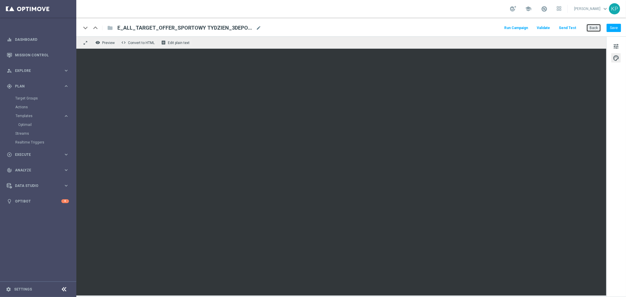
click at [589, 29] on button "Back" at bounding box center [593, 28] width 15 height 8
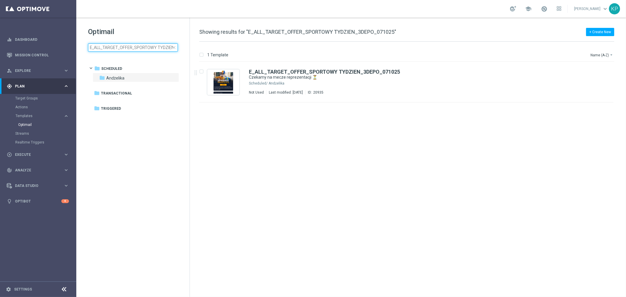
click at [150, 46] on input "E_ALL_TARGET_OFFER_SPORTOWY TYDZIEN_3DEPO_071025" at bounding box center [133, 47] width 90 height 8
type input "E_ALL_TARGET_OFFER_ORG SPORTOWY TYDZIEN_1-2DEPO_071025"
click at [349, 81] on div "E_ALL_TARGET_OFFER_ORG SPORTOWY TYDZIEN_1-2DEPO_071025 Czekamy na mecze repreze…" at bounding box center [419, 82] width 340 height 26
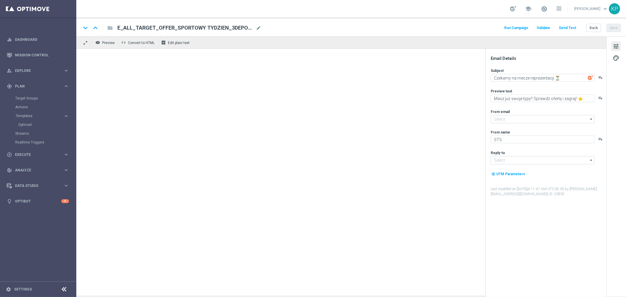
type input "[EMAIL_ADDRESS][DOMAIN_NAME]"
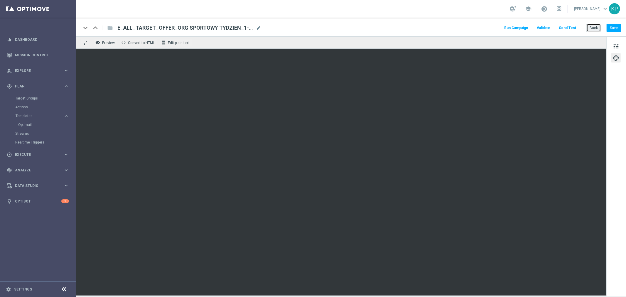
click at [594, 31] on button "Back" at bounding box center [593, 28] width 15 height 8
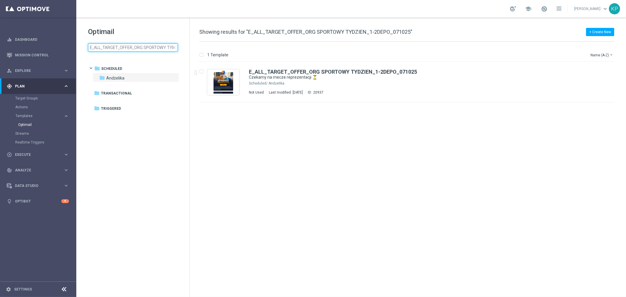
click at [137, 45] on input "E_ALL_TARGET_OFFER_ORG SPORTOWY TYDZIEN_1-2DEPO_071025" at bounding box center [133, 47] width 90 height 8
type input "E_ALL_TARGET_OFFER_NONORG SPORTOWY TYDZIEN_3DEPO_071025"
click at [384, 86] on div "E_ALL_TARGET_OFFER_NONORG SPORTOWY TYDZIEN_3DEPO_071025 Czekamy na mecze reprez…" at bounding box center [419, 82] width 340 height 26
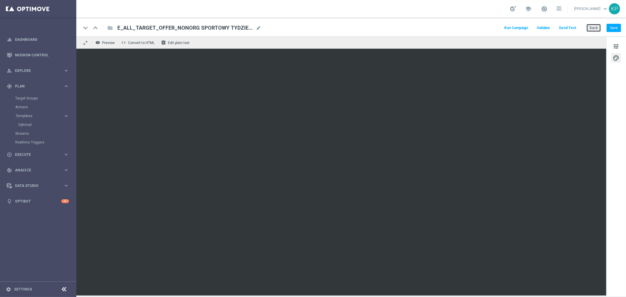
click at [592, 32] on button "Back" at bounding box center [593, 28] width 15 height 8
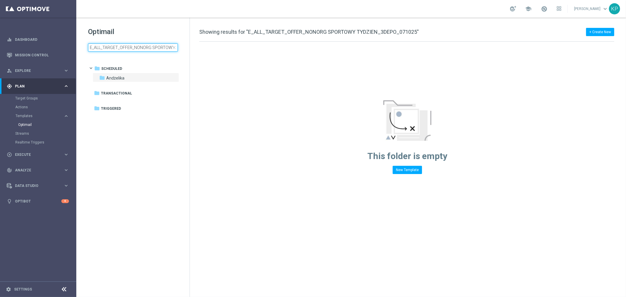
click at [124, 49] on input "E_ALL_TARGET_OFFER_NONORG SPORTOWY TYDZIEN_3DEPO_071025" at bounding box center [133, 47] width 90 height 8
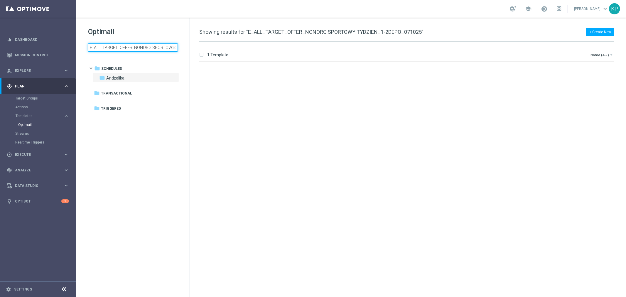
scroll to position [0, 50]
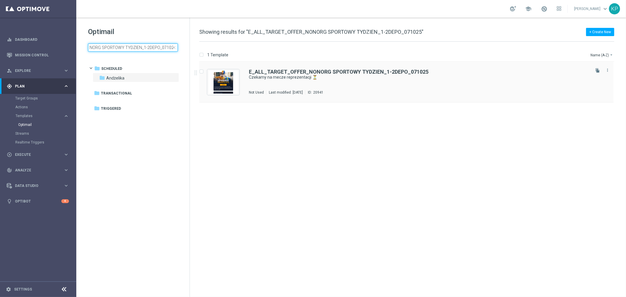
type input "E_ALL_TARGET_OFFER_NONORG SPORTOWY TYDZIEN_1-2DEPO_071025"
click at [329, 84] on div "E_ALL_TARGET_OFFER_NONORG SPORTOWY TYDZIEN_1-2DEPO_071025 Czekamy na mecze repr…" at bounding box center [419, 82] width 340 height 26
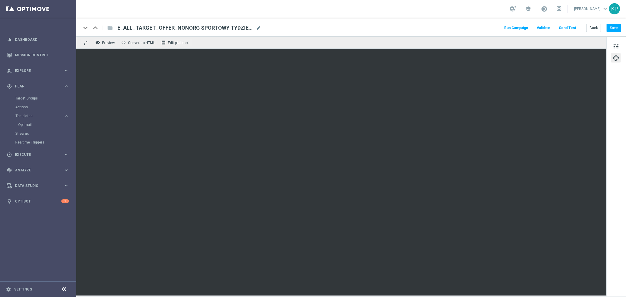
click at [586, 25] on div "Run Campaign Validate Send Test Back Save" at bounding box center [562, 28] width 118 height 8
click at [591, 26] on button "Back" at bounding box center [593, 28] width 15 height 8
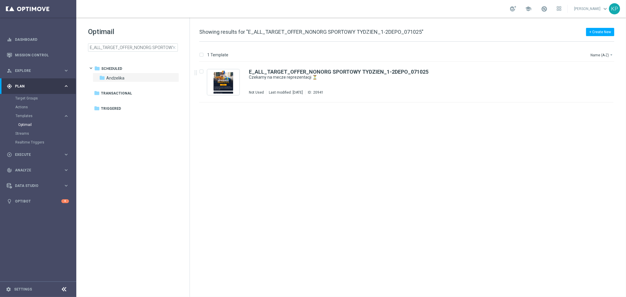
click at [273, 11] on div "school [PERSON_NAME] keyboard_arrow_down KP" at bounding box center [351, 9] width 550 height 18
click at [45, 55] on link "Mission Control" at bounding box center [42, 55] width 54 height 16
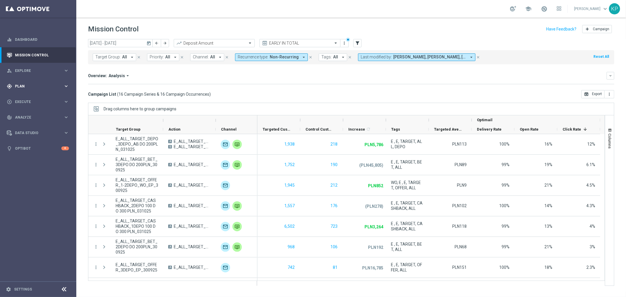
click at [47, 81] on div "gps_fixed Plan keyboard_arrow_right" at bounding box center [38, 86] width 76 height 16
click at [28, 95] on div "Target Groups" at bounding box center [45, 98] width 60 height 9
